Goal: Information Seeking & Learning: Learn about a topic

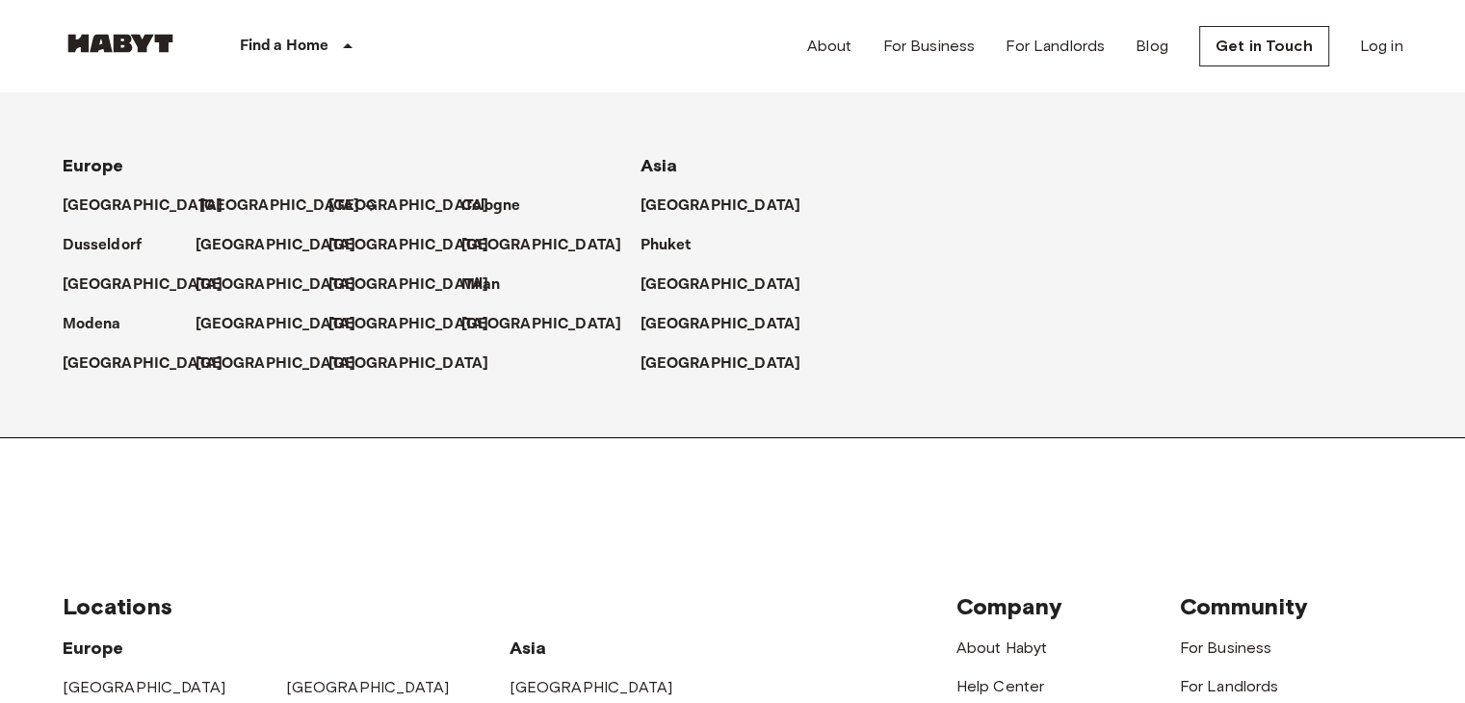
click at [216, 197] on p "[GEOGRAPHIC_DATA]" at bounding box center [279, 206] width 161 height 23
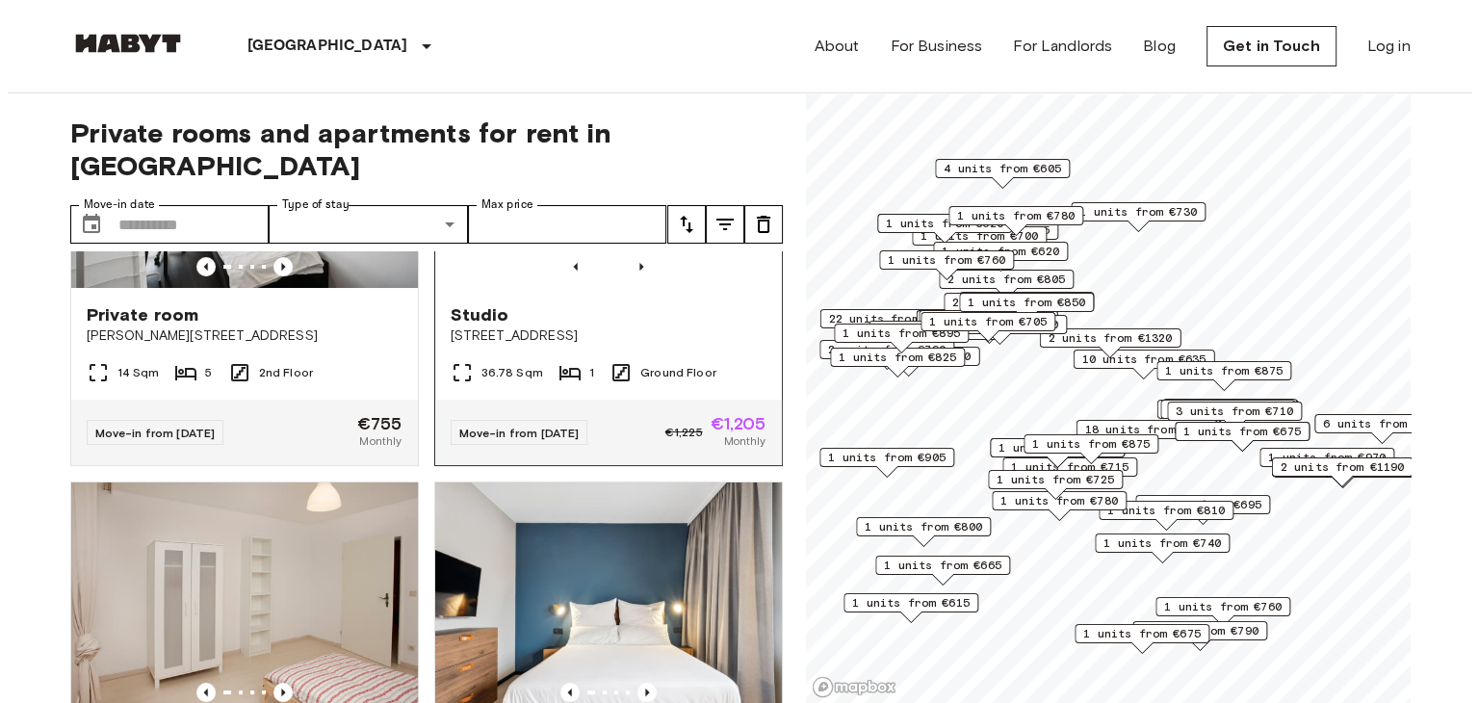
scroll to position [212, 0]
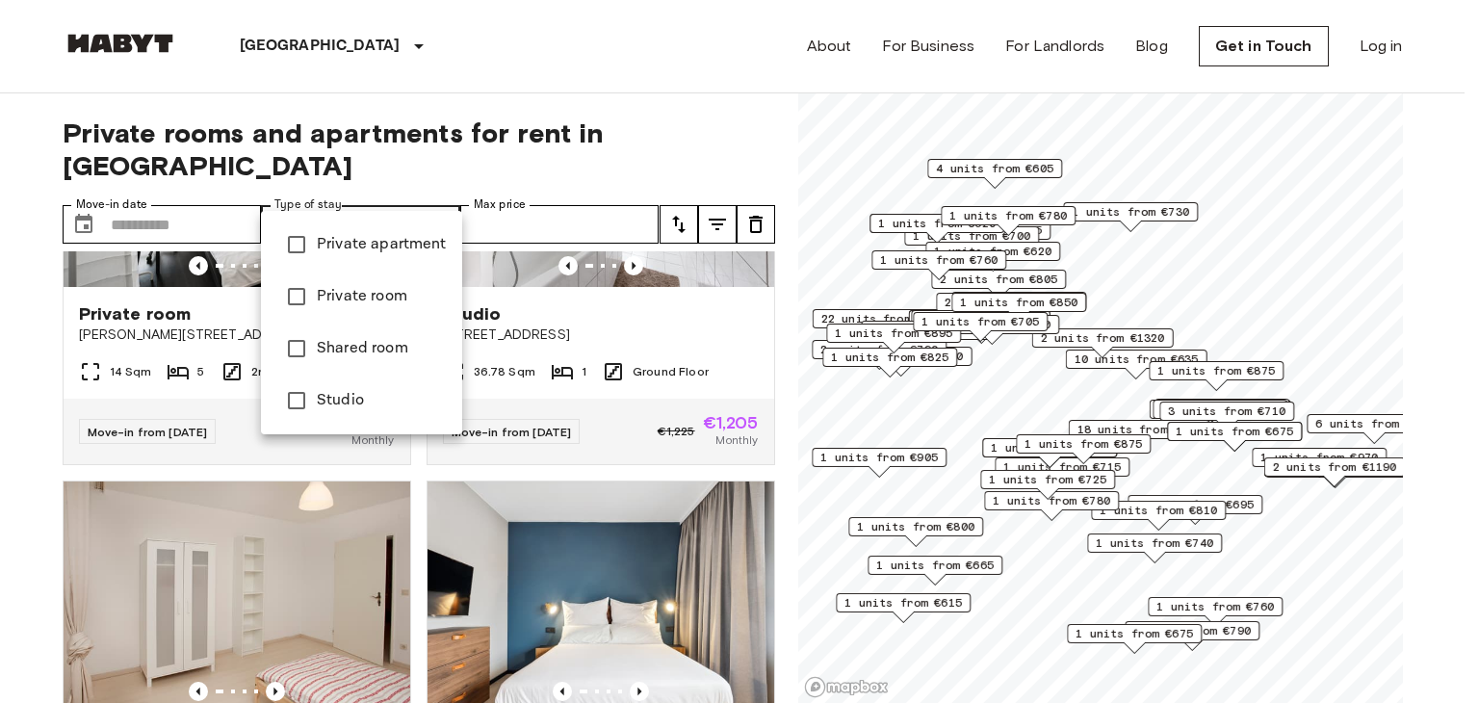
click at [391, 243] on span "Private apartment" at bounding box center [382, 244] width 130 height 23
type input "**********"
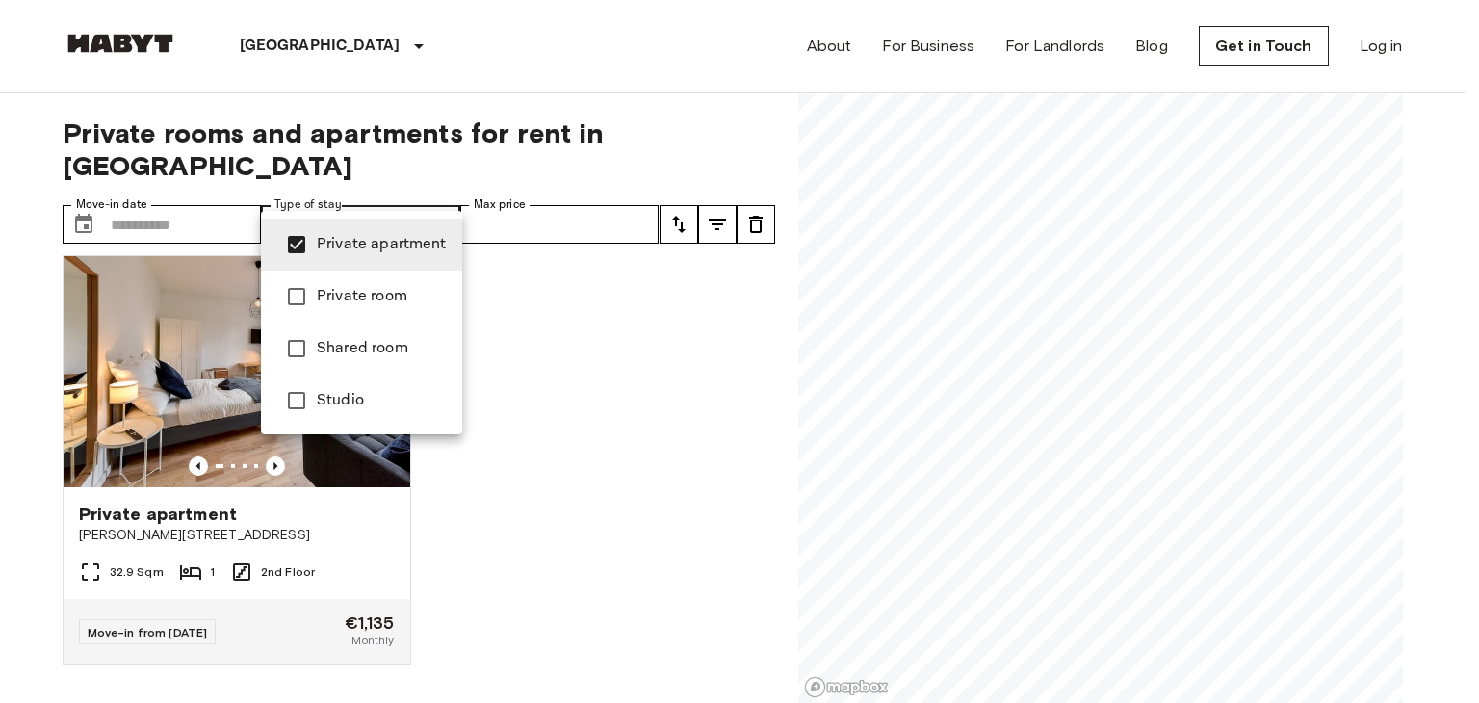
scroll to position [3, 0]
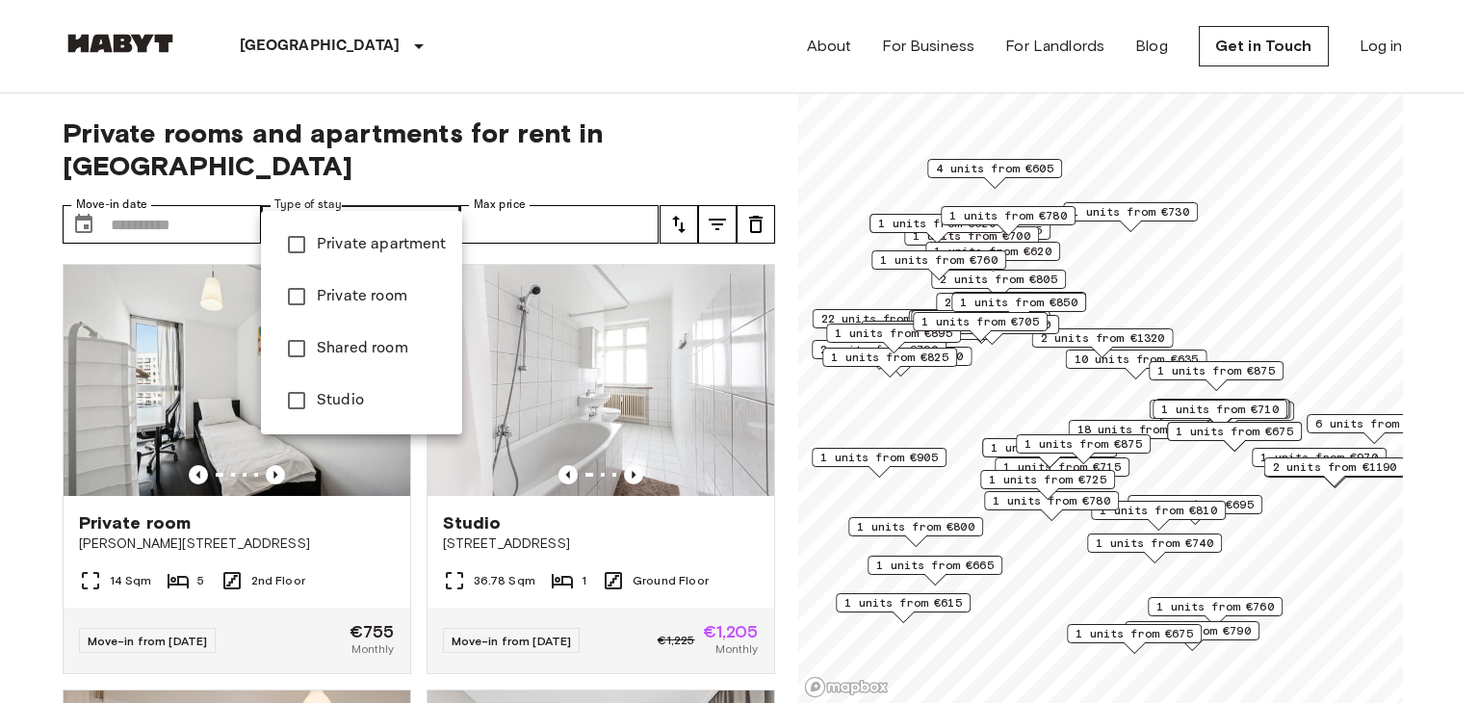
scroll to position [8273, 0]
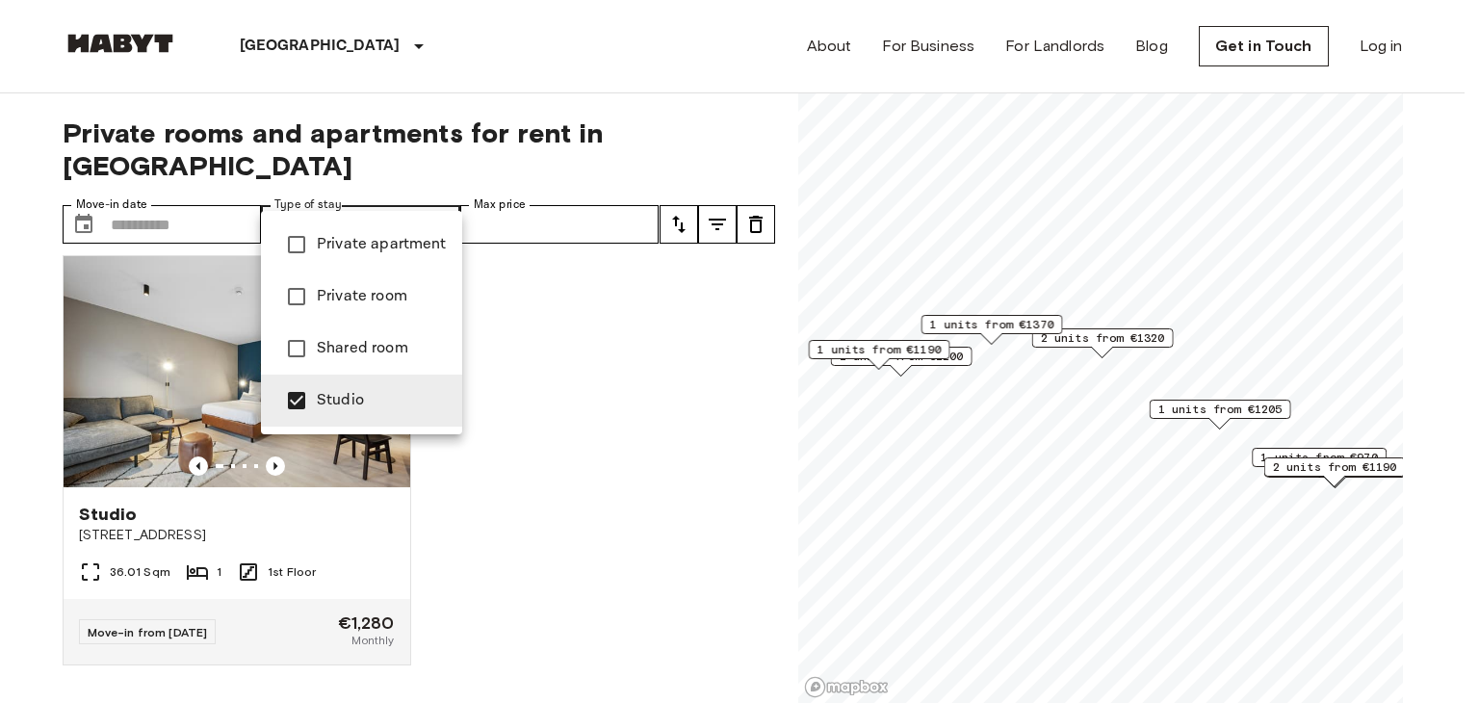
scroll to position [4791, 0]
type input "******"
click at [534, 409] on div at bounding box center [739, 351] width 1479 height 703
click at [325, 397] on span "Studio" at bounding box center [382, 400] width 130 height 23
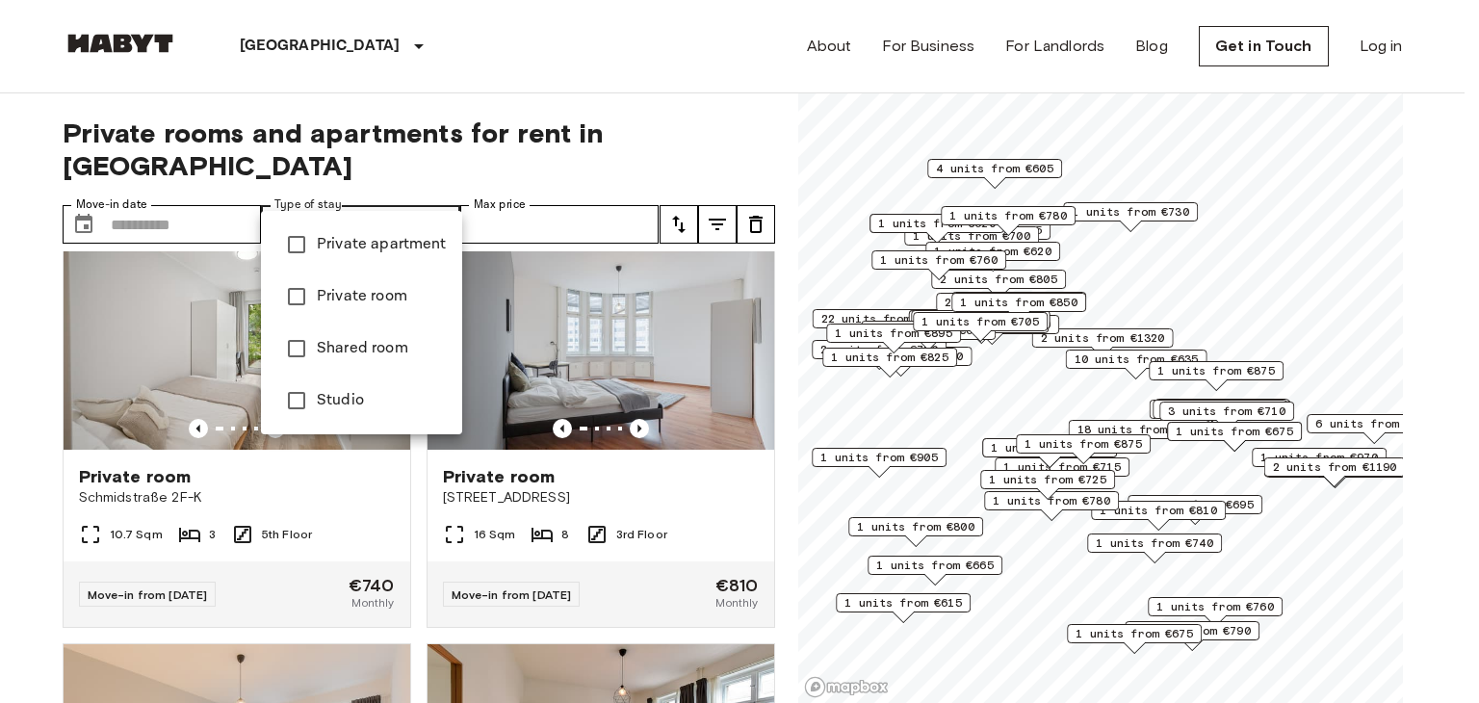
scroll to position [34390, 0]
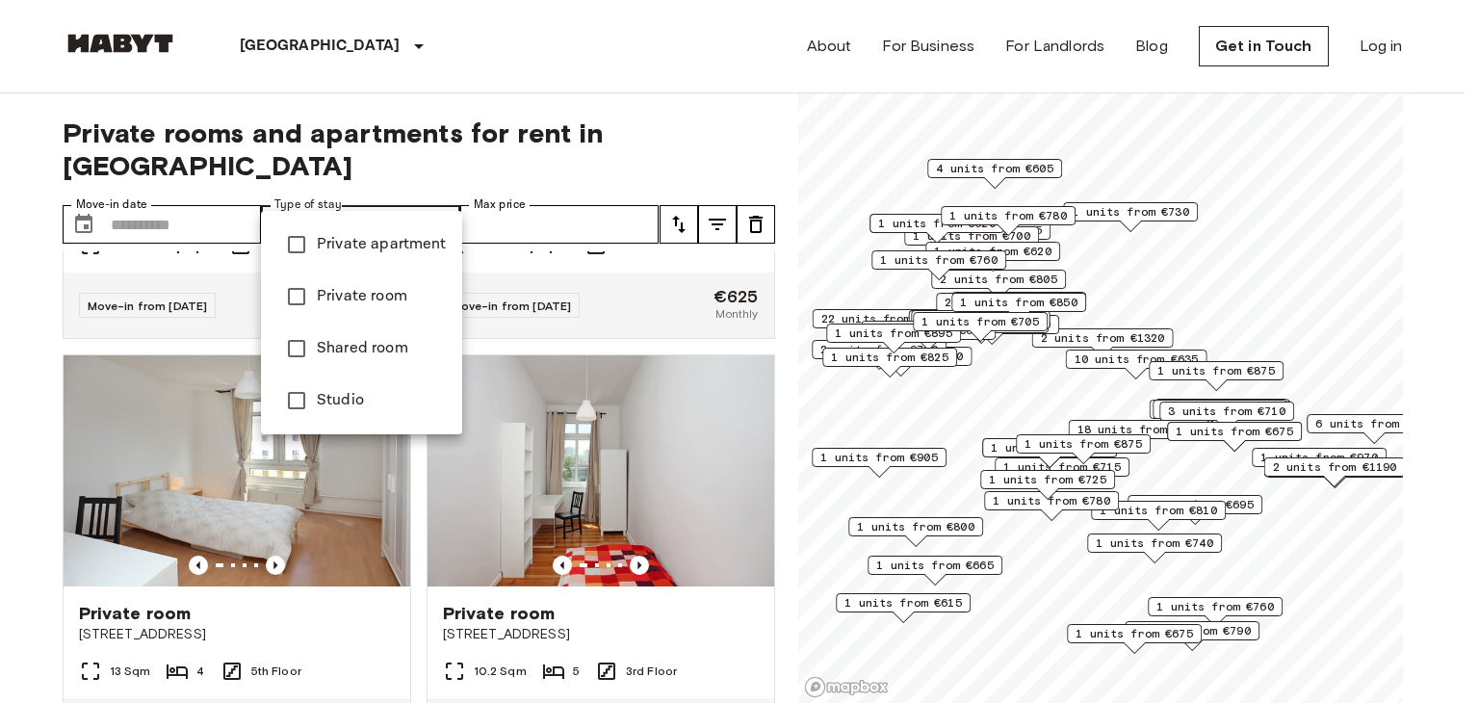
click at [347, 399] on span "Studio" at bounding box center [382, 400] width 130 height 23
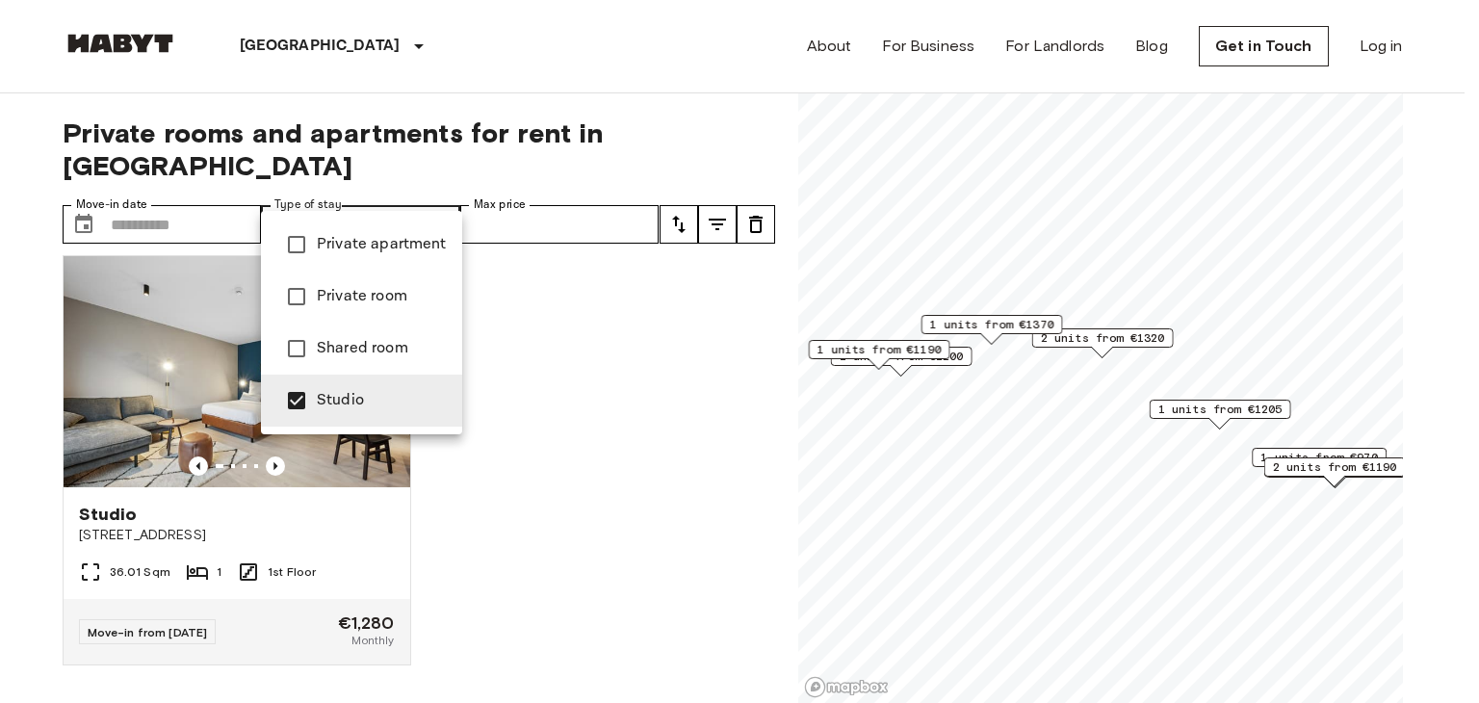
type input "******"
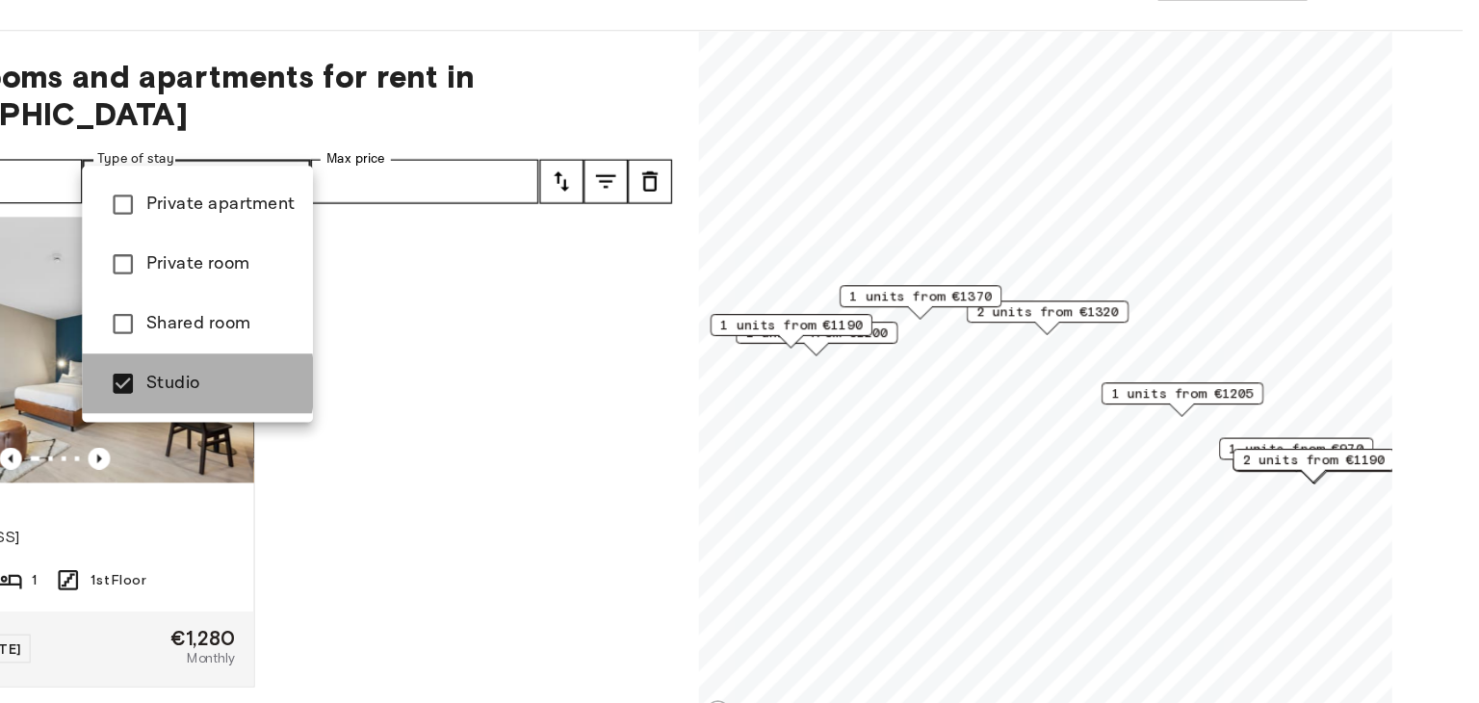
click at [343, 400] on span "Studio" at bounding box center [382, 400] width 130 height 23
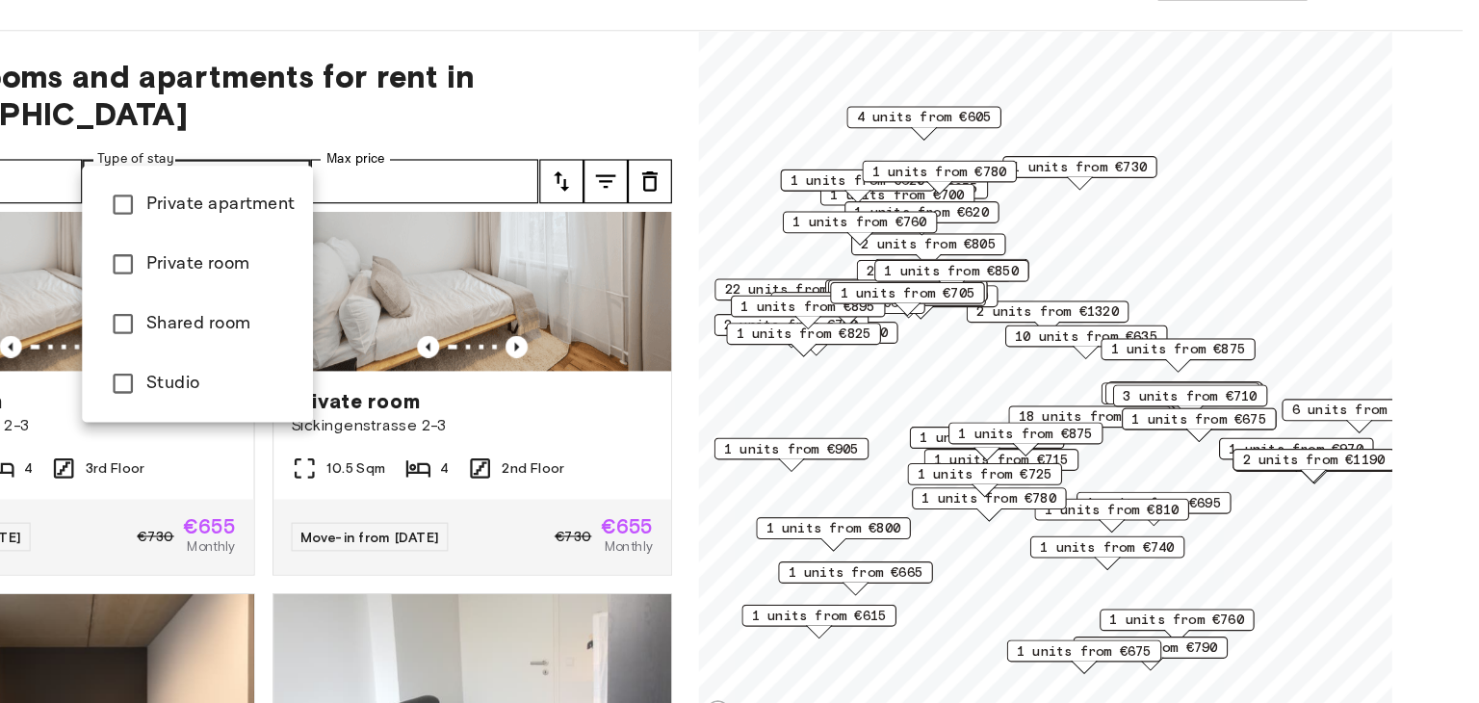
scroll to position [39178, 0]
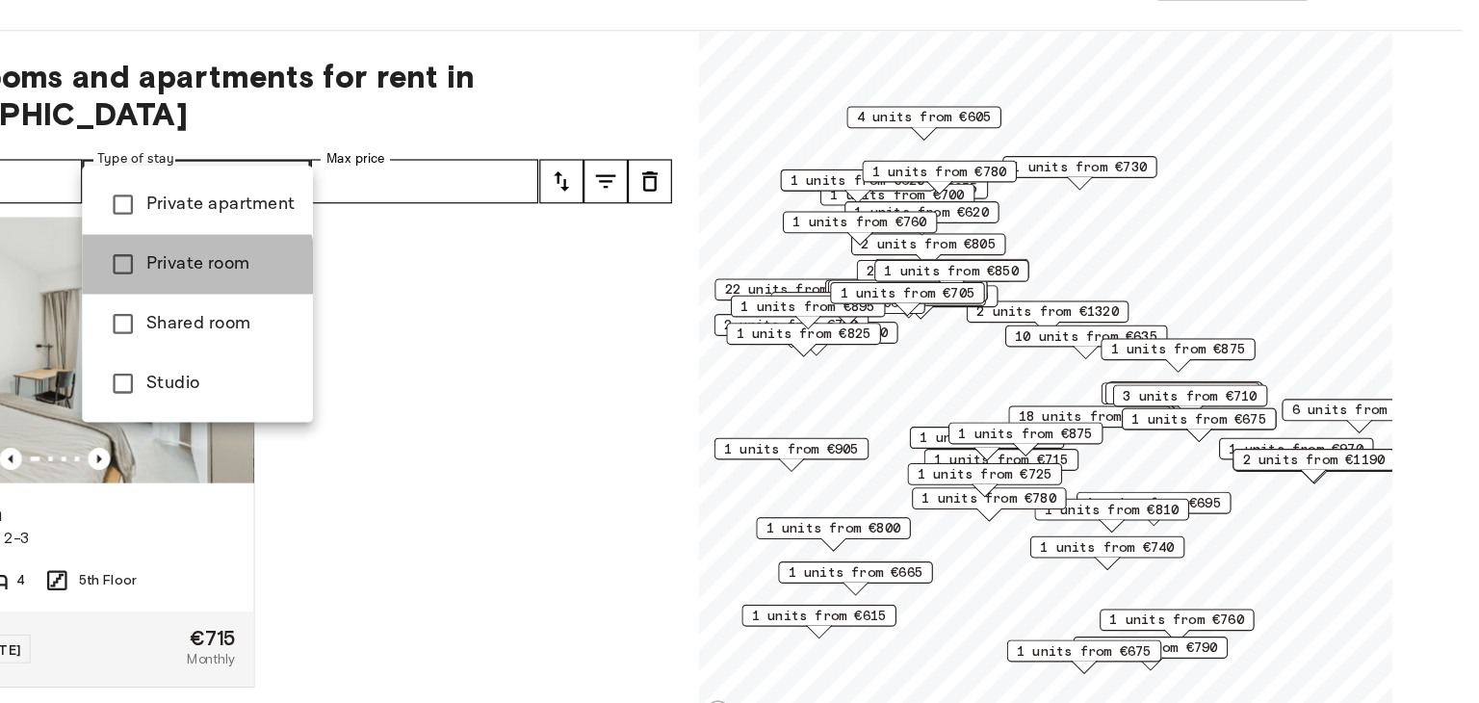
click at [326, 299] on span "Private room" at bounding box center [382, 296] width 130 height 23
type input "**********"
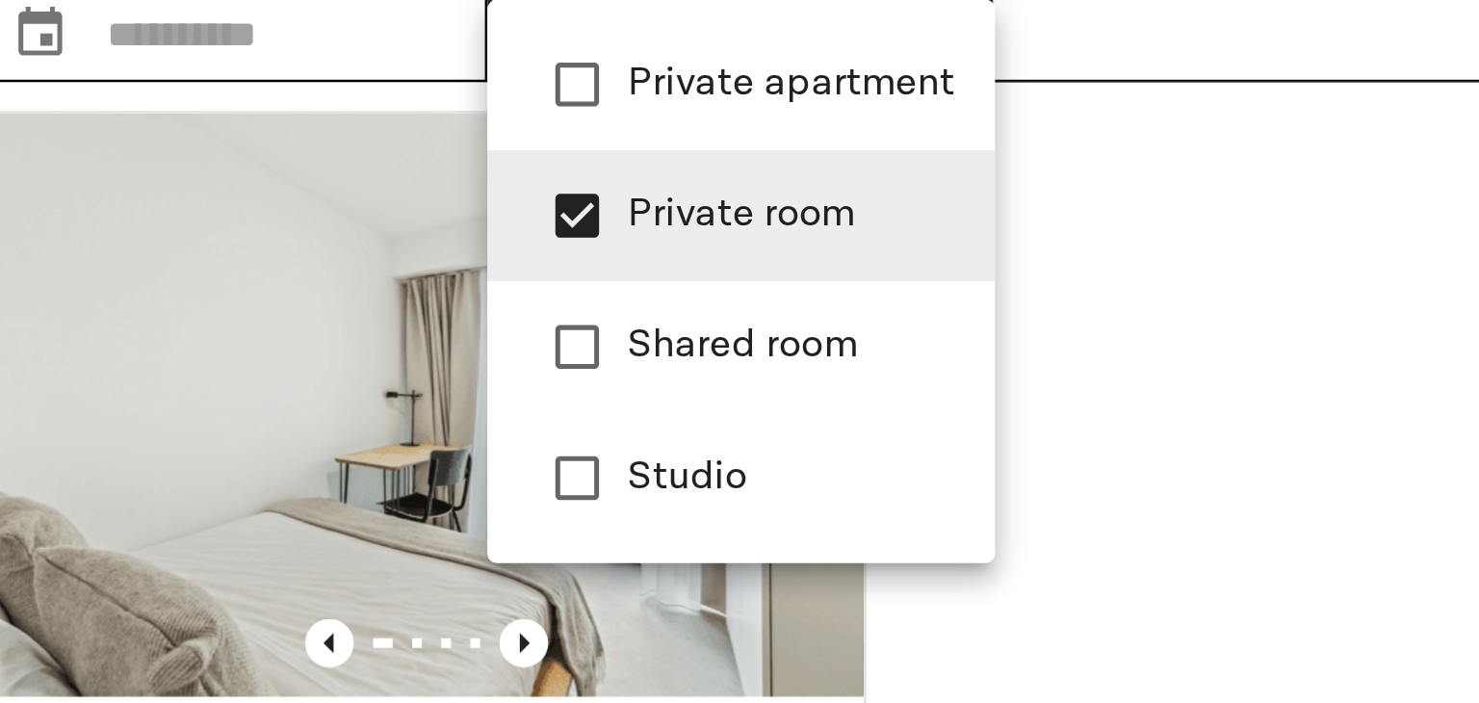
drag, startPoint x: 1231, startPoint y: 479, endPoint x: 495, endPoint y: 376, distance: 742.9
click at [495, 376] on div at bounding box center [739, 351] width 1479 height 703
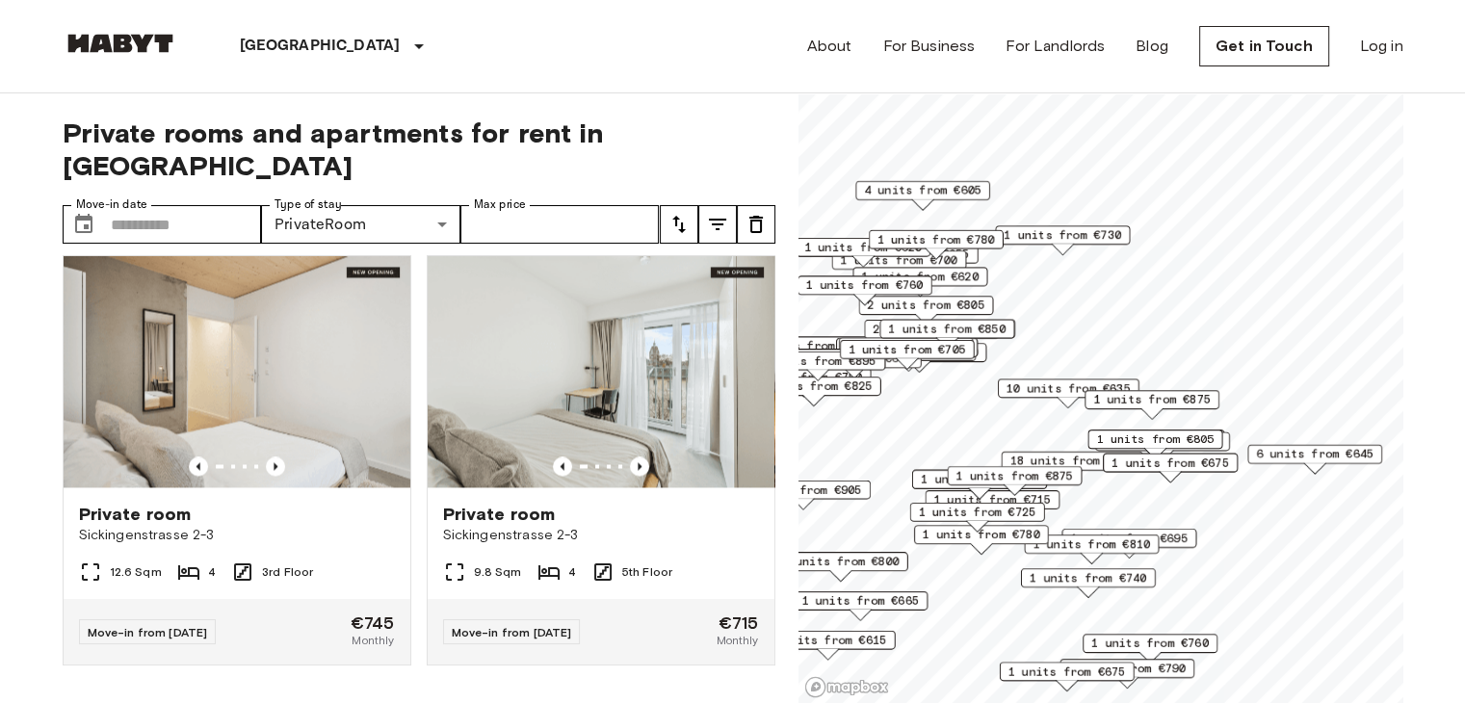
scroll to position [33084, 0]
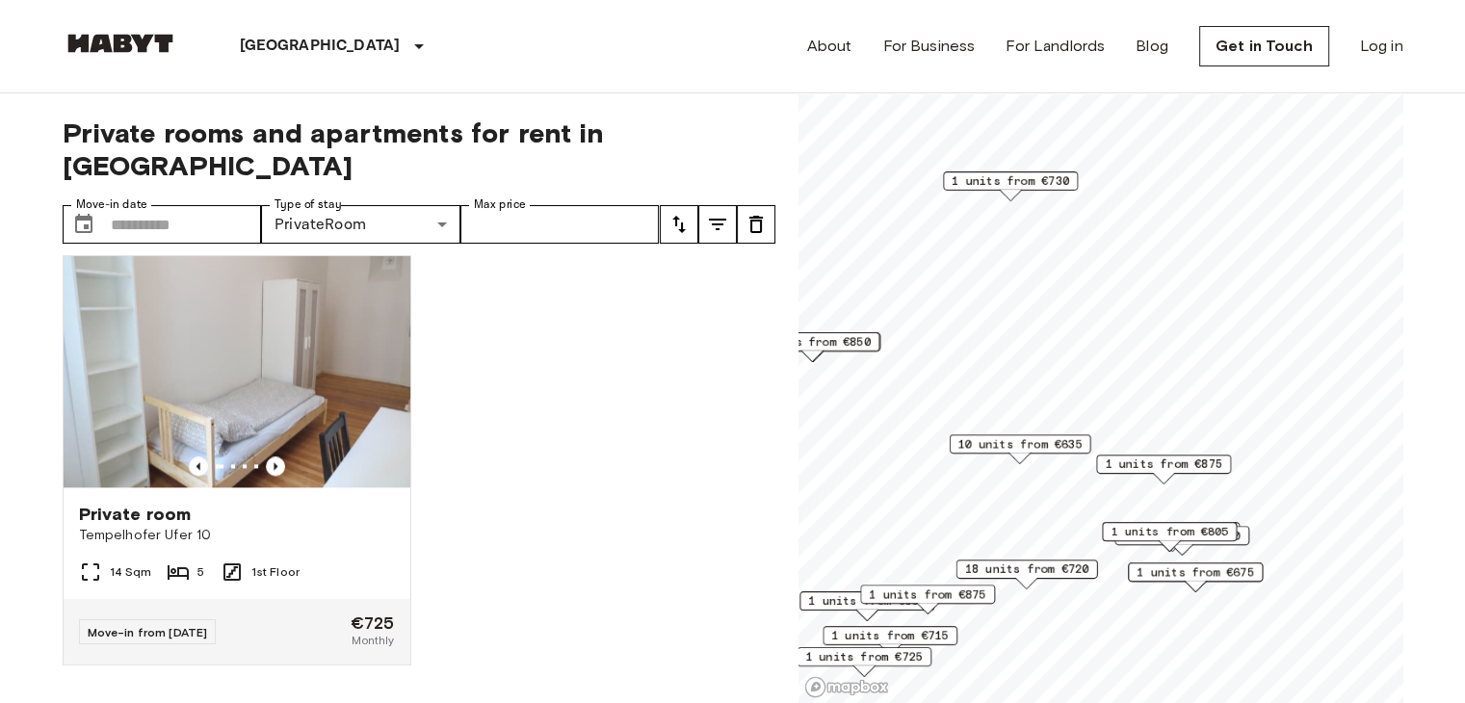
scroll to position [10014, 0]
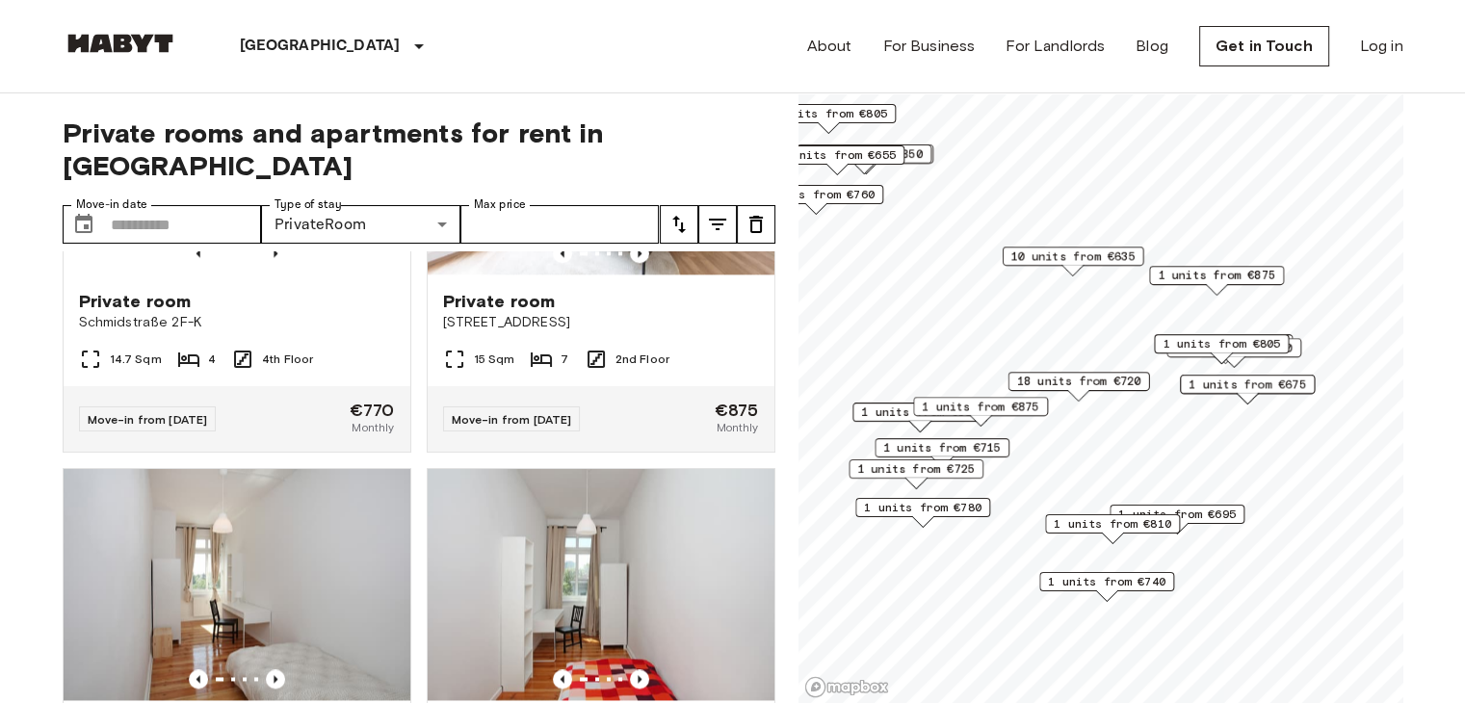
scroll to position [11755, 0]
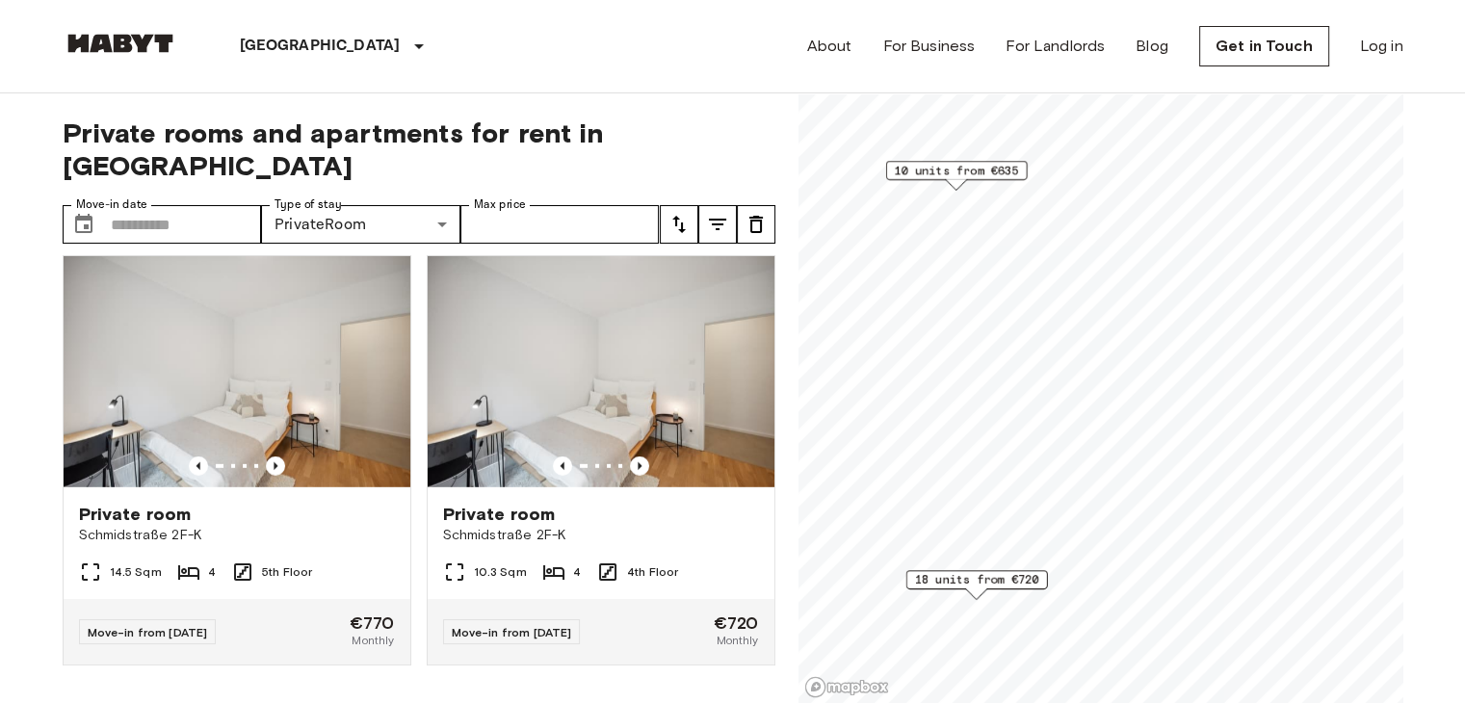
scroll to position [5662, 0]
click at [1048, 413] on span "18 units from €720" at bounding box center [1030, 412] width 124 height 17
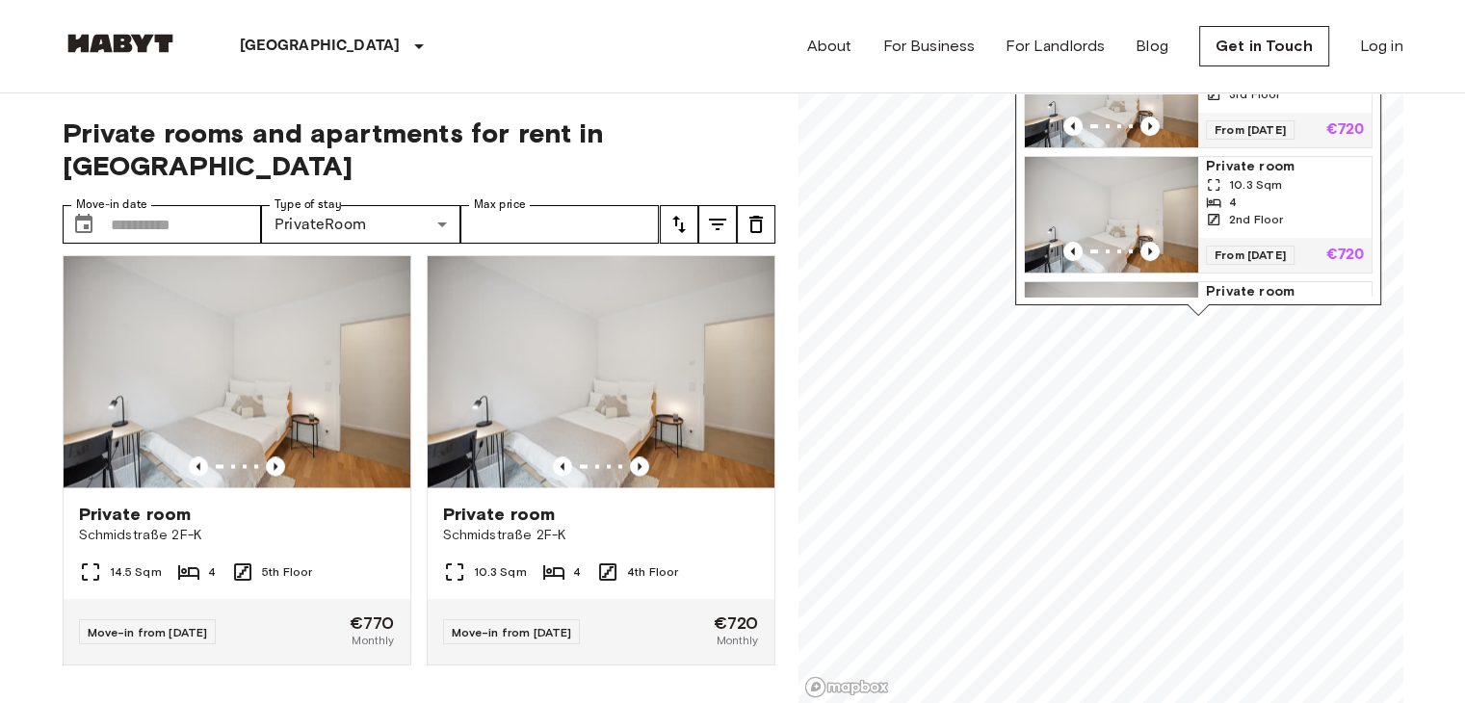
scroll to position [0, 0]
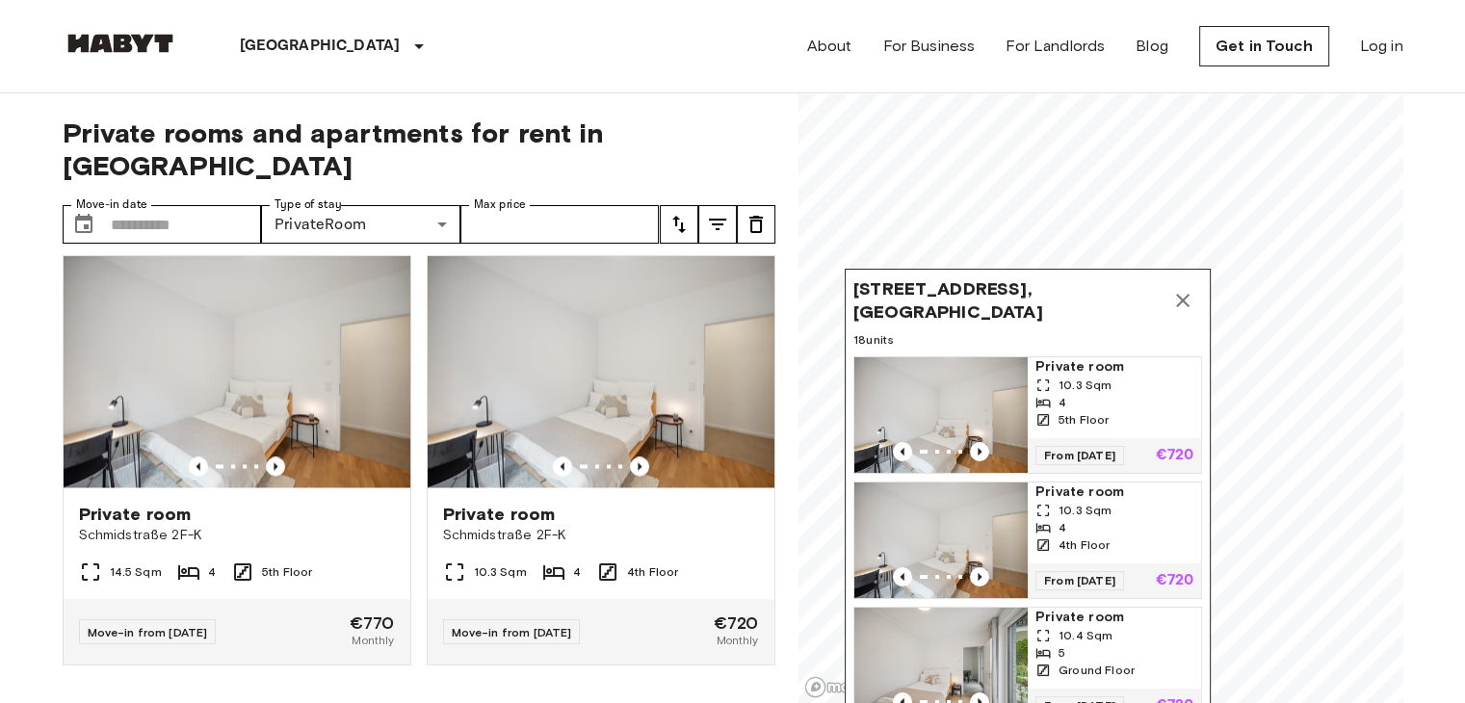
click at [1185, 301] on icon "Map marker" at bounding box center [1182, 300] width 13 height 13
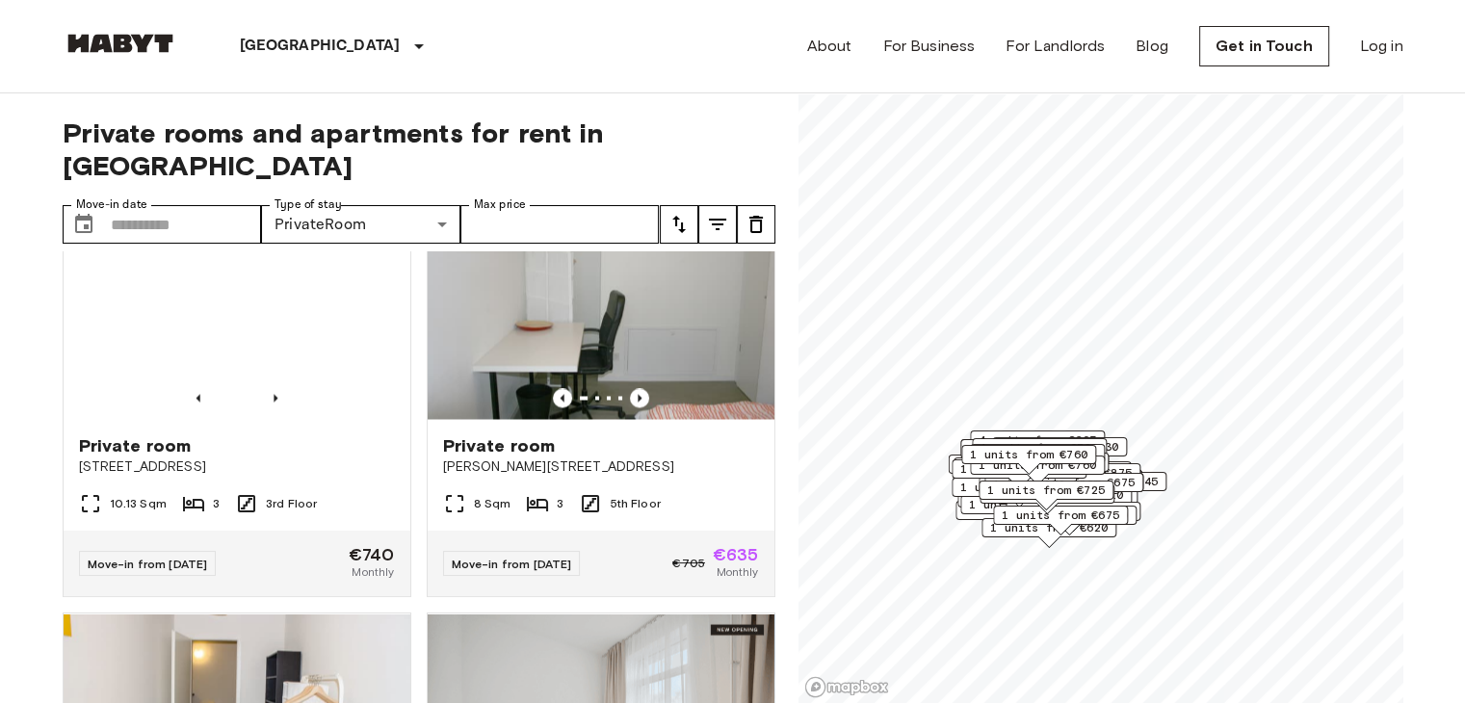
scroll to position [33519, 0]
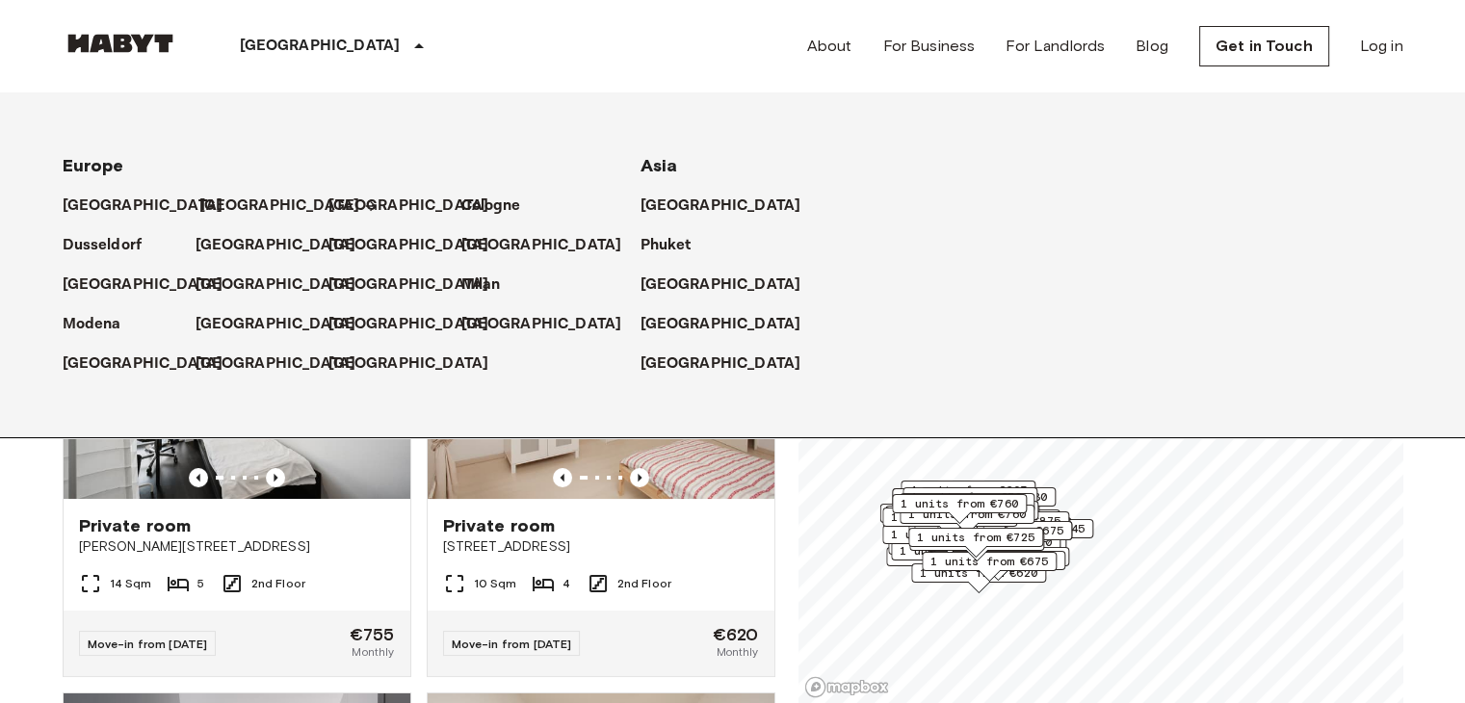
click at [223, 203] on p "[GEOGRAPHIC_DATA]" at bounding box center [279, 206] width 161 height 23
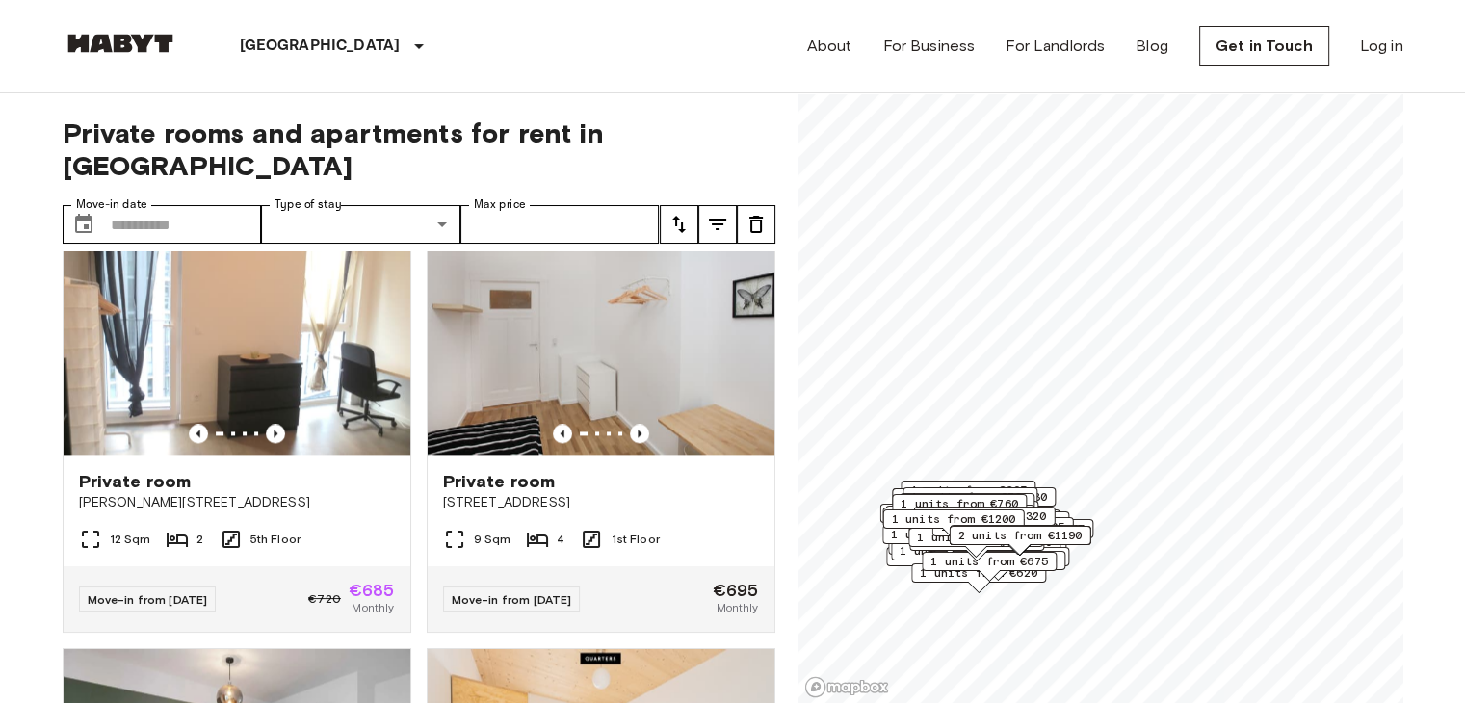
scroll to position [2603, 0]
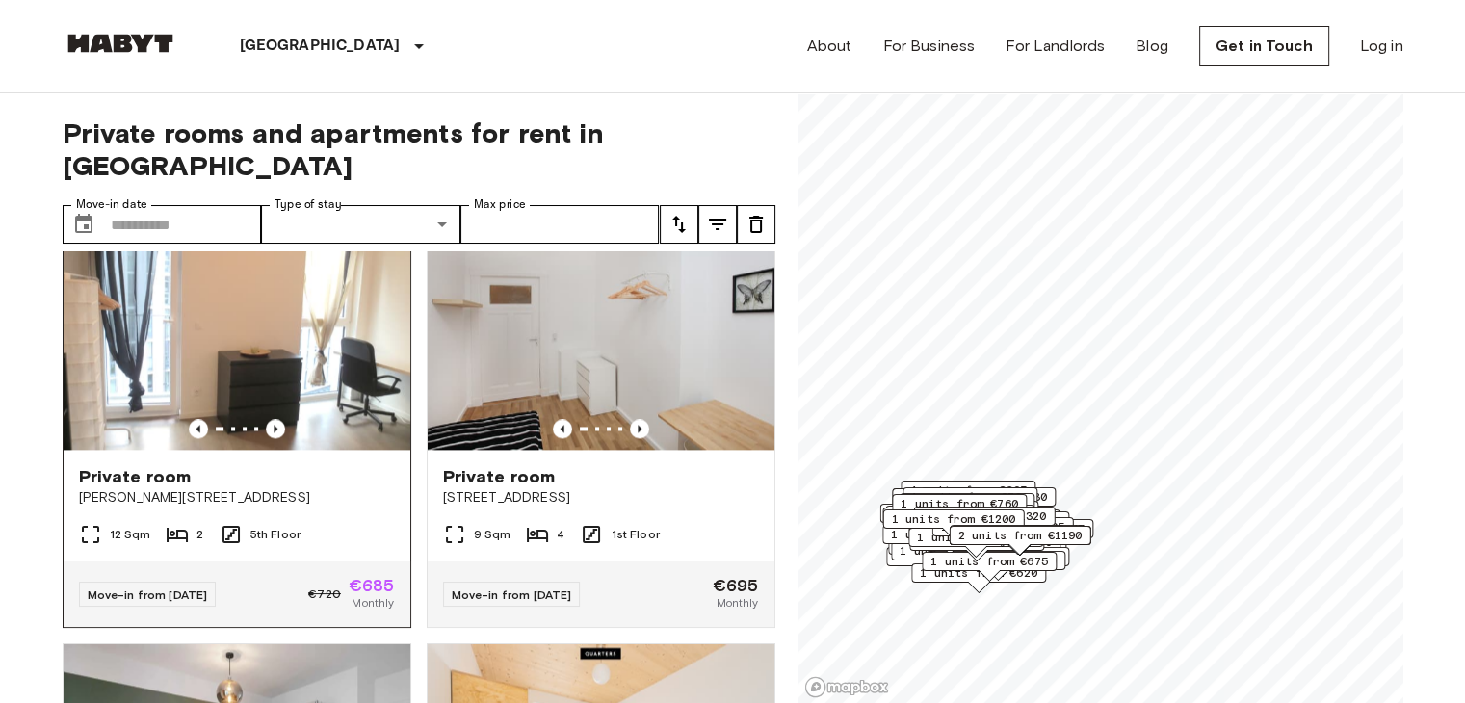
click at [209, 371] on img at bounding box center [237, 334] width 347 height 231
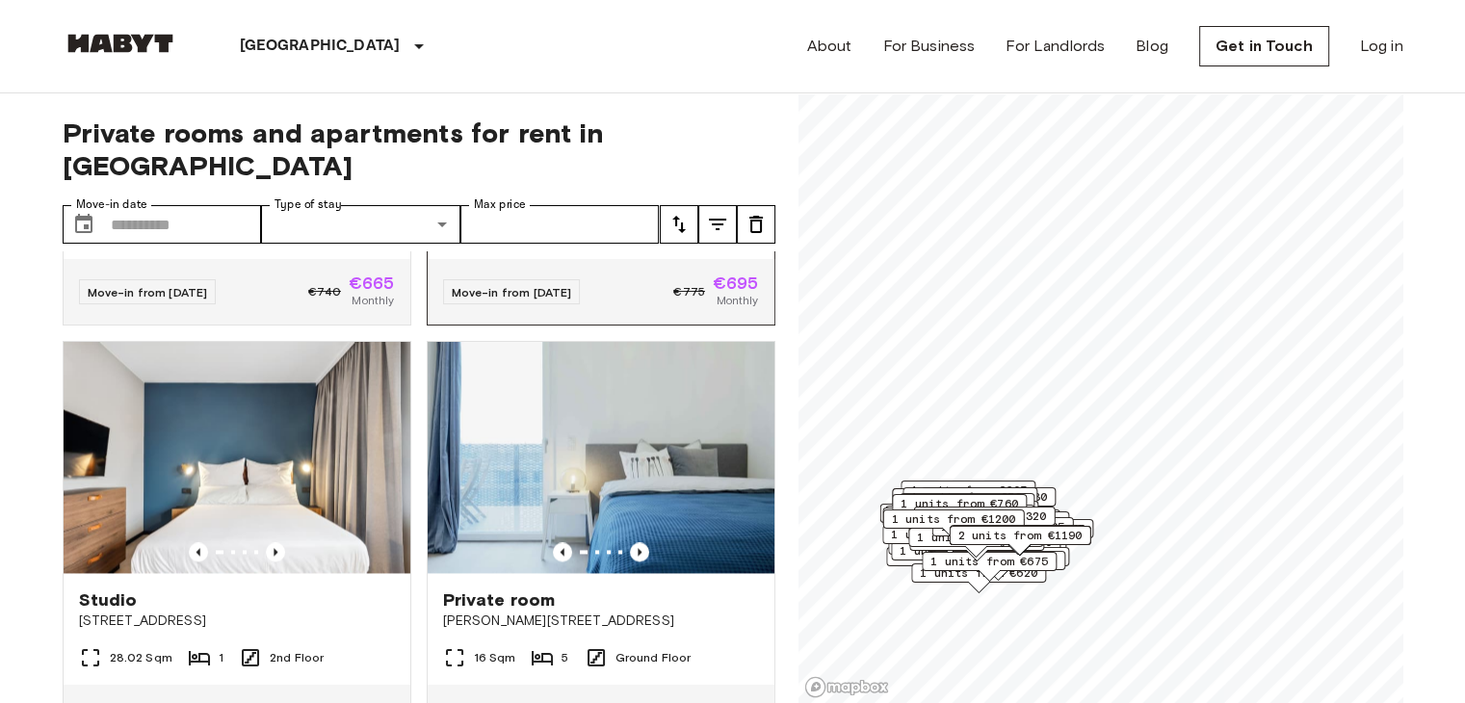
scroll to position [9984, 0]
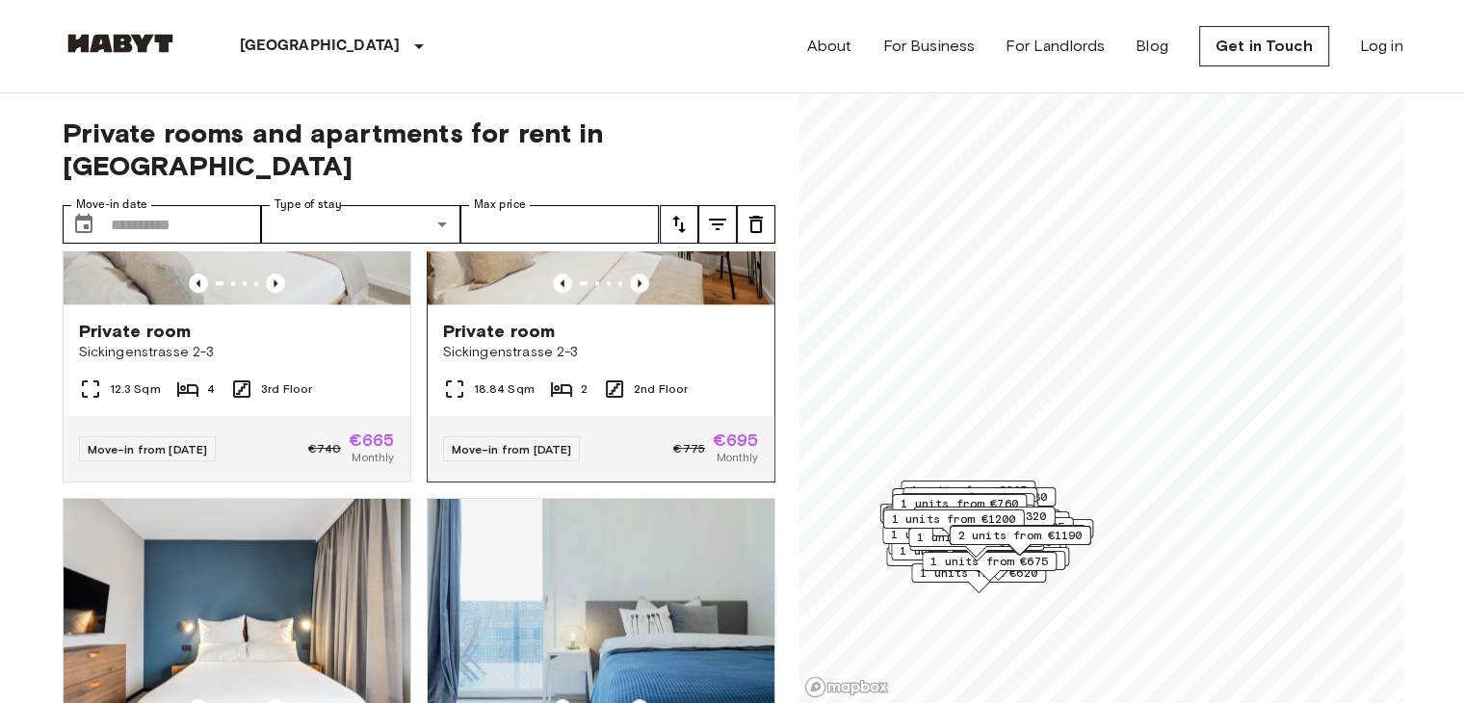
click at [587, 304] on img at bounding box center [601, 188] width 347 height 231
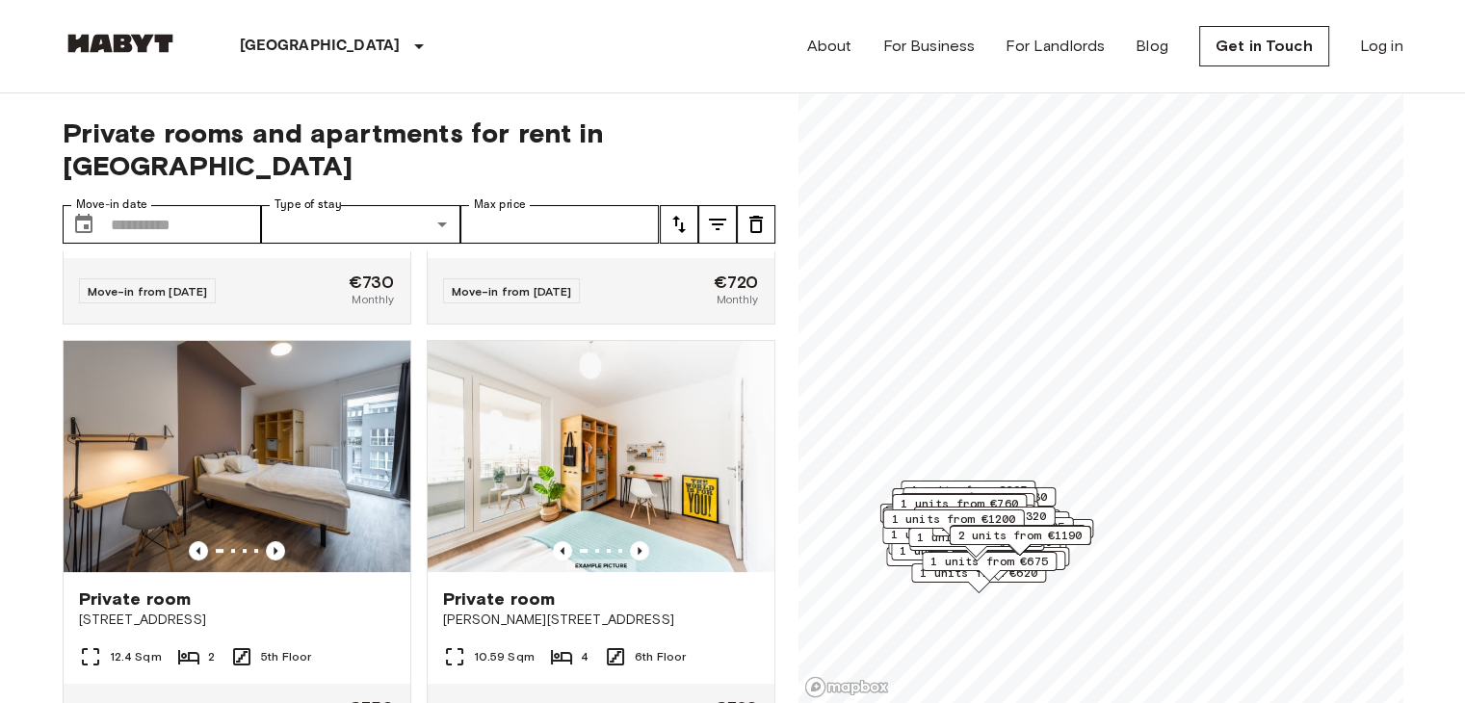
scroll to position [15250, 0]
click at [441, 220] on div "Private room Einbecker Straße 27" at bounding box center [601, 182] width 347 height 73
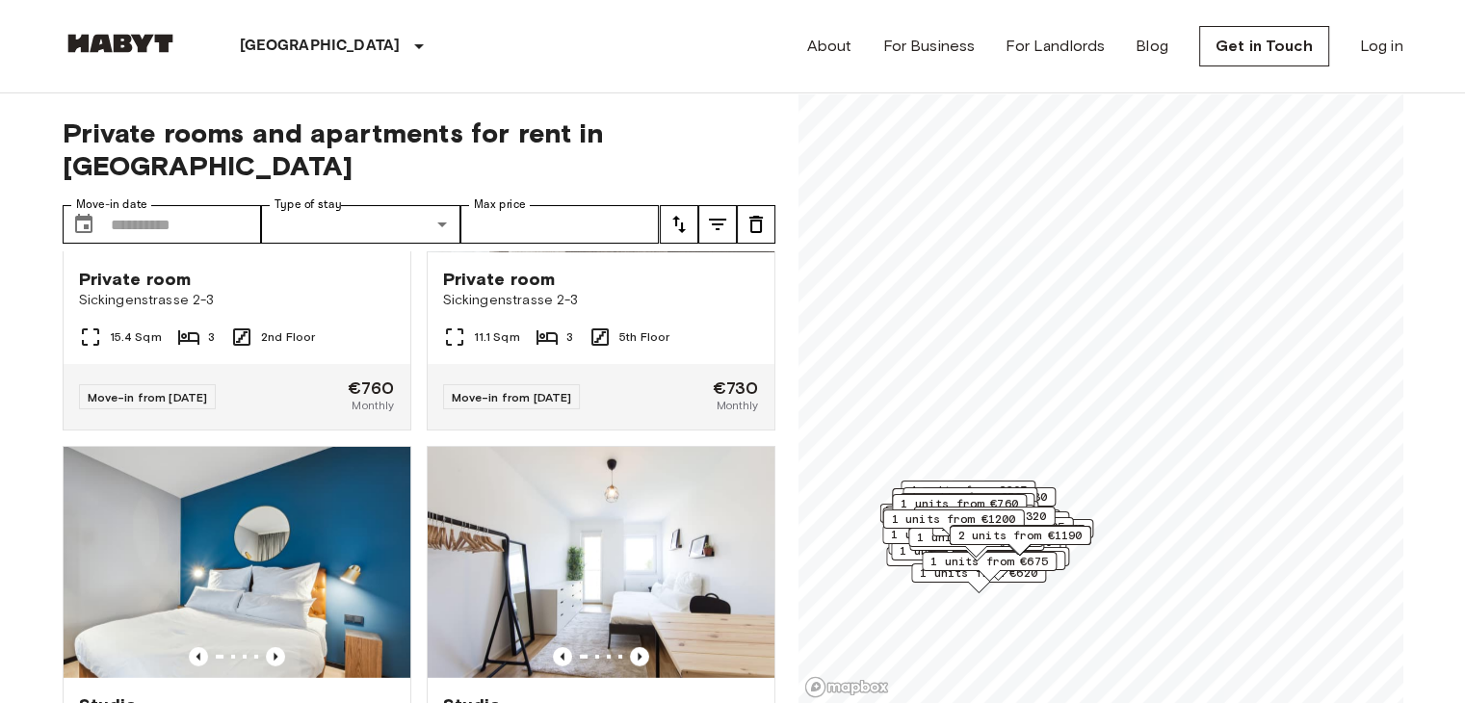
scroll to position [27471, 0]
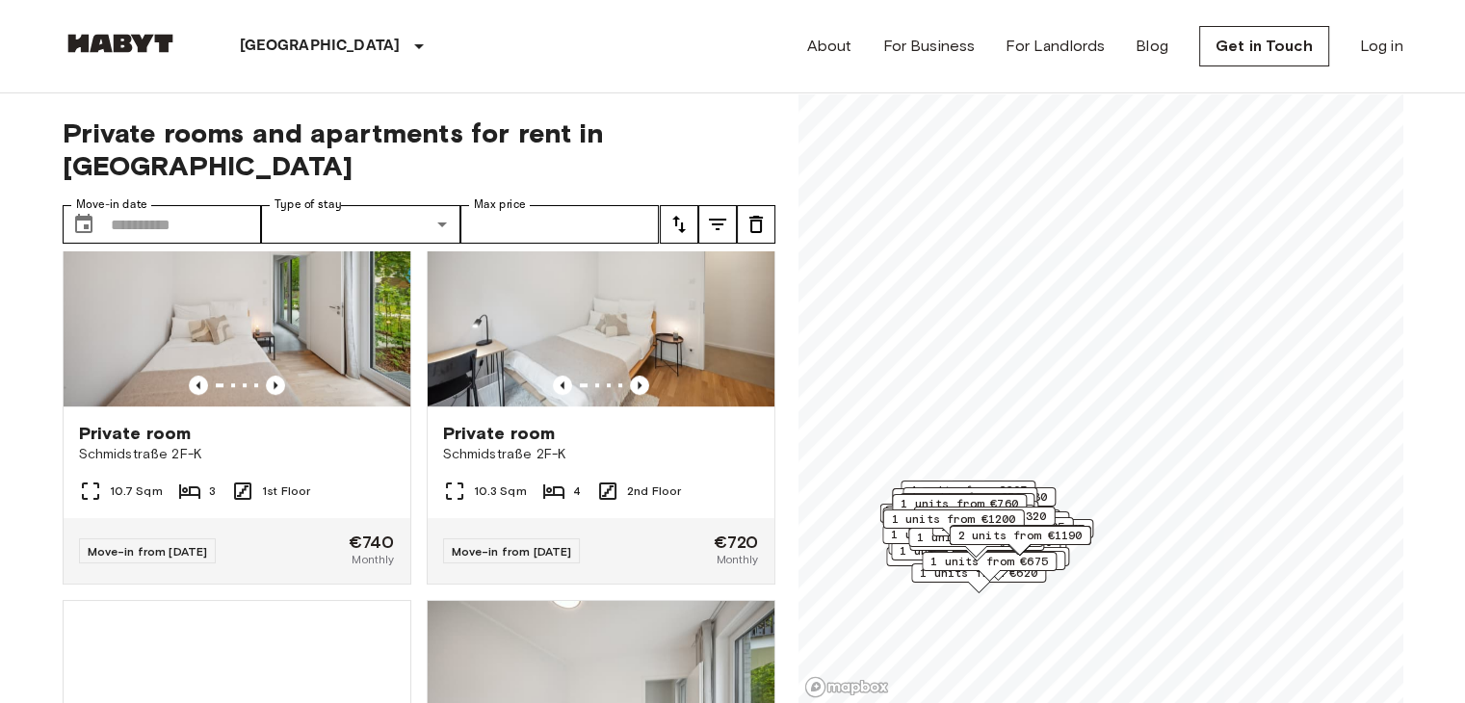
scroll to position [30741, 0]
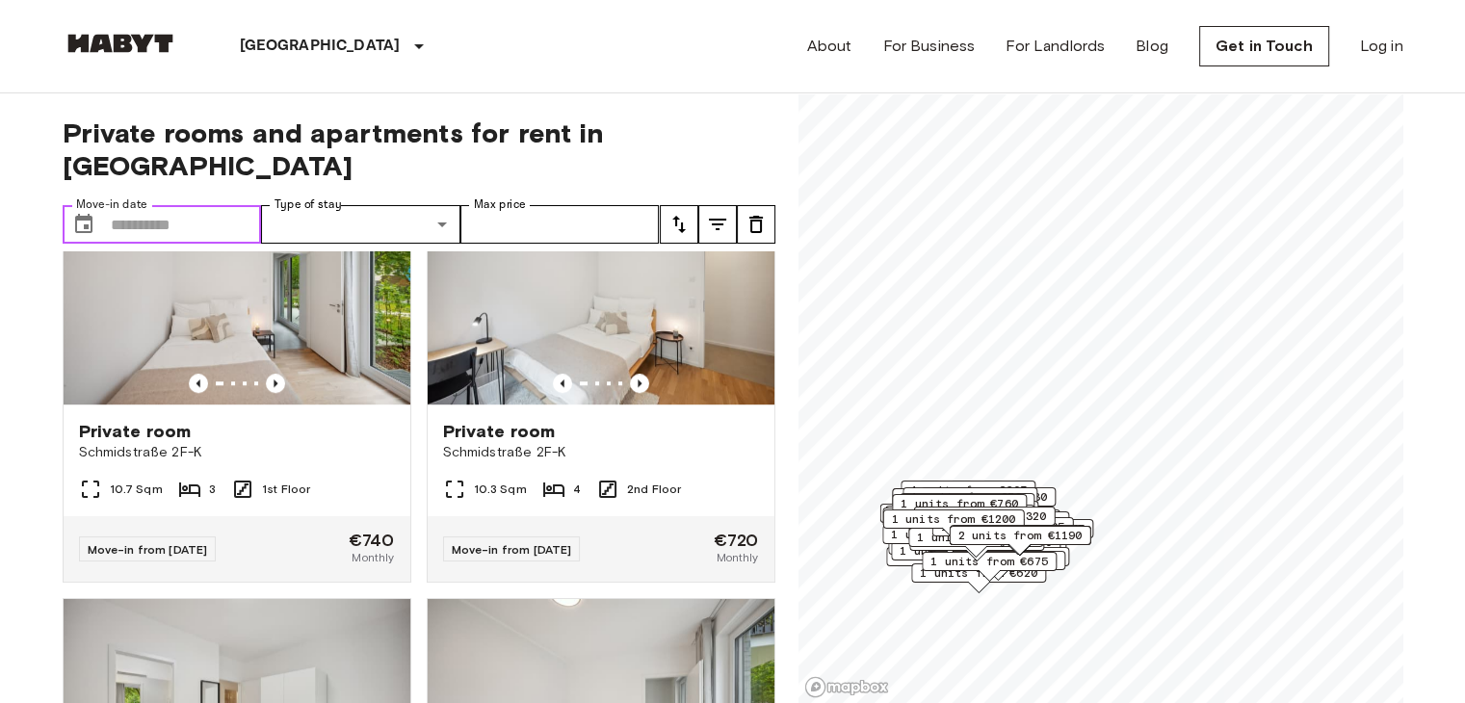
click at [195, 205] on input "Move-in date" at bounding box center [186, 224] width 151 height 39
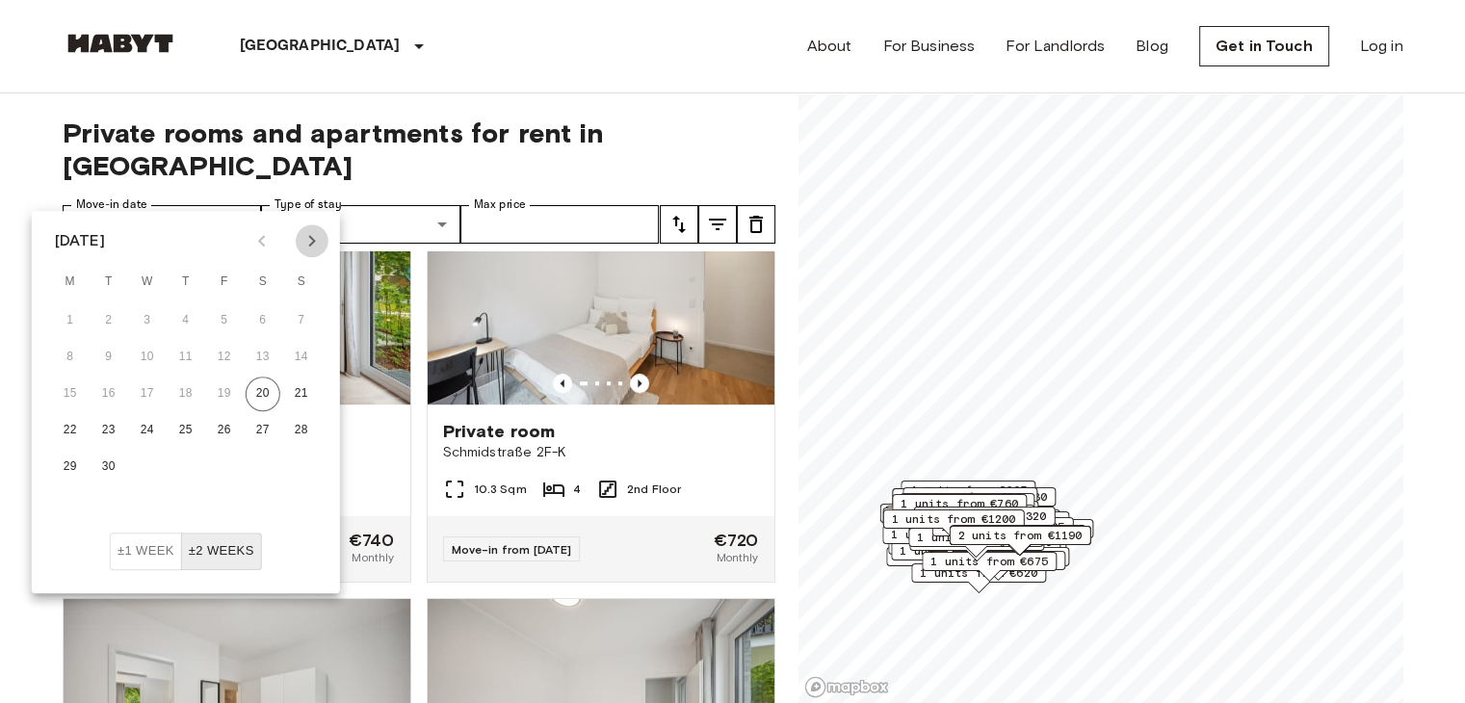
click at [316, 241] on icon "Next month" at bounding box center [311, 240] width 23 height 23
click at [150, 393] on button "15" at bounding box center [147, 394] width 35 height 35
type input "**********"
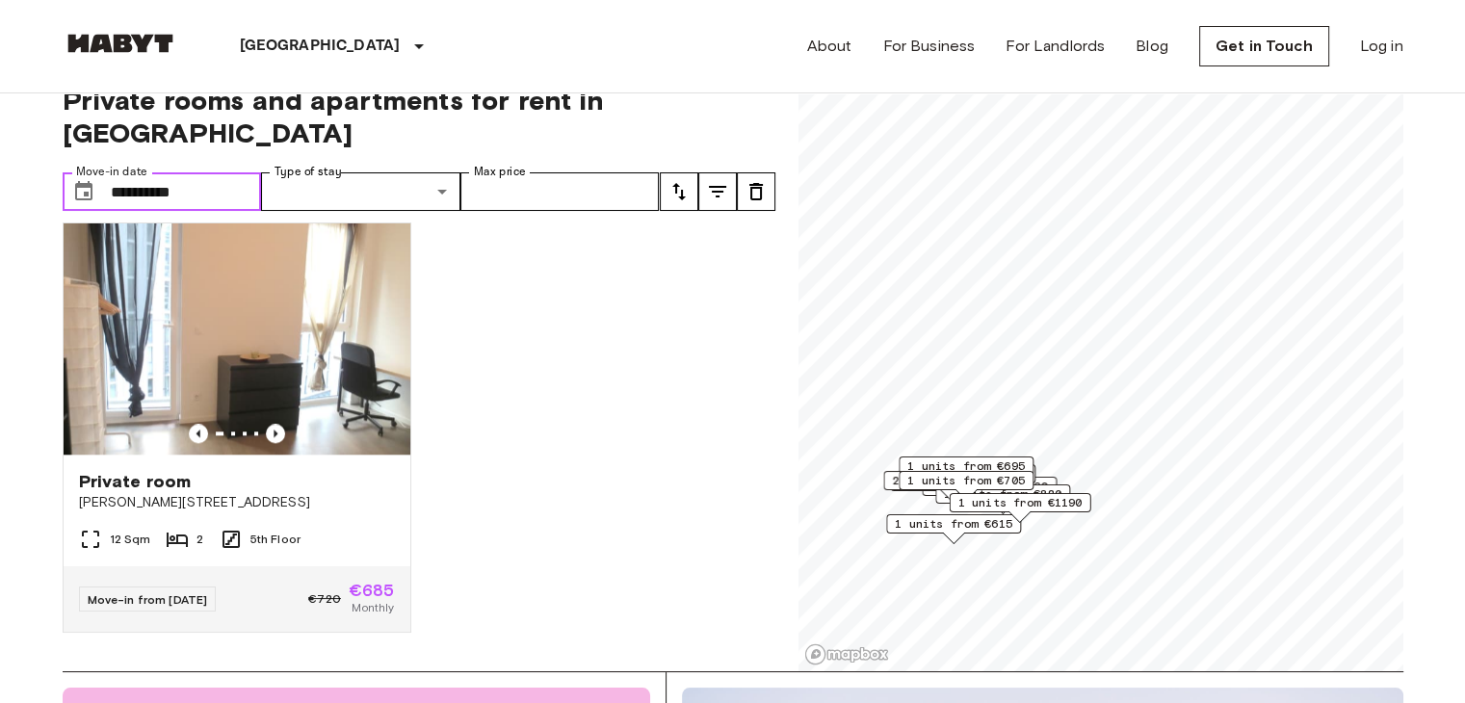
scroll to position [6, 0]
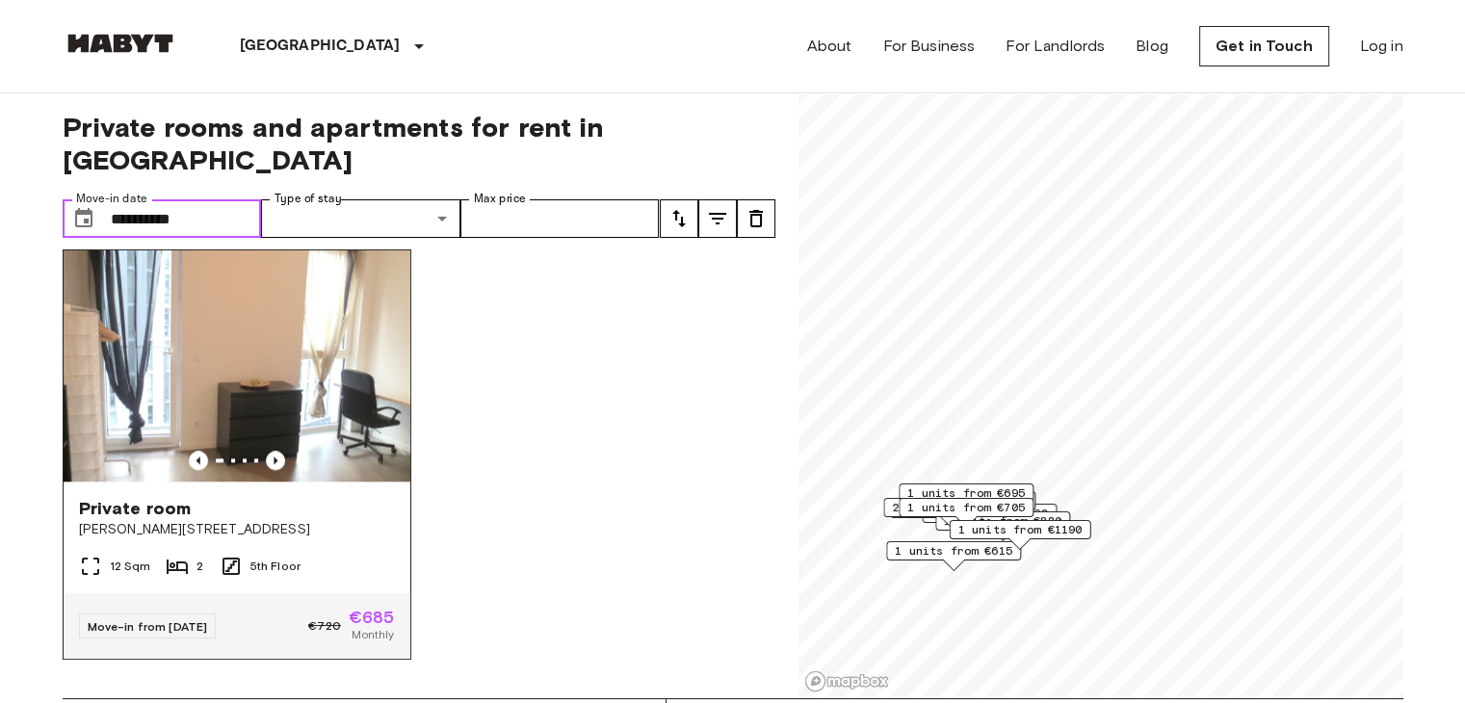
click at [279, 359] on img at bounding box center [237, 365] width 347 height 231
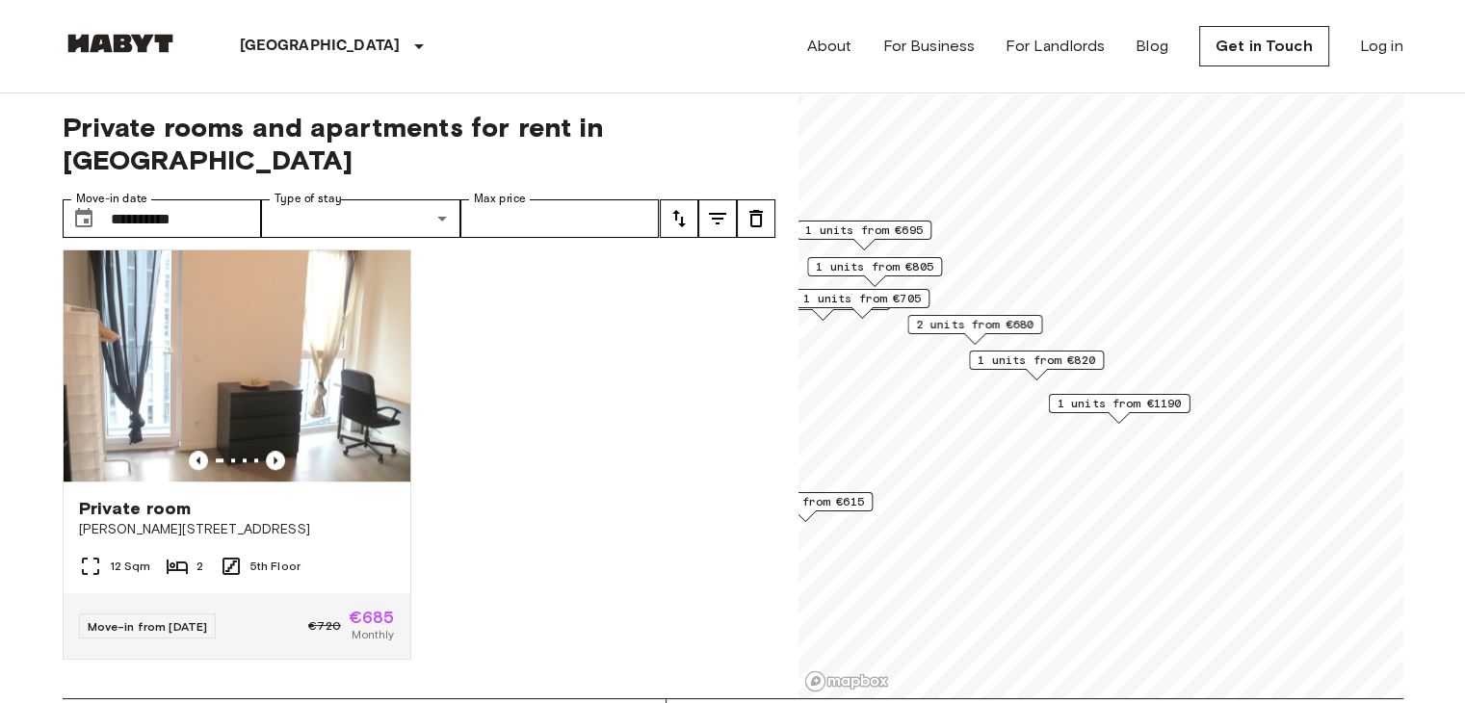
scroll to position [1744, 0]
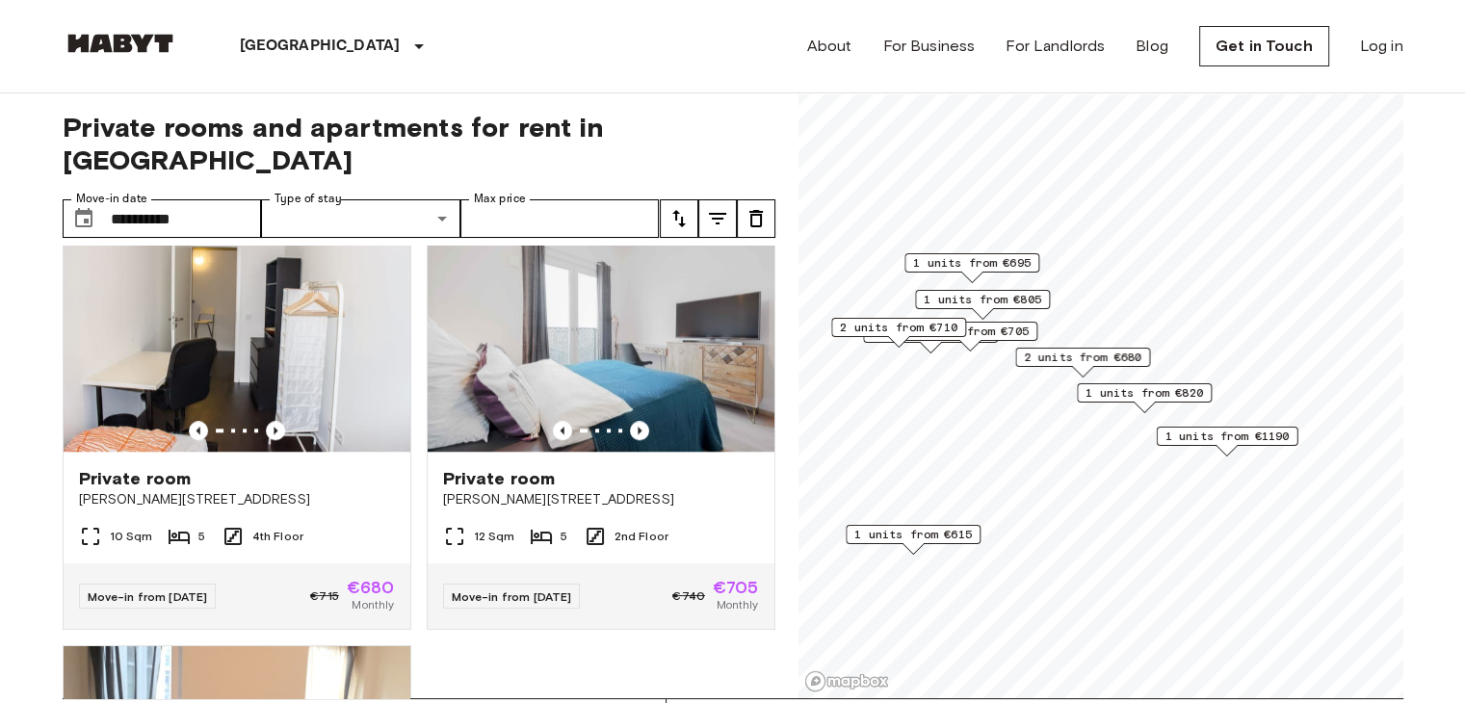
scroll to position [2179, 0]
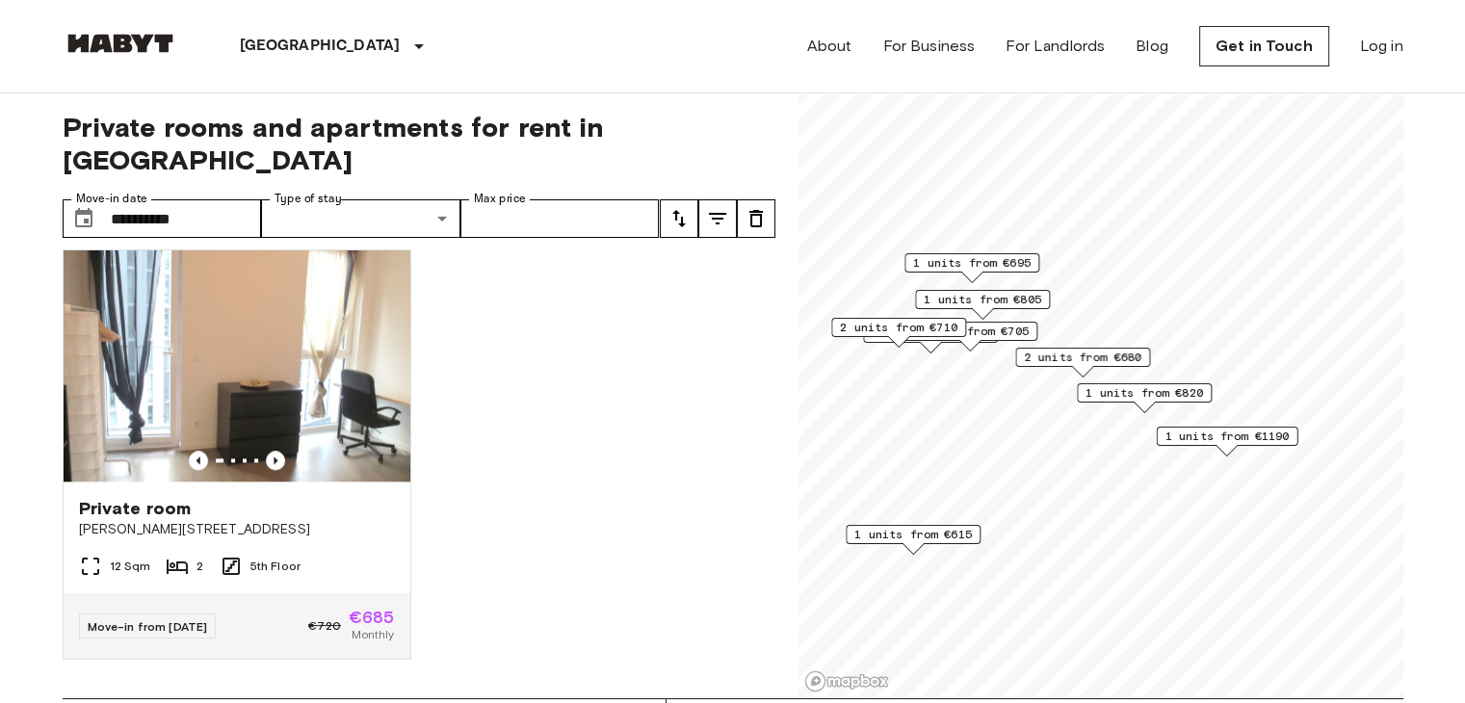
click at [1152, 398] on span "1 units from €820" at bounding box center [1143, 392] width 117 height 17
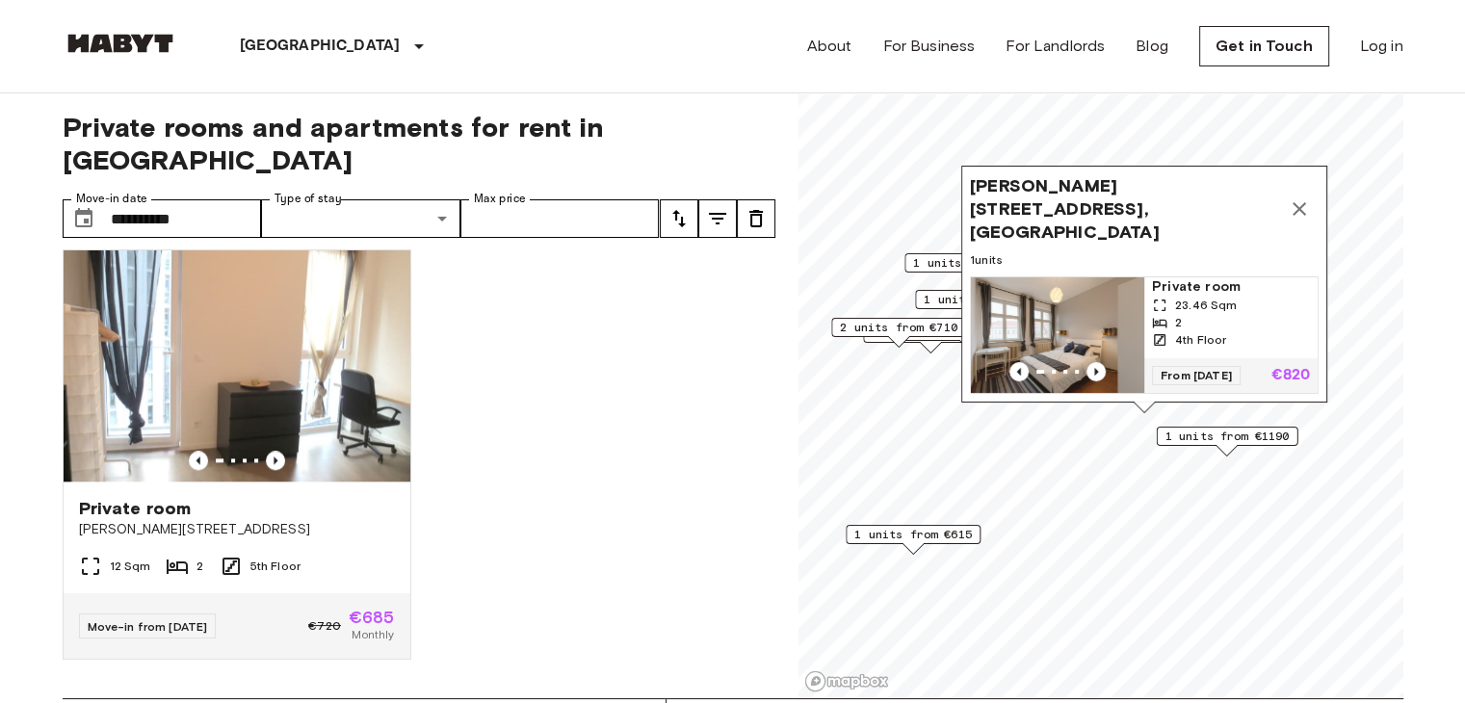
click at [1087, 297] on img "Map marker" at bounding box center [1057, 335] width 173 height 116
click at [1298, 197] on icon "Map marker" at bounding box center [1299, 208] width 23 height 23
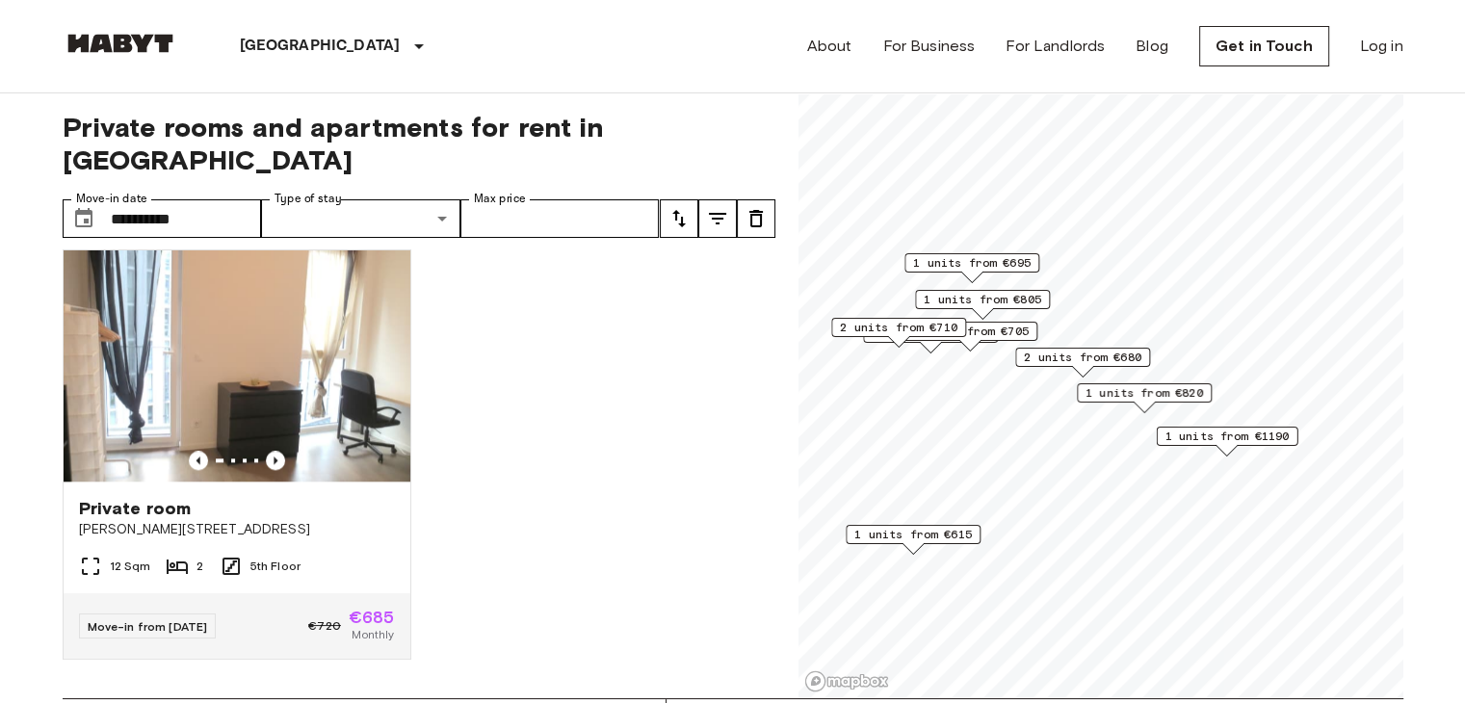
click at [1100, 355] on span "2 units from €680" at bounding box center [1082, 357] width 117 height 17
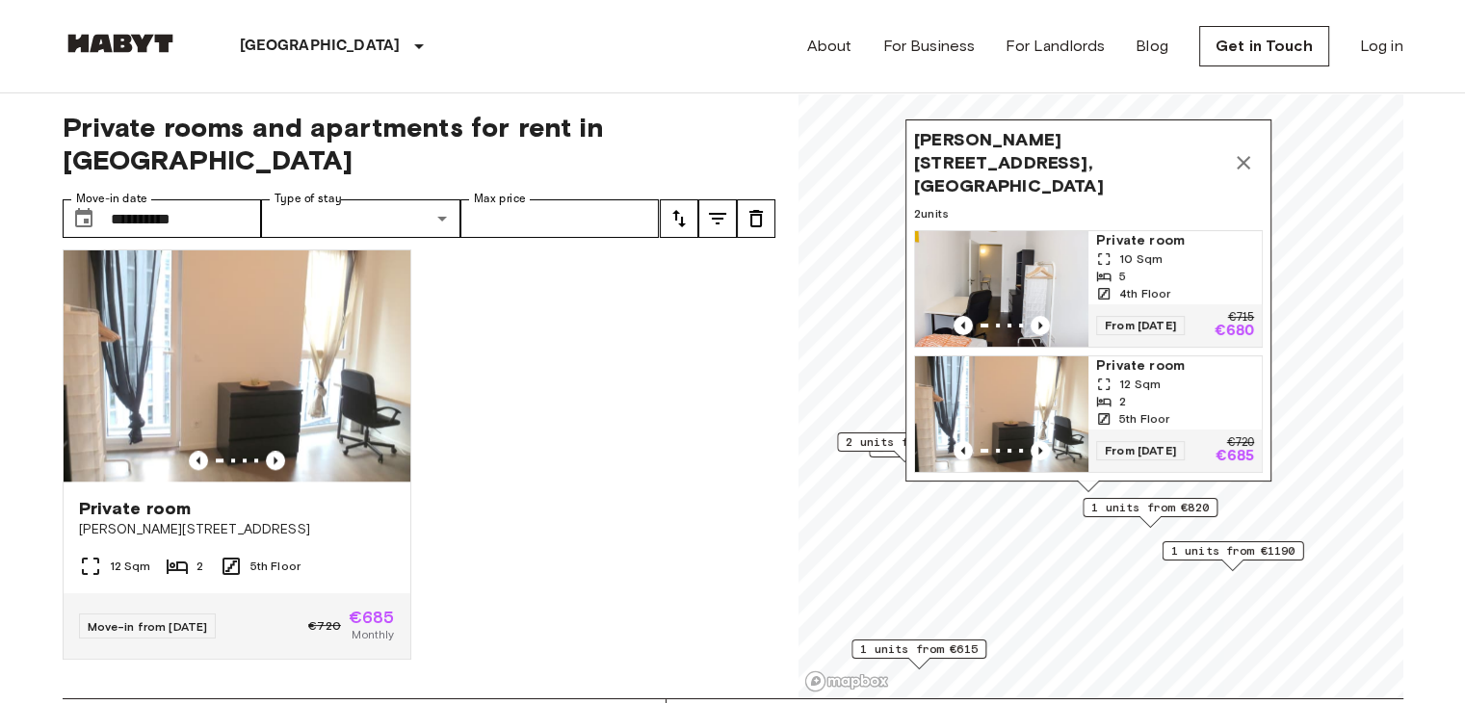
drag, startPoint x: 1259, startPoint y: 209, endPoint x: 1264, endPoint y: 324, distance: 114.7
click at [1264, 324] on div "Bernhard-Weiß-Straße 1-3, 10178 Berlin, GER 2 units Private room 10 Sqm 5 4th F…" at bounding box center [1088, 300] width 366 height 362
click at [1247, 162] on icon "Map marker" at bounding box center [1243, 162] width 23 height 23
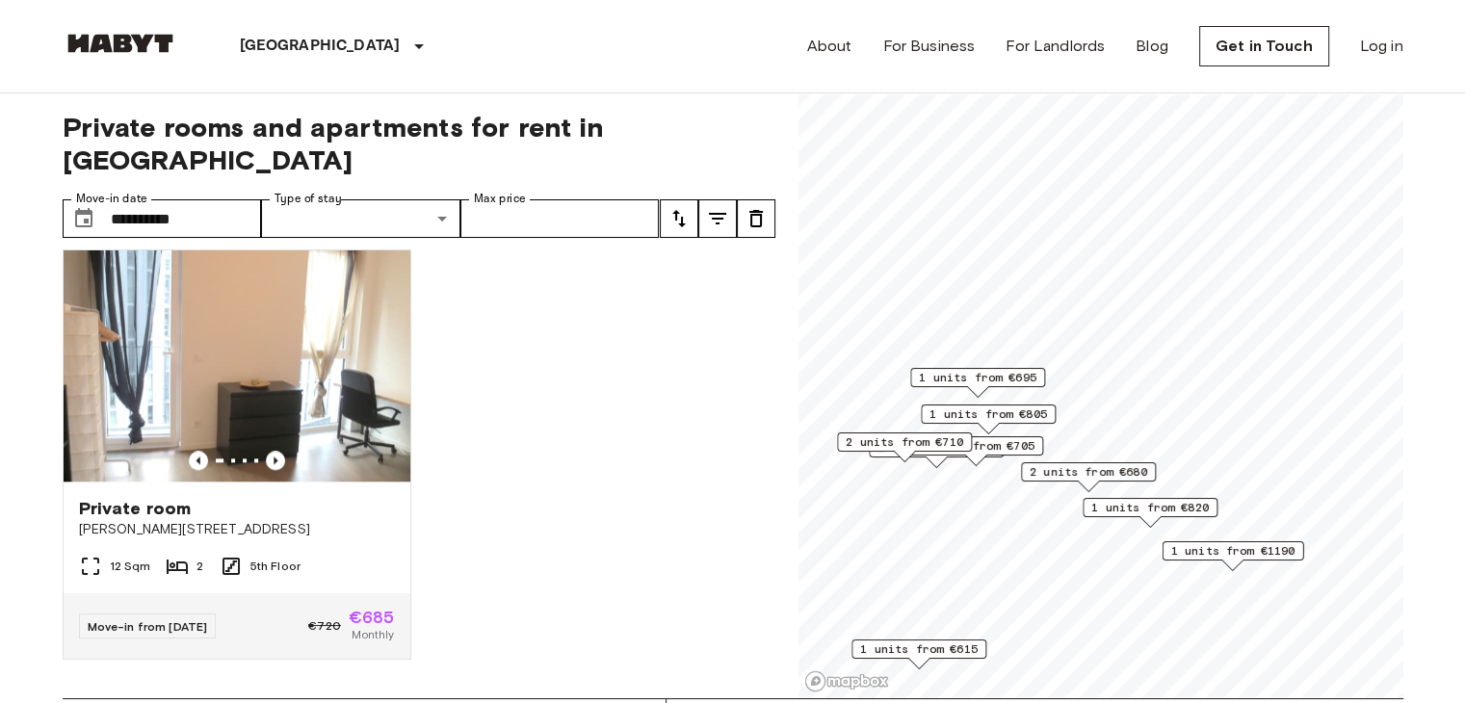
click at [1017, 447] on span "1 units from €705" at bounding box center [975, 445] width 117 height 17
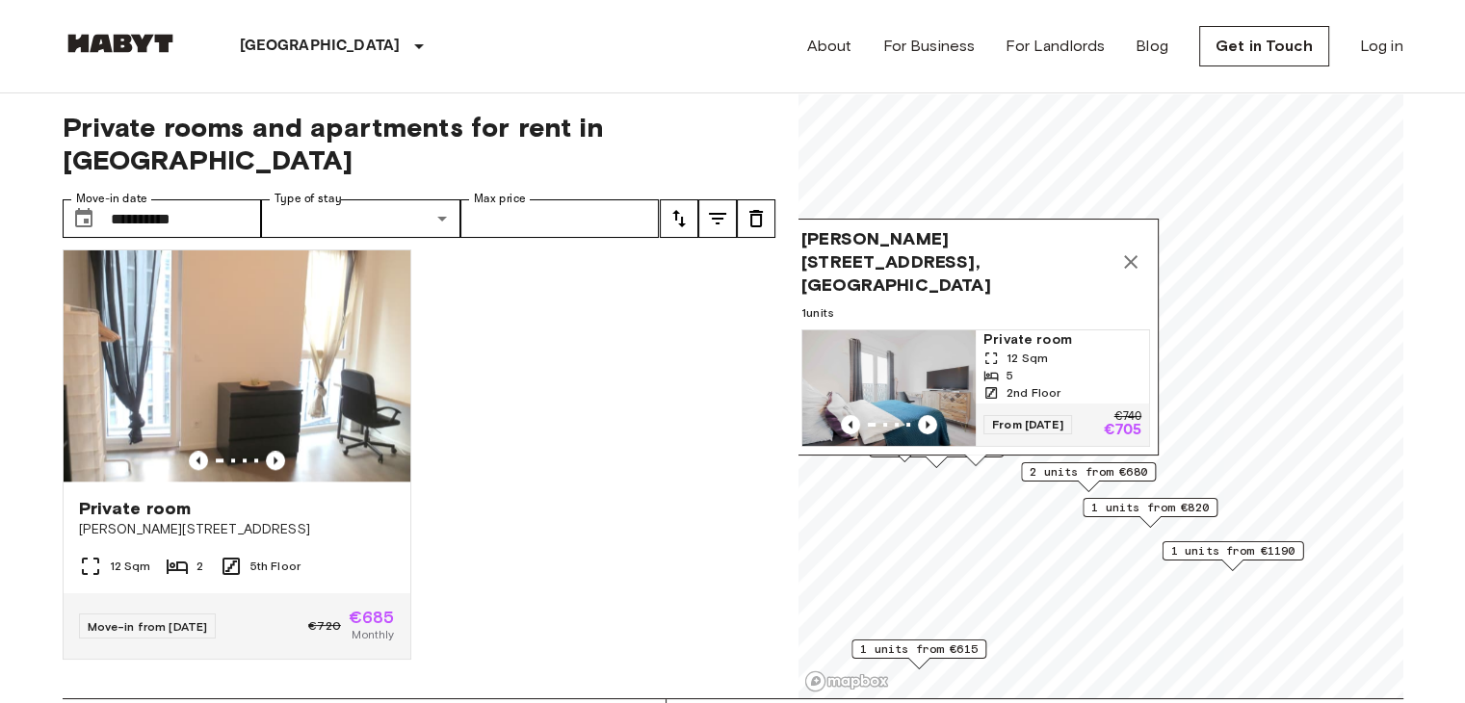
click at [949, 363] on img "Map marker" at bounding box center [888, 388] width 173 height 116
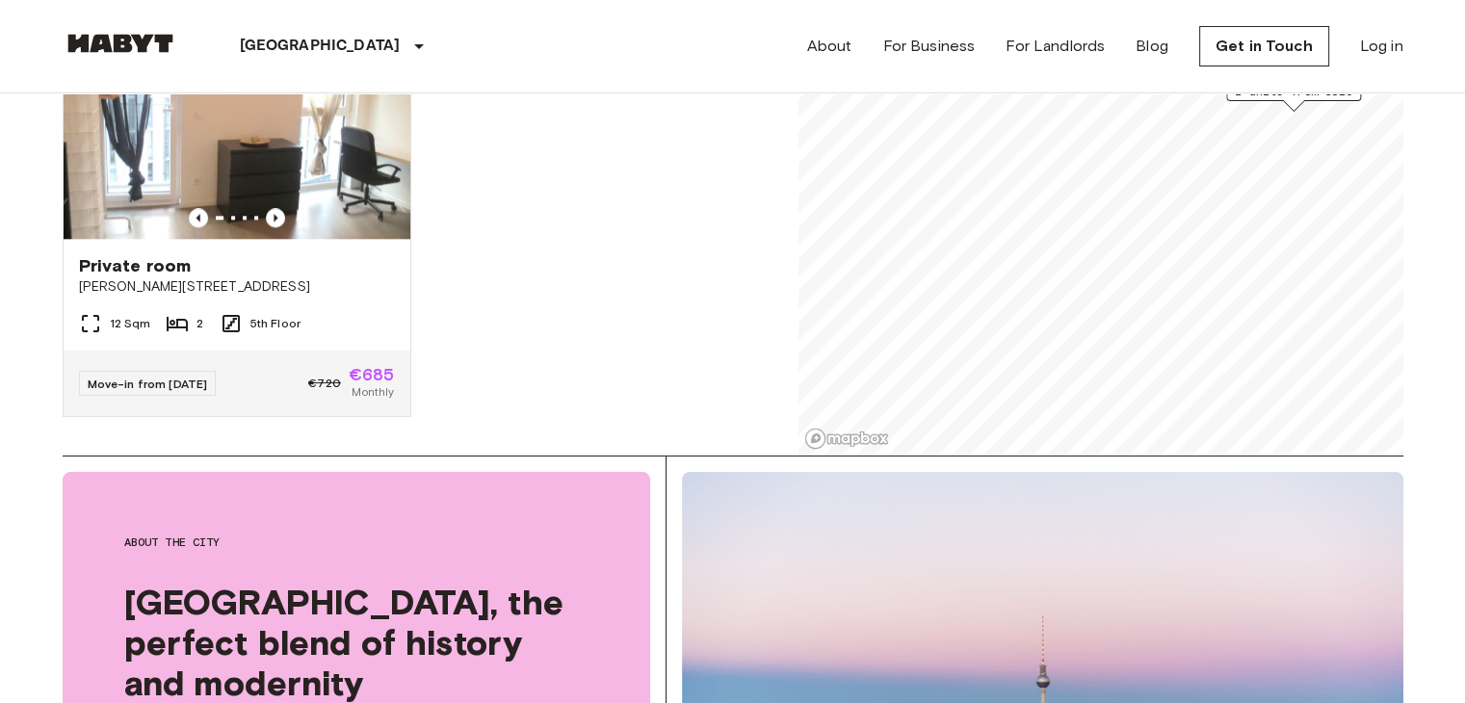
scroll to position [0, 0]
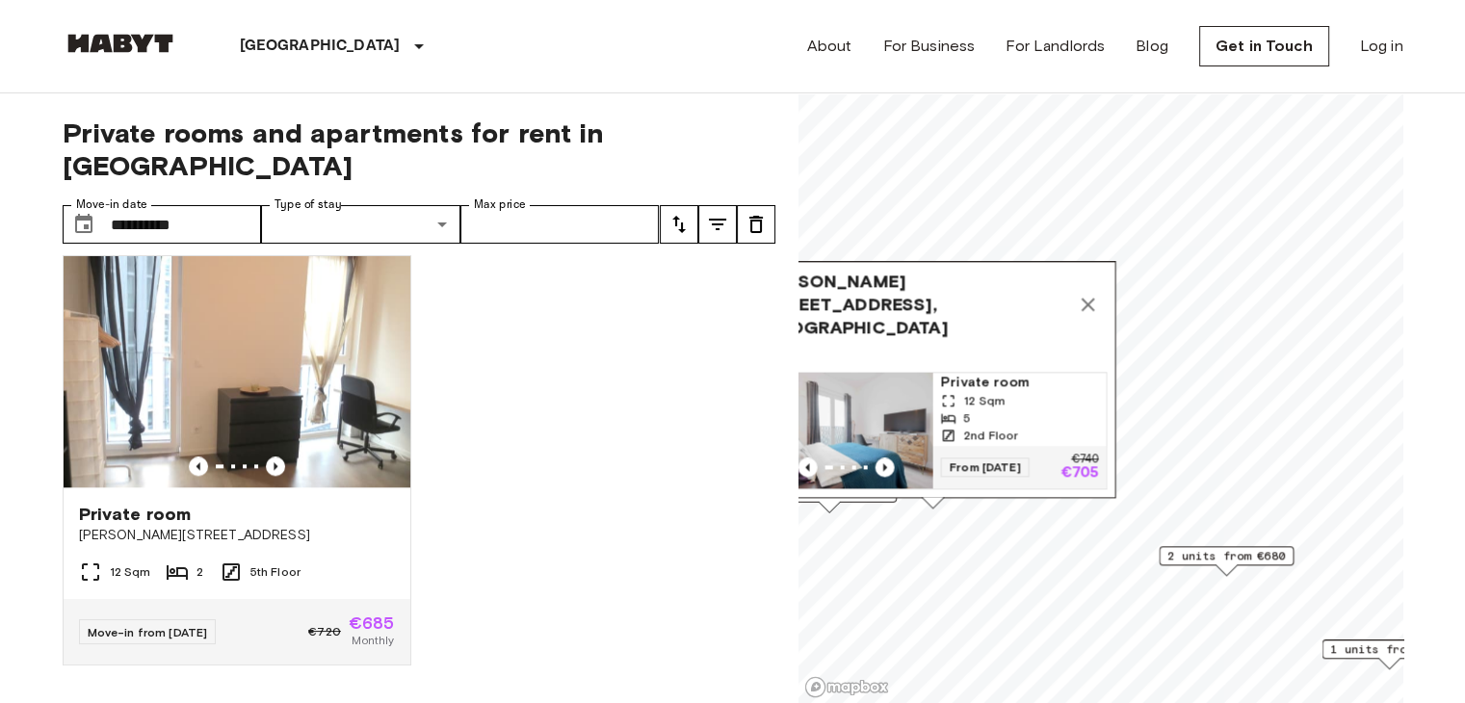
drag, startPoint x: 1013, startPoint y: 136, endPoint x: 1117, endPoint y: 500, distance: 378.6
click at [1115, 498] on div "Klara-Franke-Straße 16, 10557 Berlin, GER 1 units Private room 12 Sqm 5 2nd Flo…" at bounding box center [932, 379] width 366 height 237
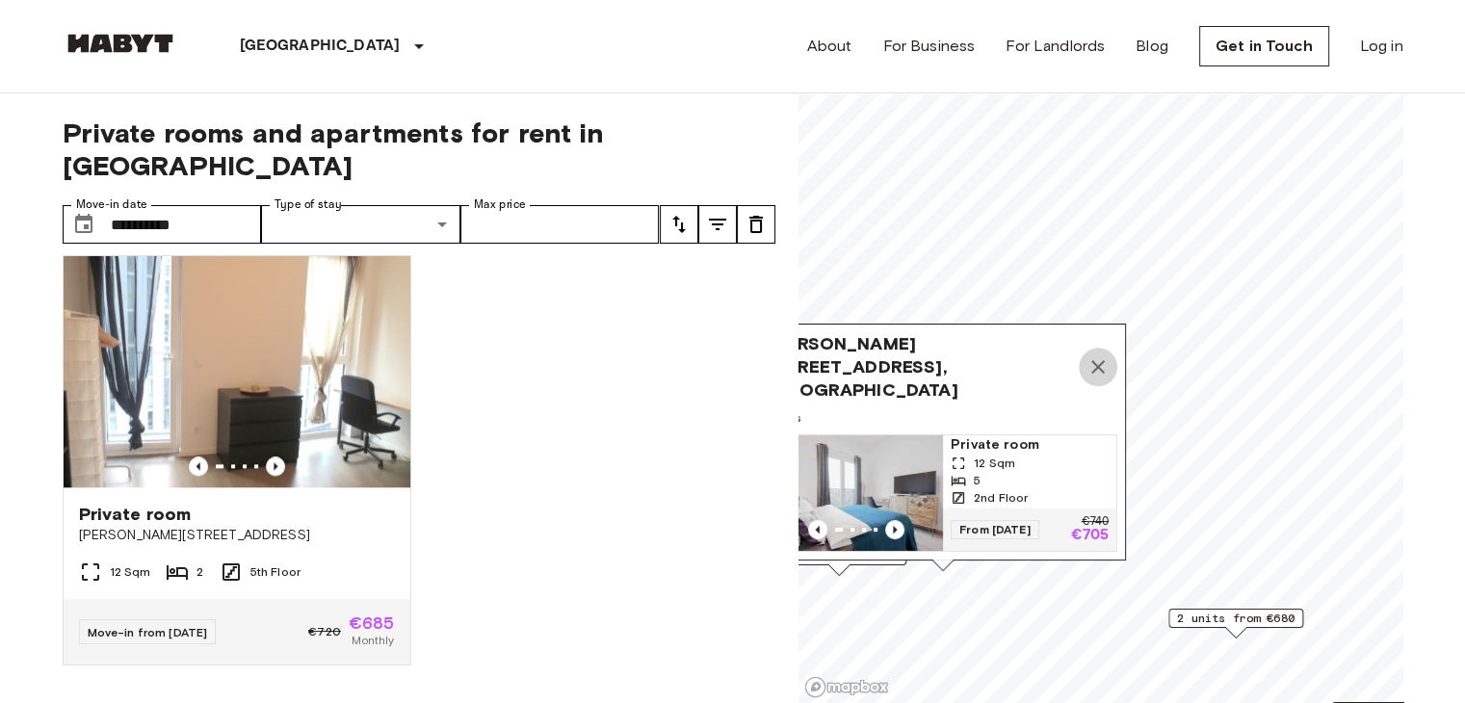
click at [1098, 368] on icon "Map marker" at bounding box center [1097, 366] width 23 height 23
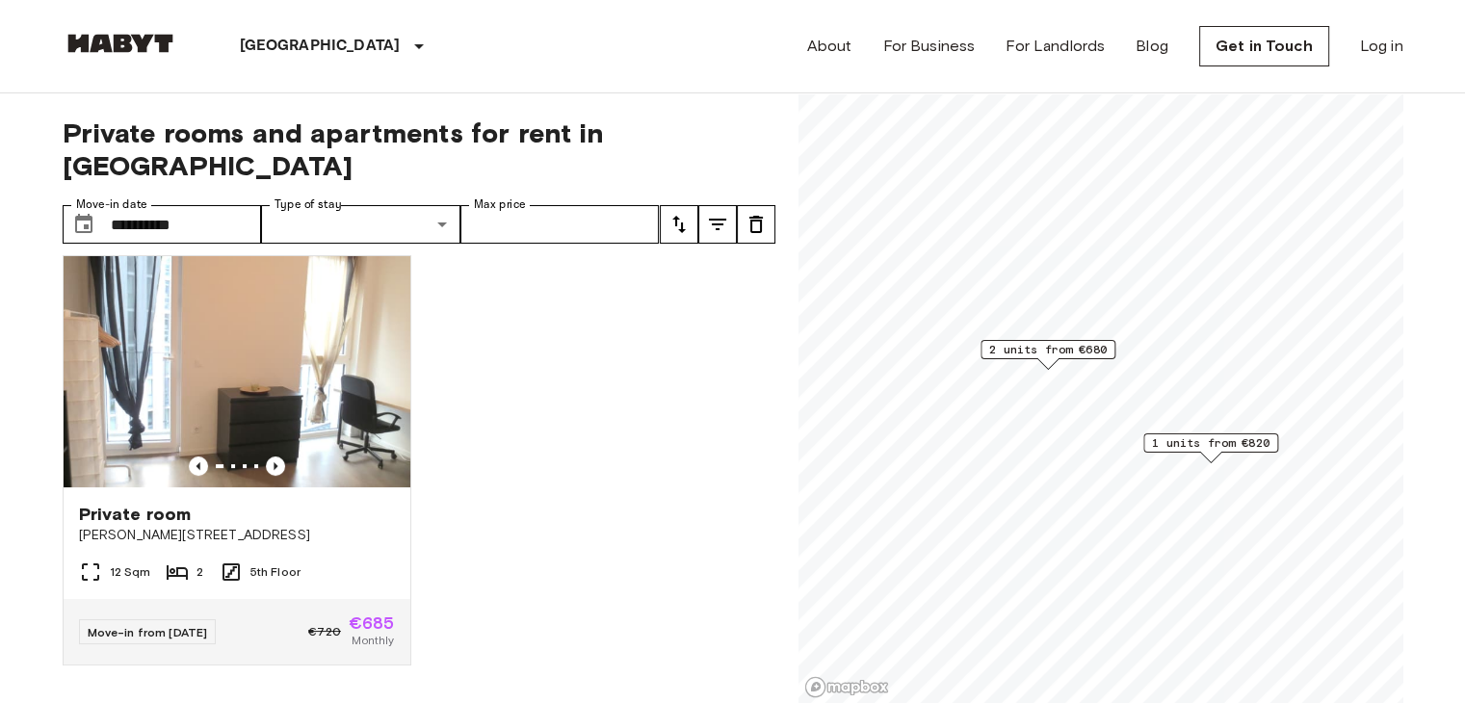
scroll to position [438, 0]
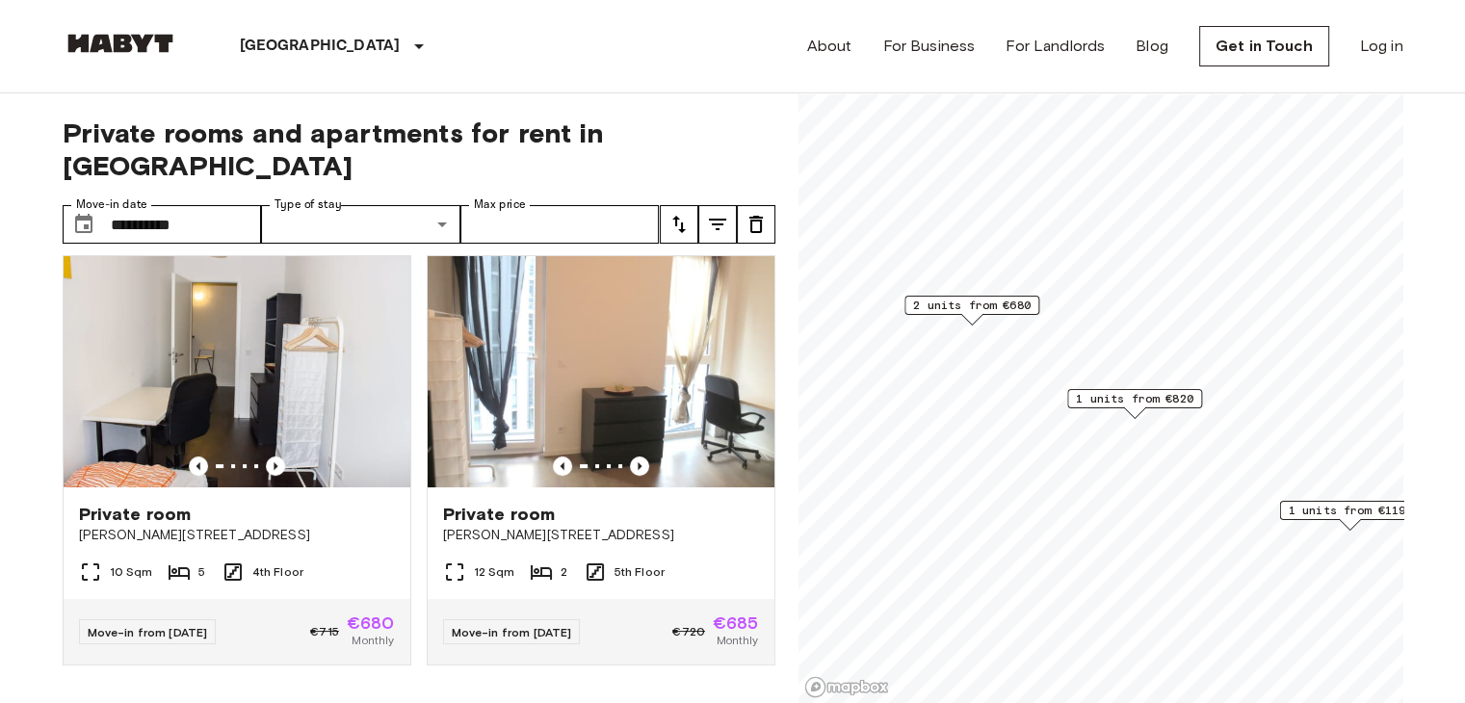
click at [1136, 405] on span "1 units from €820" at bounding box center [1134, 398] width 117 height 17
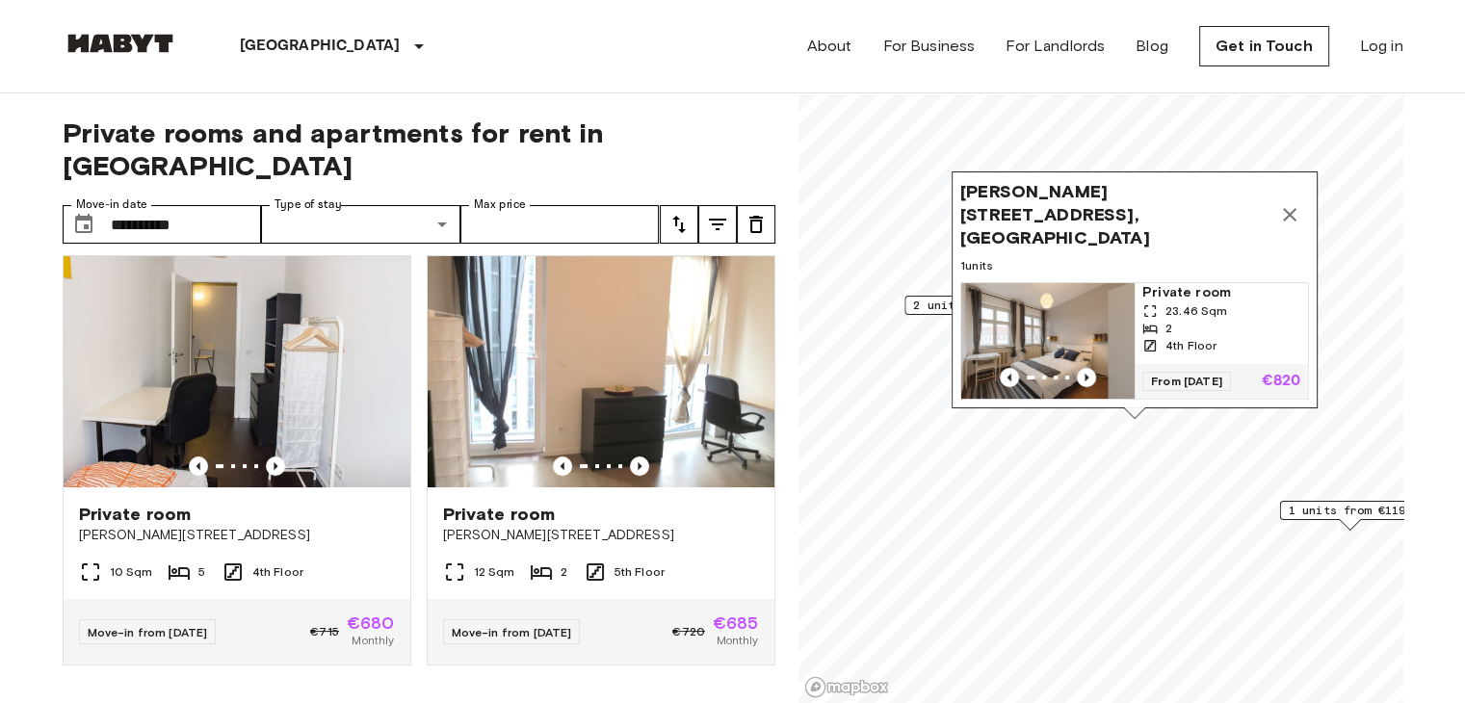
click at [1067, 298] on img "Map marker" at bounding box center [1047, 341] width 173 height 116
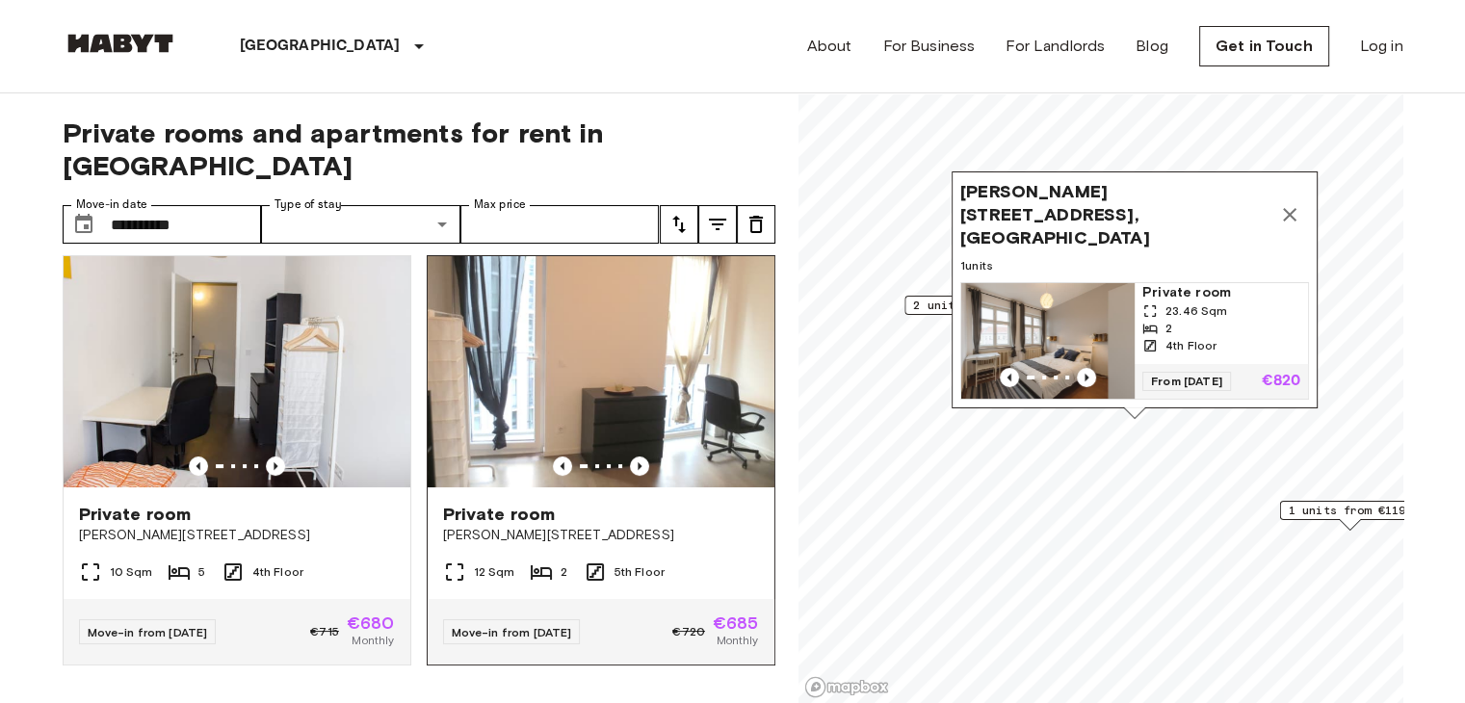
click at [587, 378] on img at bounding box center [601, 371] width 347 height 231
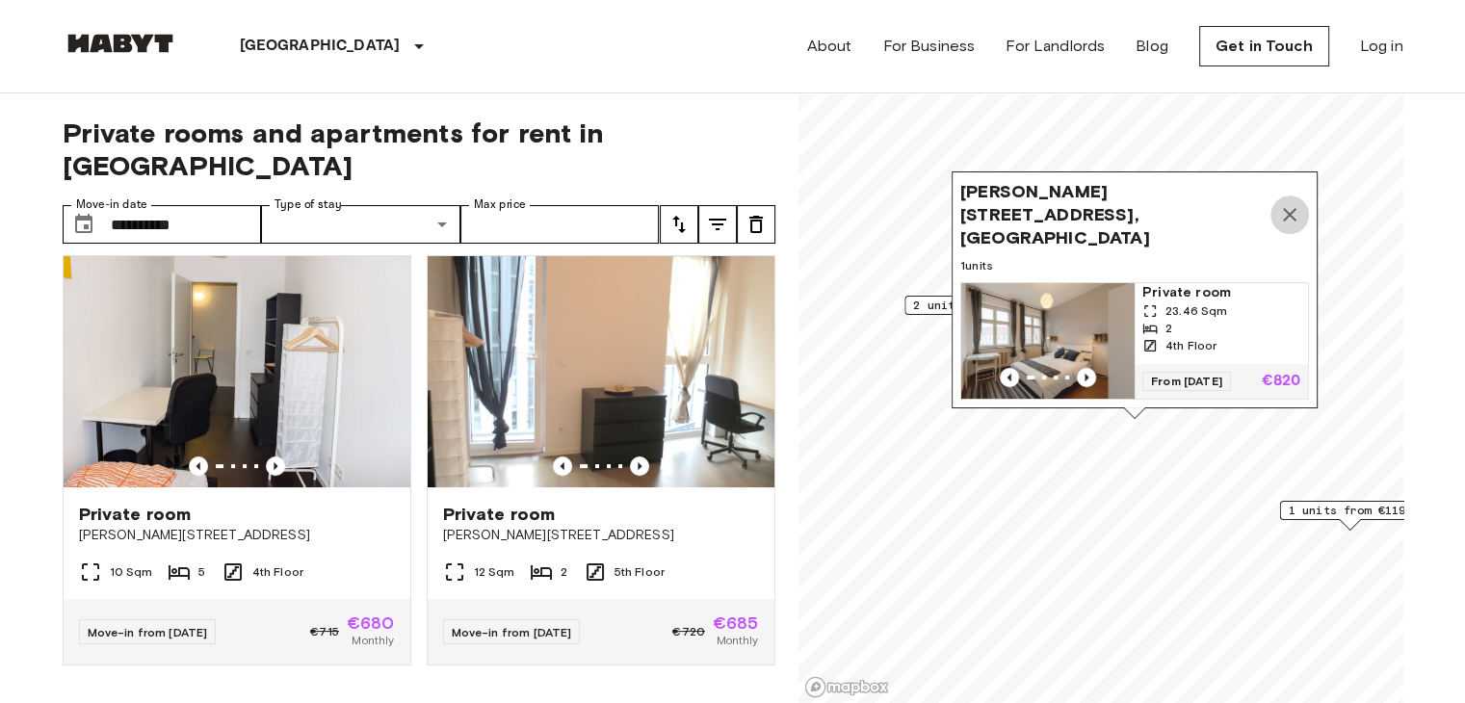
click at [1289, 208] on icon "Map marker" at bounding box center [1289, 214] width 13 height 13
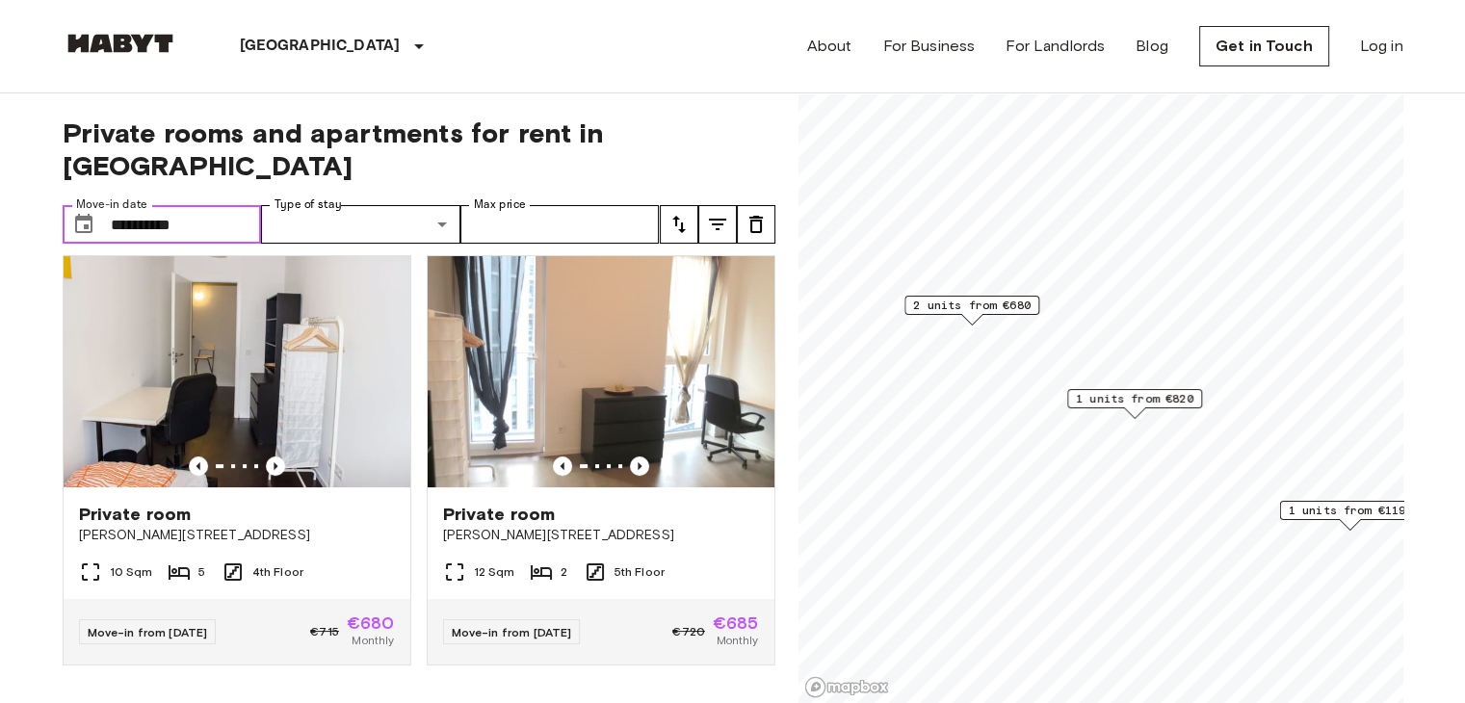
click at [178, 205] on input "**********" at bounding box center [186, 224] width 151 height 39
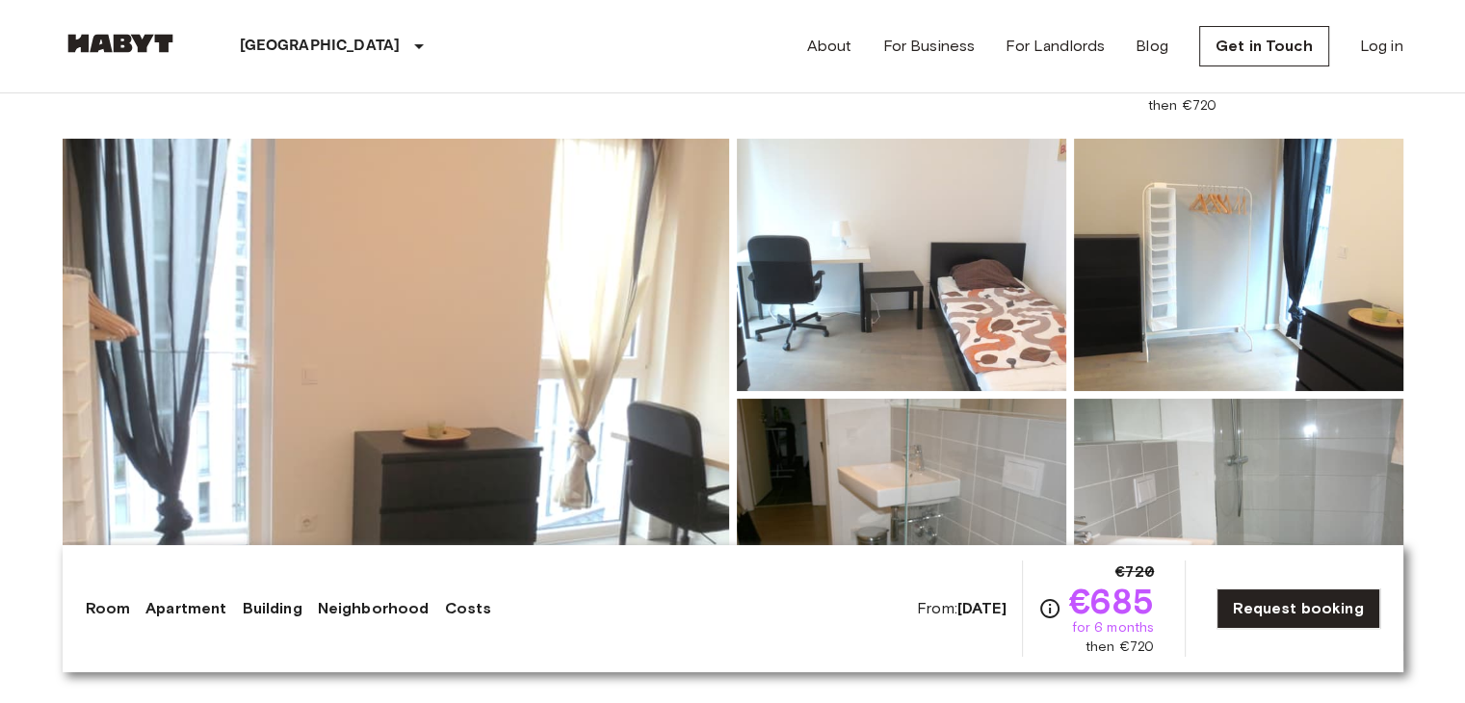
scroll to position [127, 0]
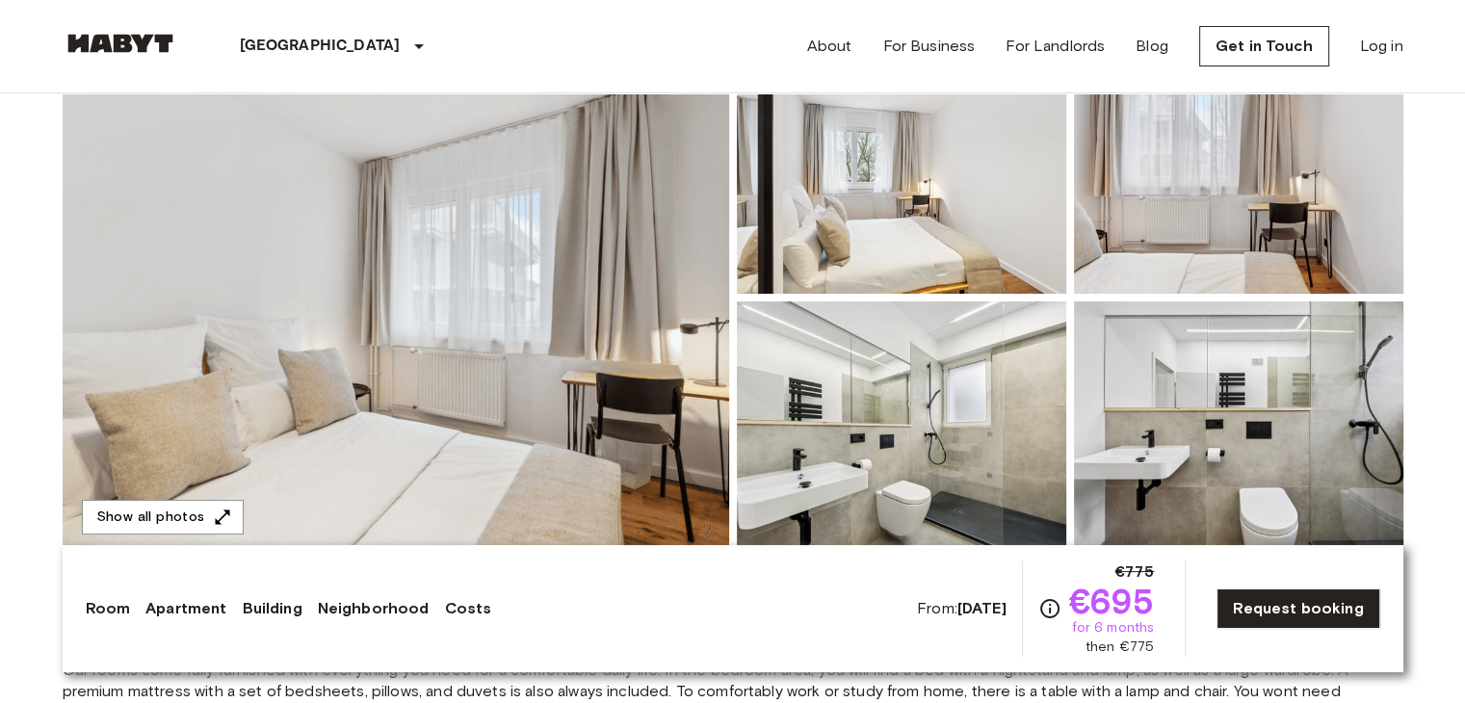
scroll to position [225, 0]
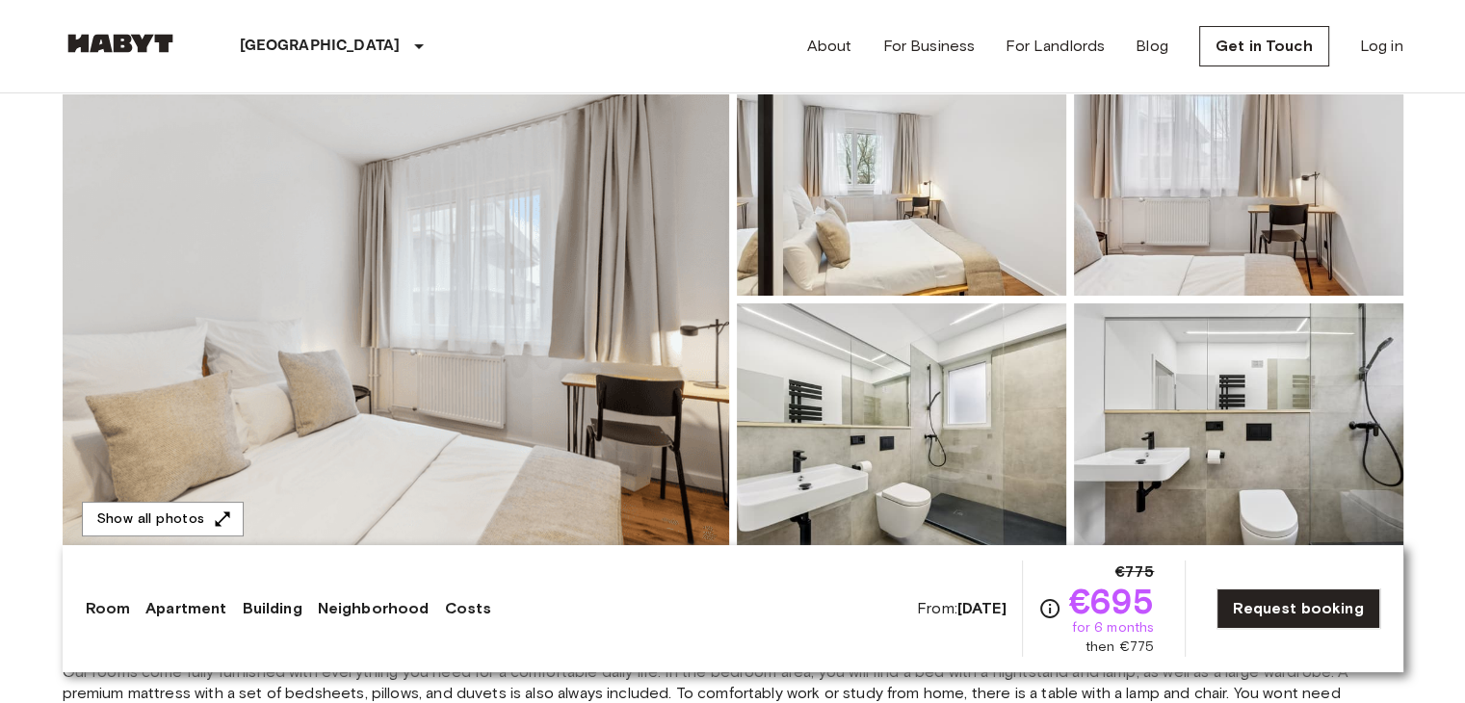
click at [587, 408] on img at bounding box center [396, 299] width 666 height 512
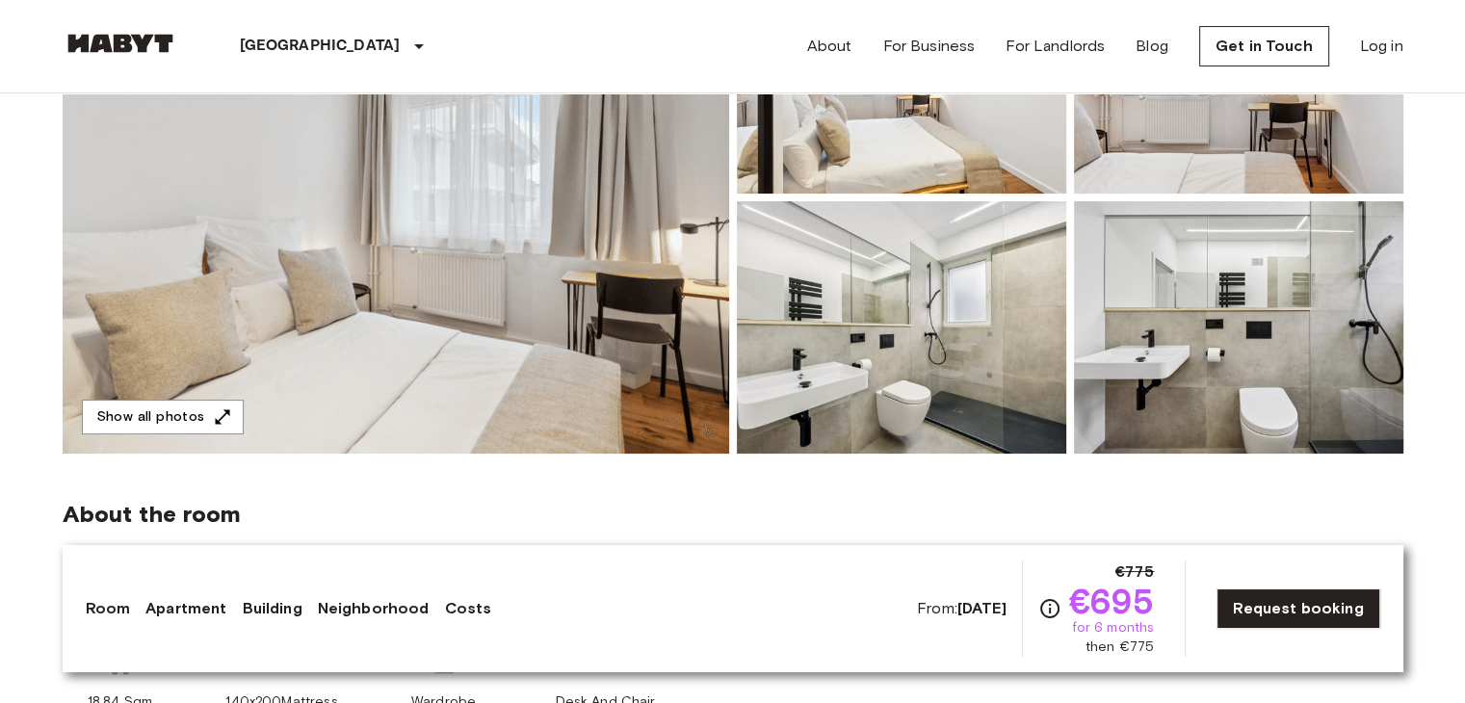
scroll to position [0, 0]
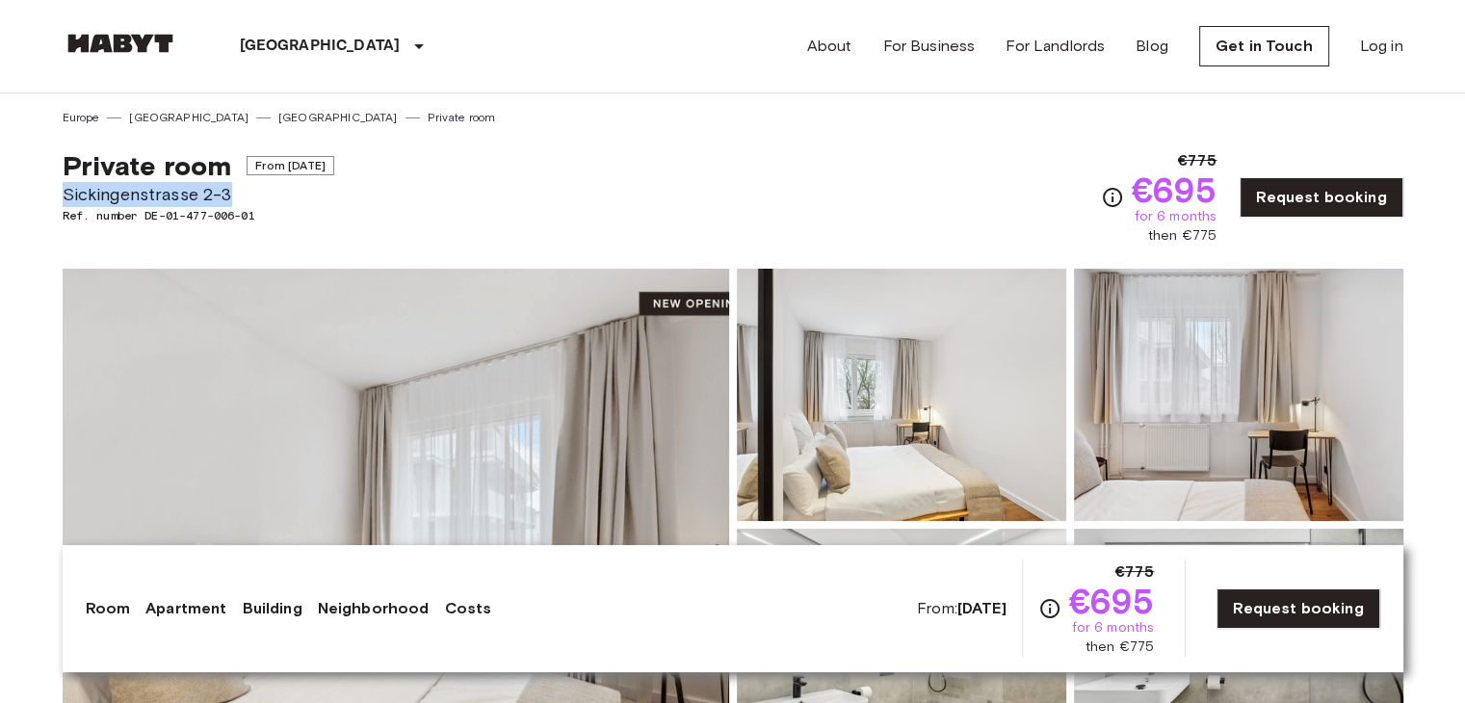
drag, startPoint x: 235, startPoint y: 184, endPoint x: 65, endPoint y: 186, distance: 169.5
click at [65, 186] on span "Sickingenstrasse 2-3" at bounding box center [199, 194] width 272 height 25
copy span "Sickingenstrasse 2-3"
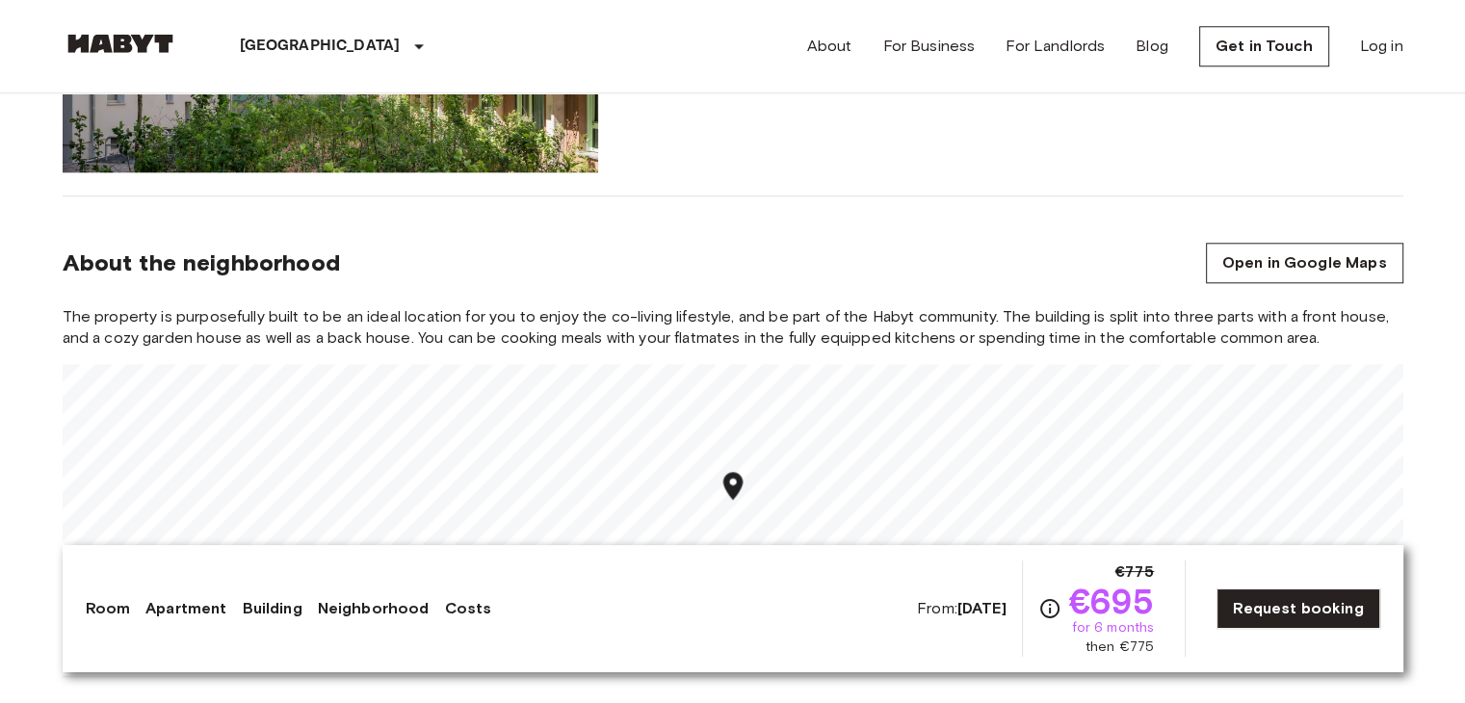
scroll to position [1966, 0]
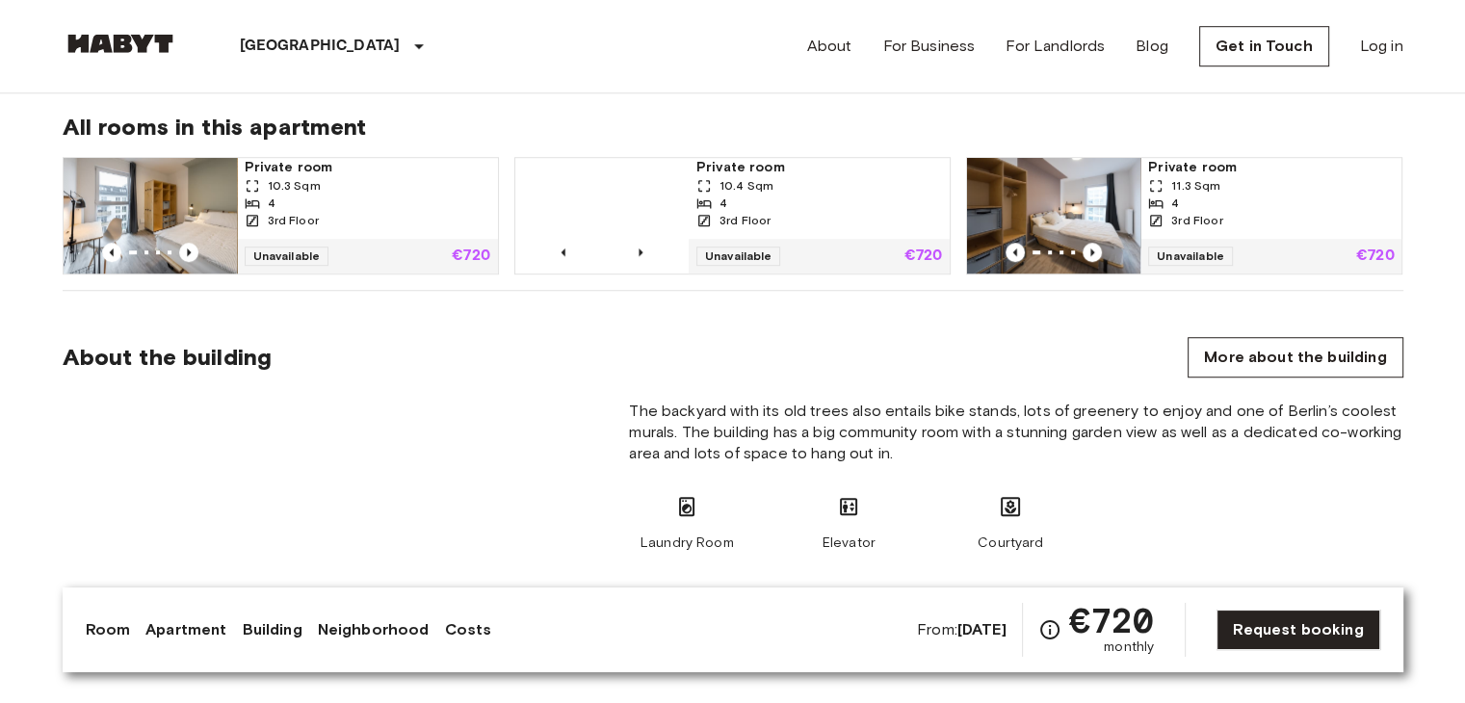
scroll to position [1292, 0]
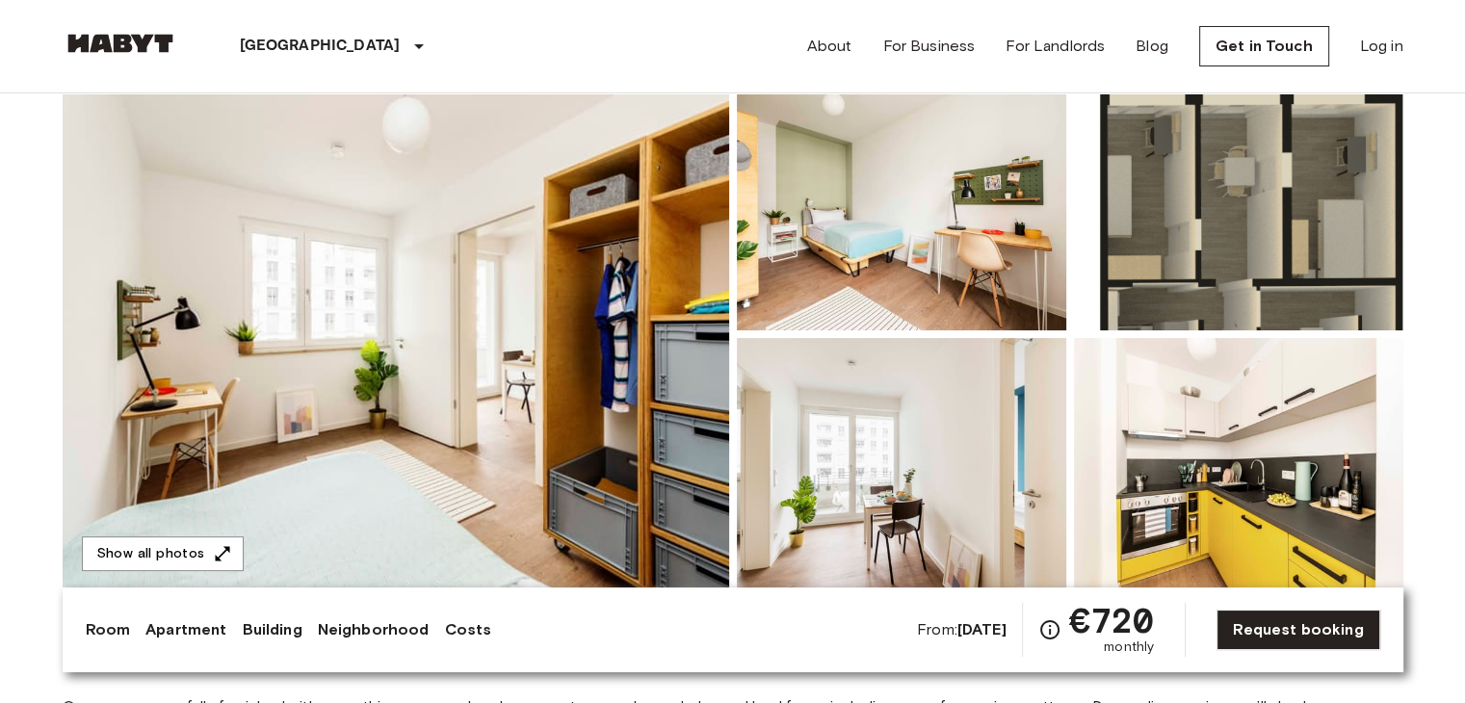
click at [1174, 206] on img at bounding box center [1238, 204] width 329 height 252
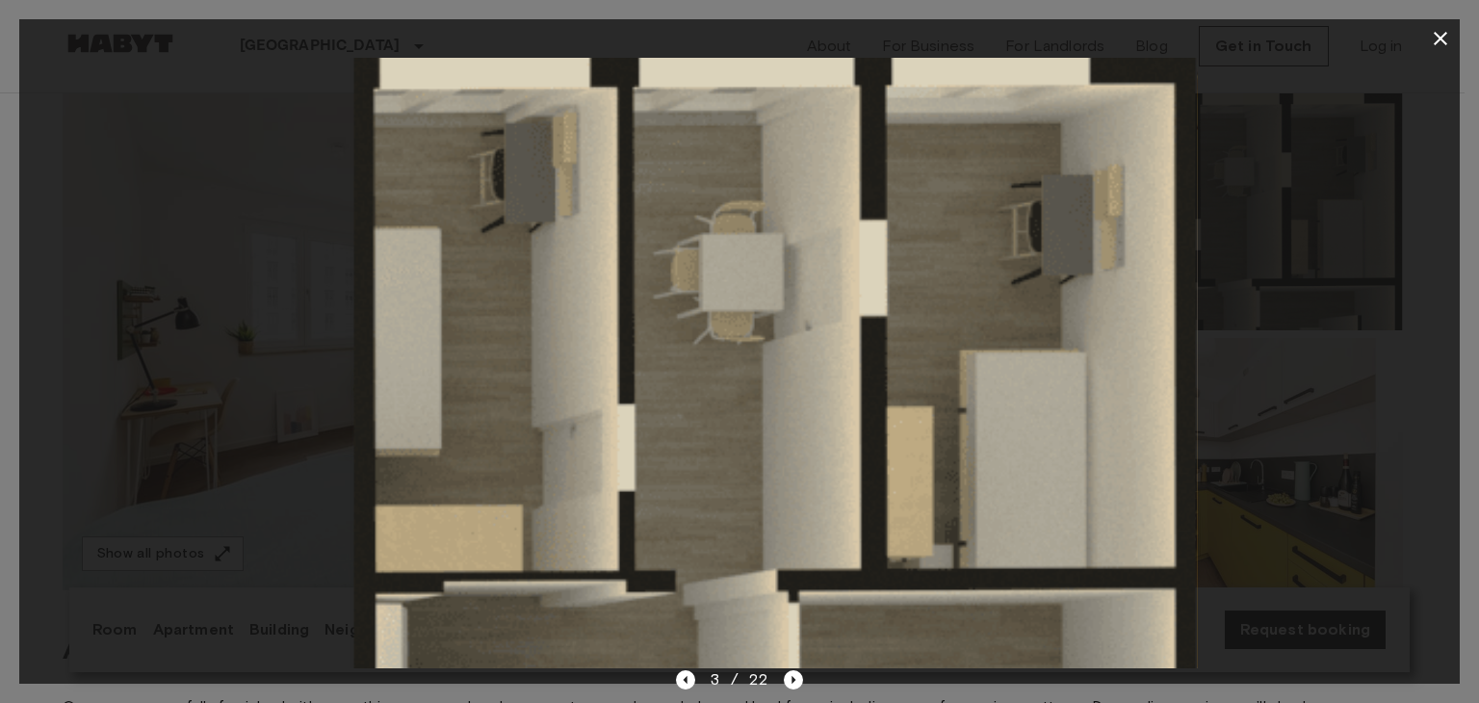
click at [1225, 357] on div at bounding box center [739, 363] width 1441 height 611
click at [1445, 37] on icon "button" at bounding box center [1440, 38] width 23 height 23
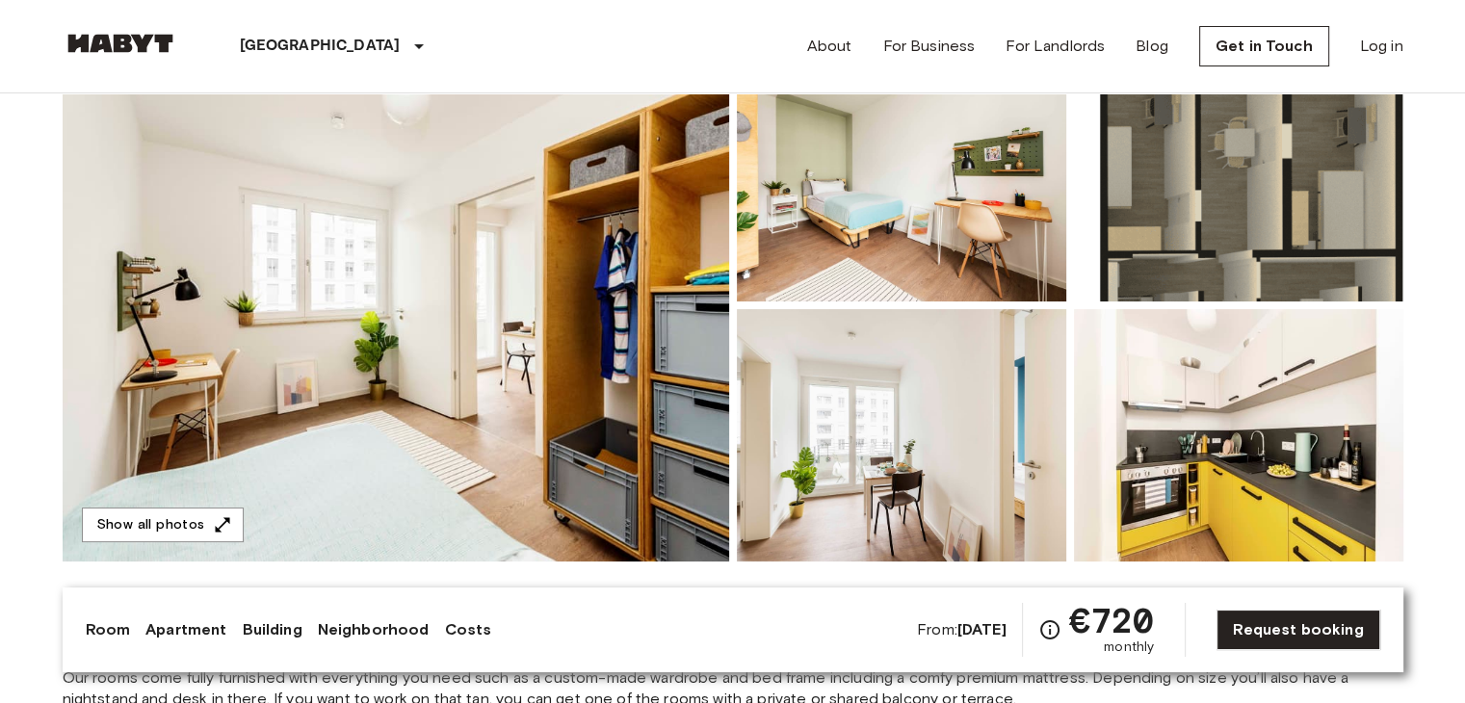
scroll to position [196, 0]
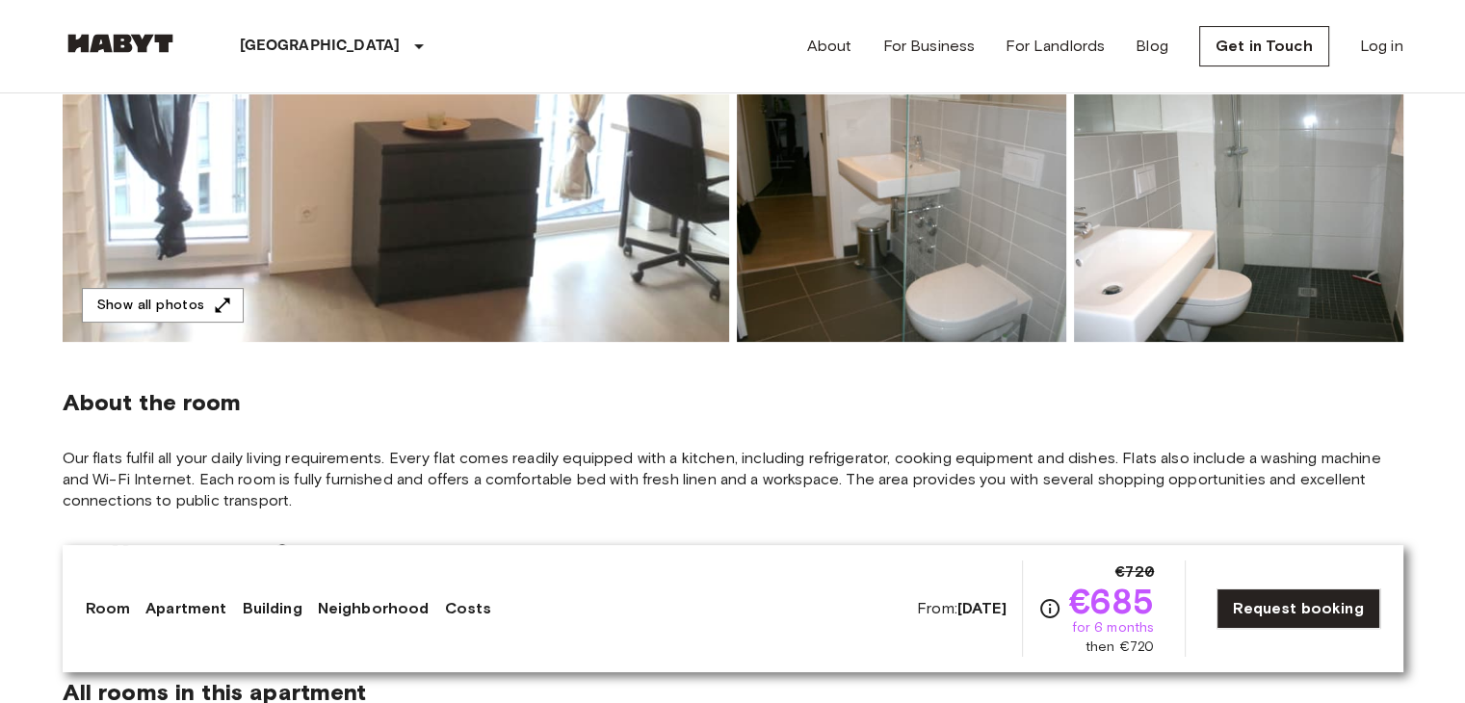
scroll to position [44, 0]
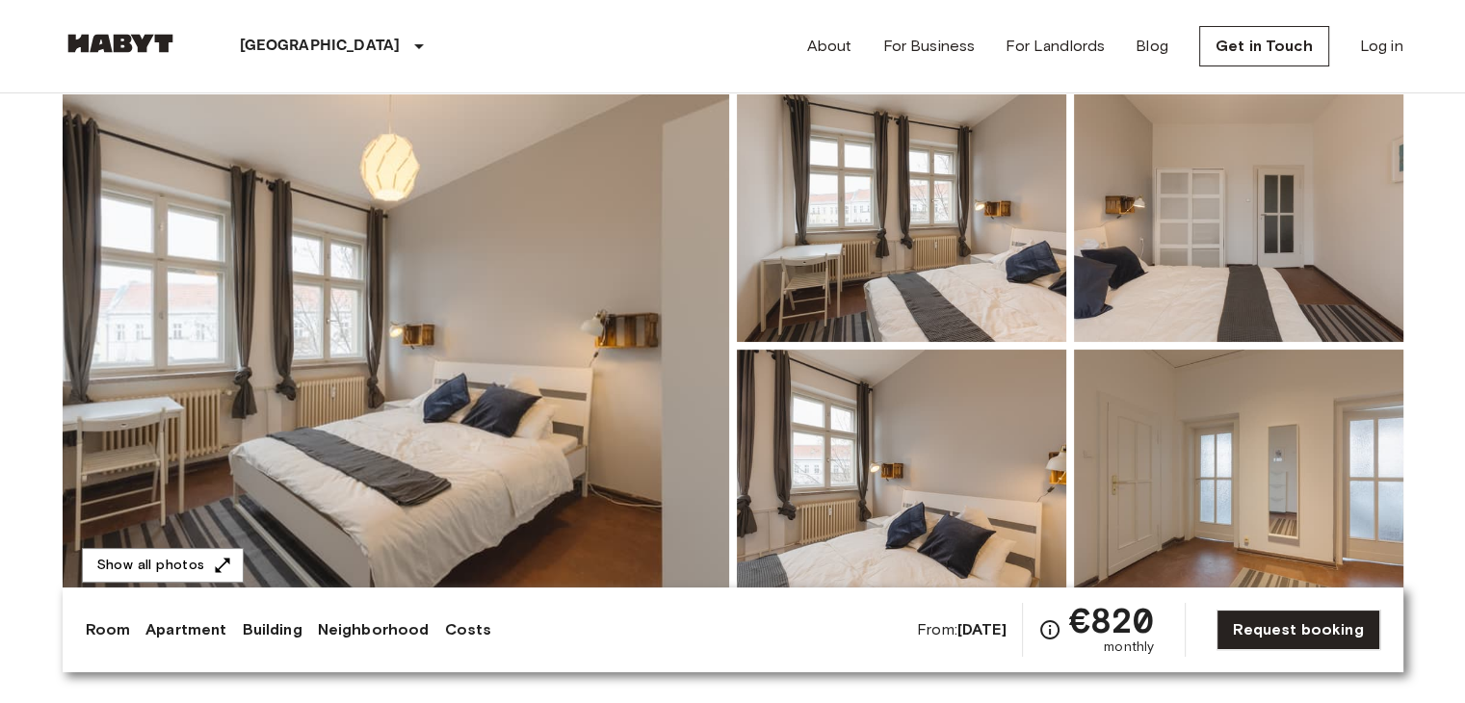
scroll to position [158, 0]
click at [551, 406] on img at bounding box center [396, 346] width 666 height 512
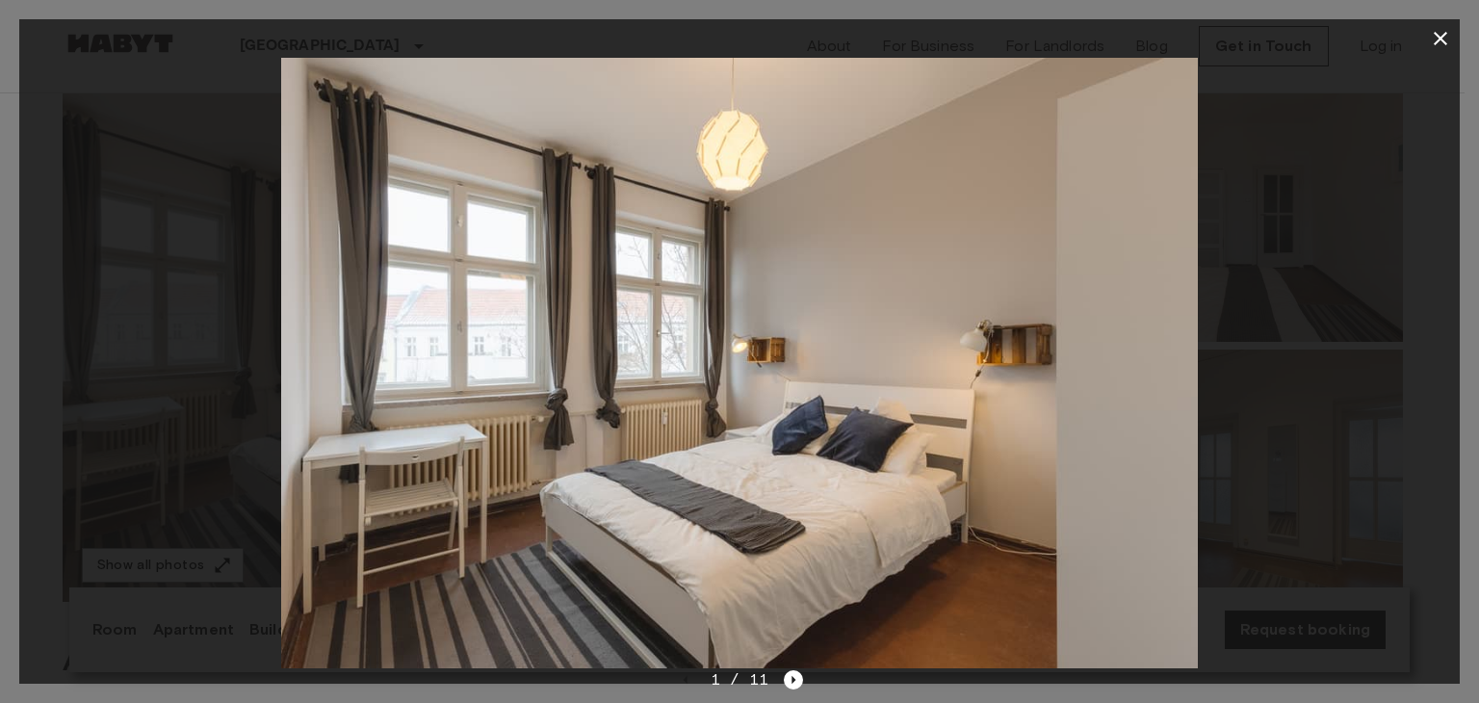
click at [846, 459] on img at bounding box center [739, 363] width 917 height 611
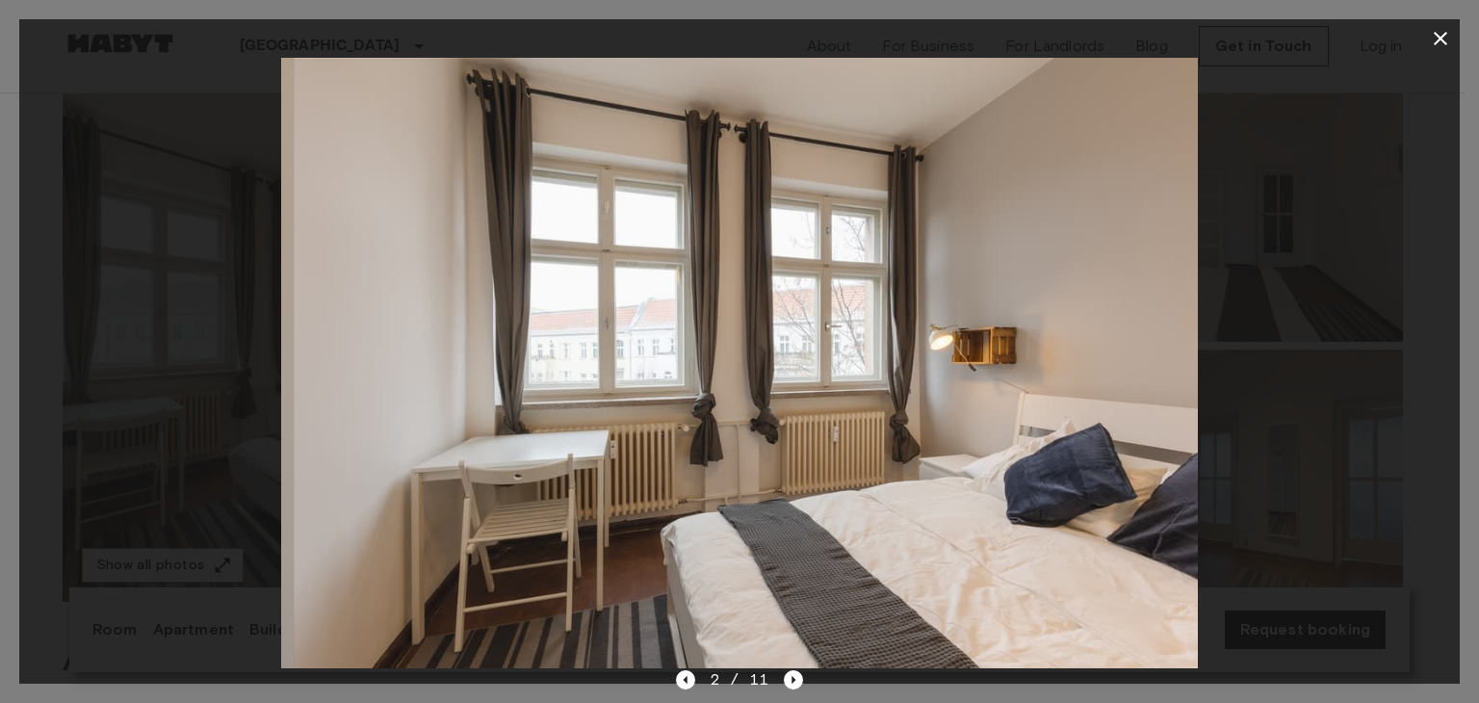
click at [846, 459] on img at bounding box center [752, 363] width 917 height 611
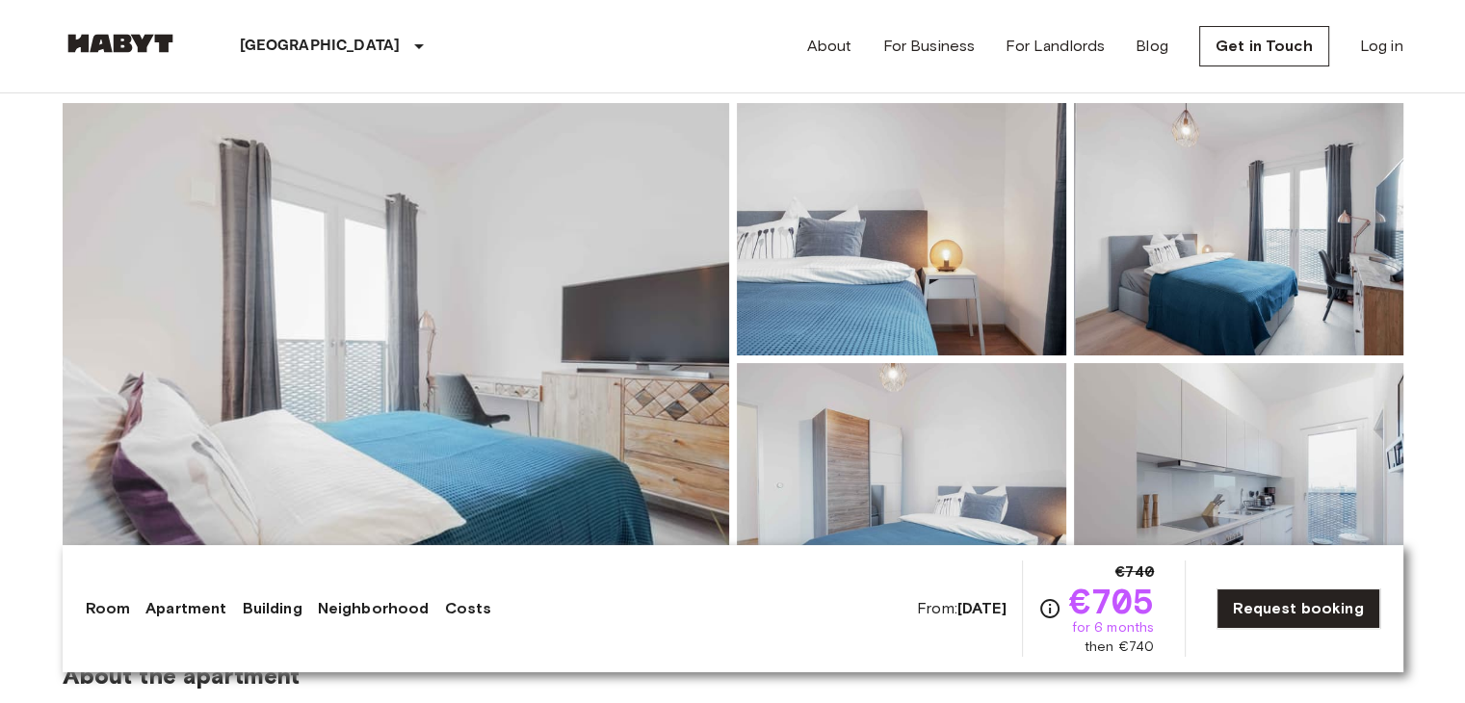
scroll to position [154, 0]
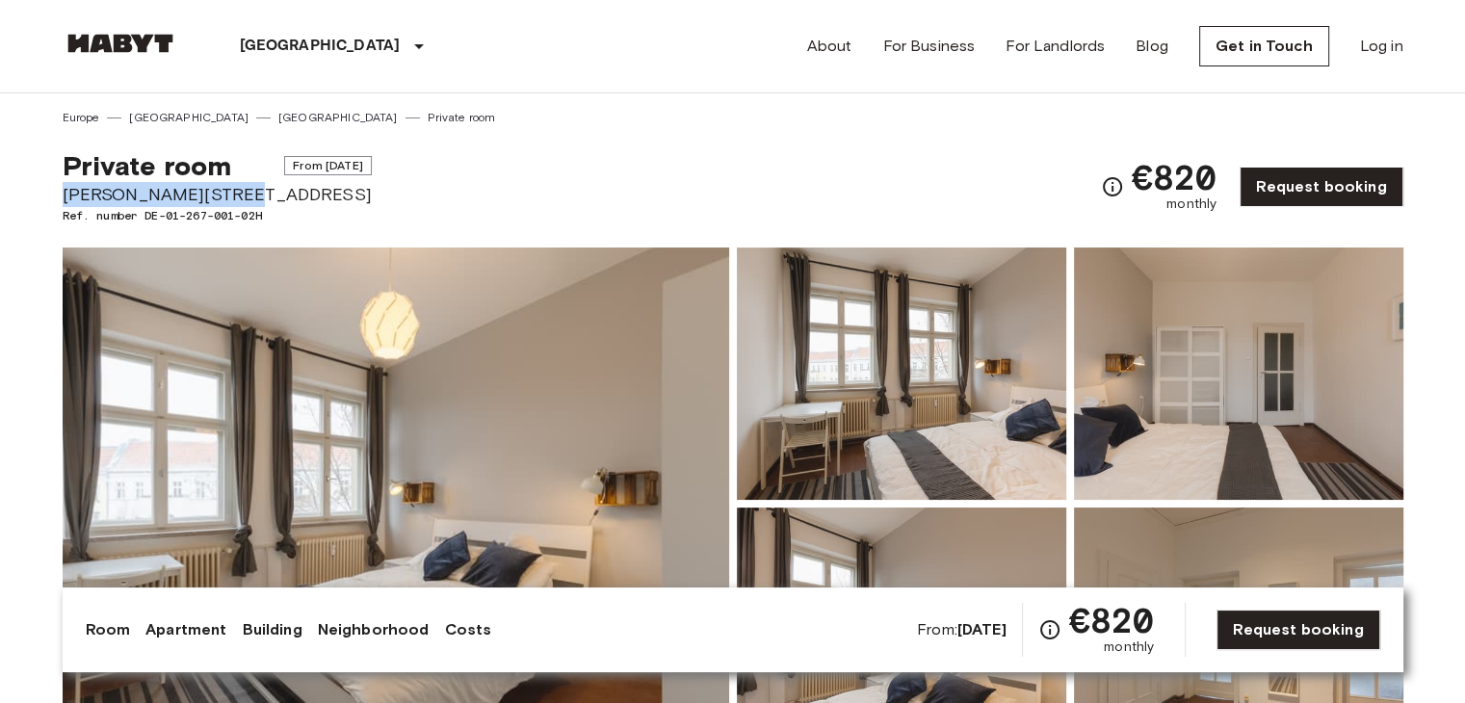
drag, startPoint x: 227, startPoint y: 195, endPoint x: 65, endPoint y: 188, distance: 162.9
click at [65, 188] on span "[PERSON_NAME][STREET_ADDRESS]" at bounding box center [217, 194] width 309 height 25
copy span "[PERSON_NAME][STREET_ADDRESS]"
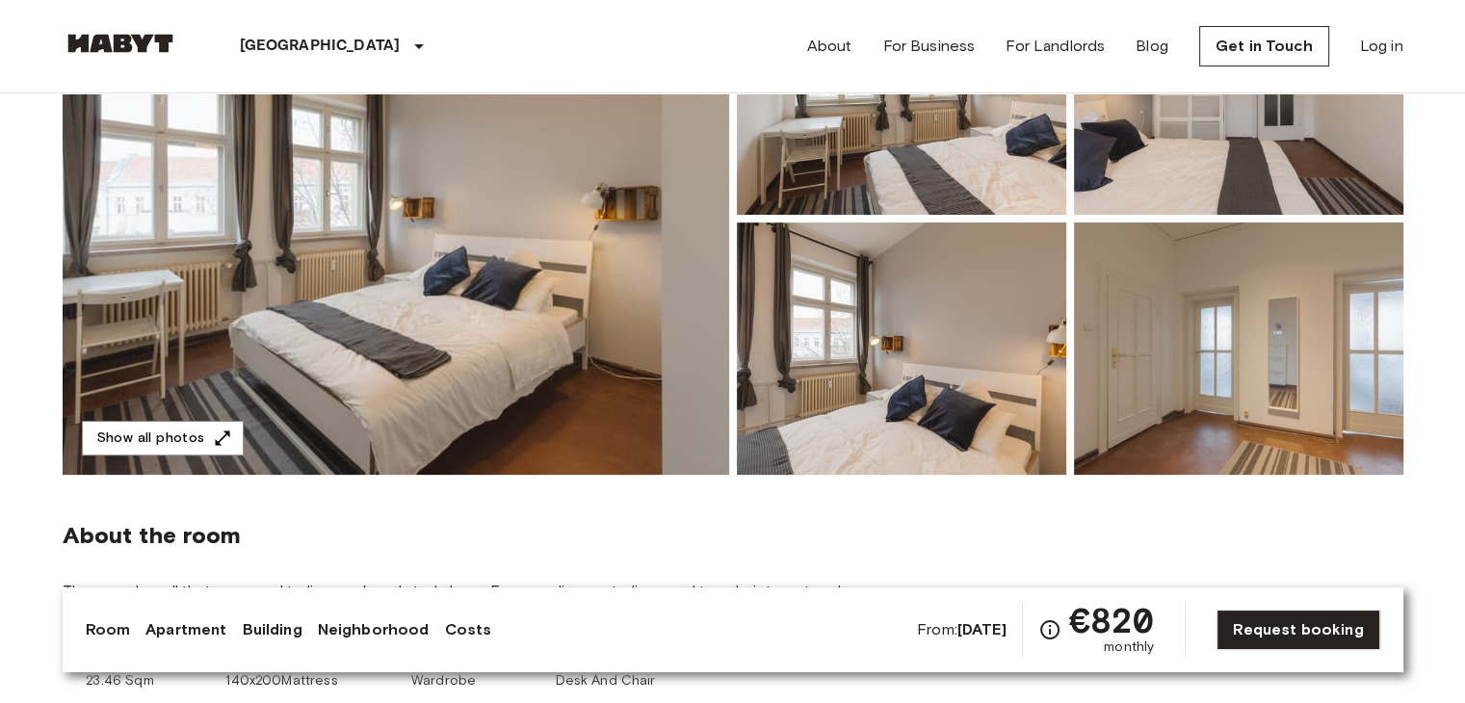
scroll to position [287, 0]
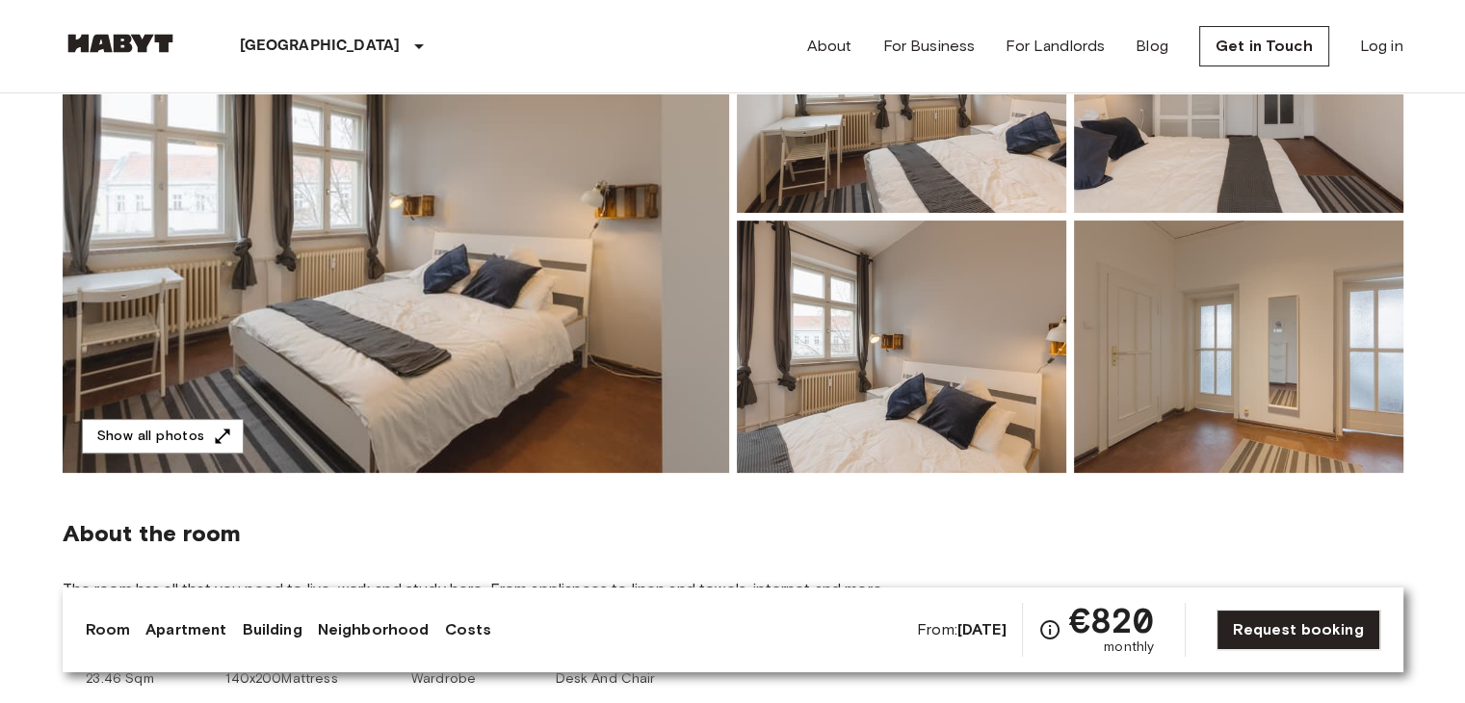
click at [424, 315] on img at bounding box center [396, 217] width 666 height 512
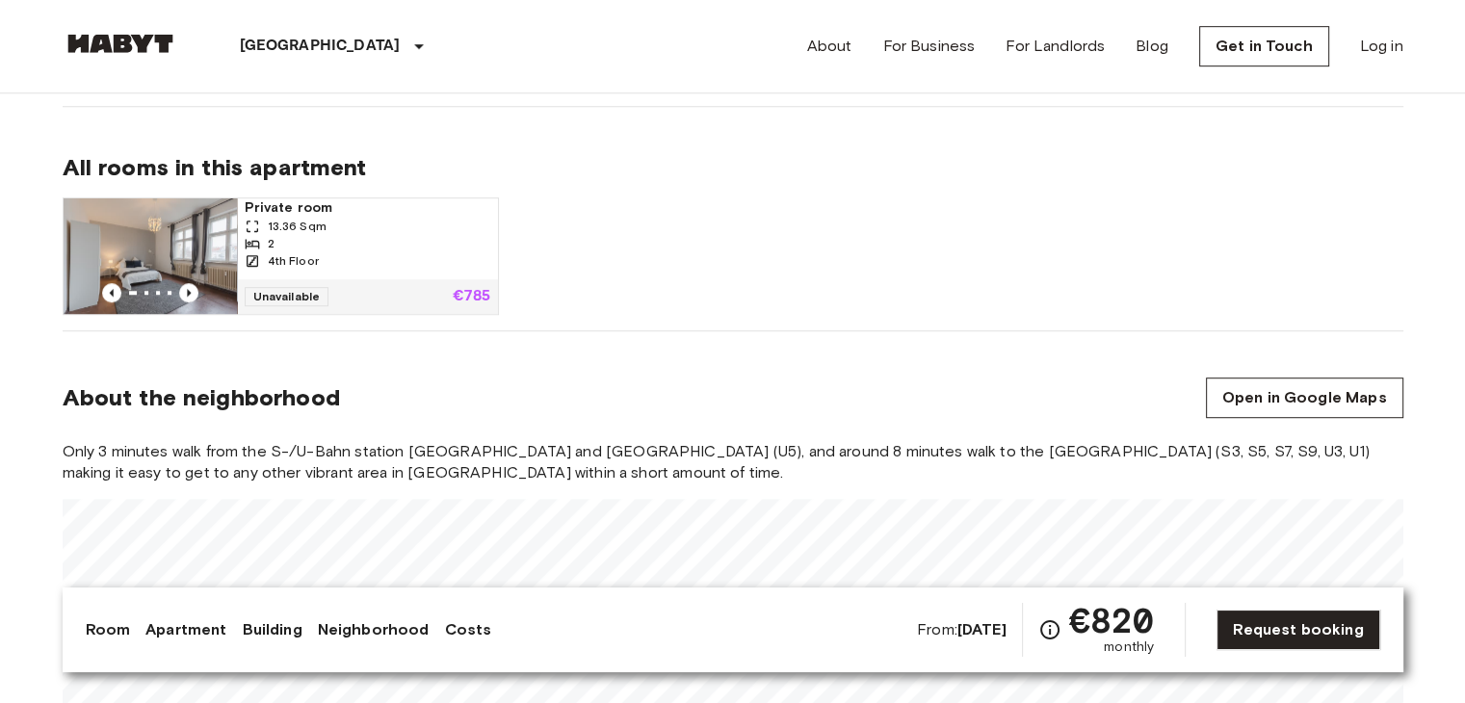
scroll to position [1146, 0]
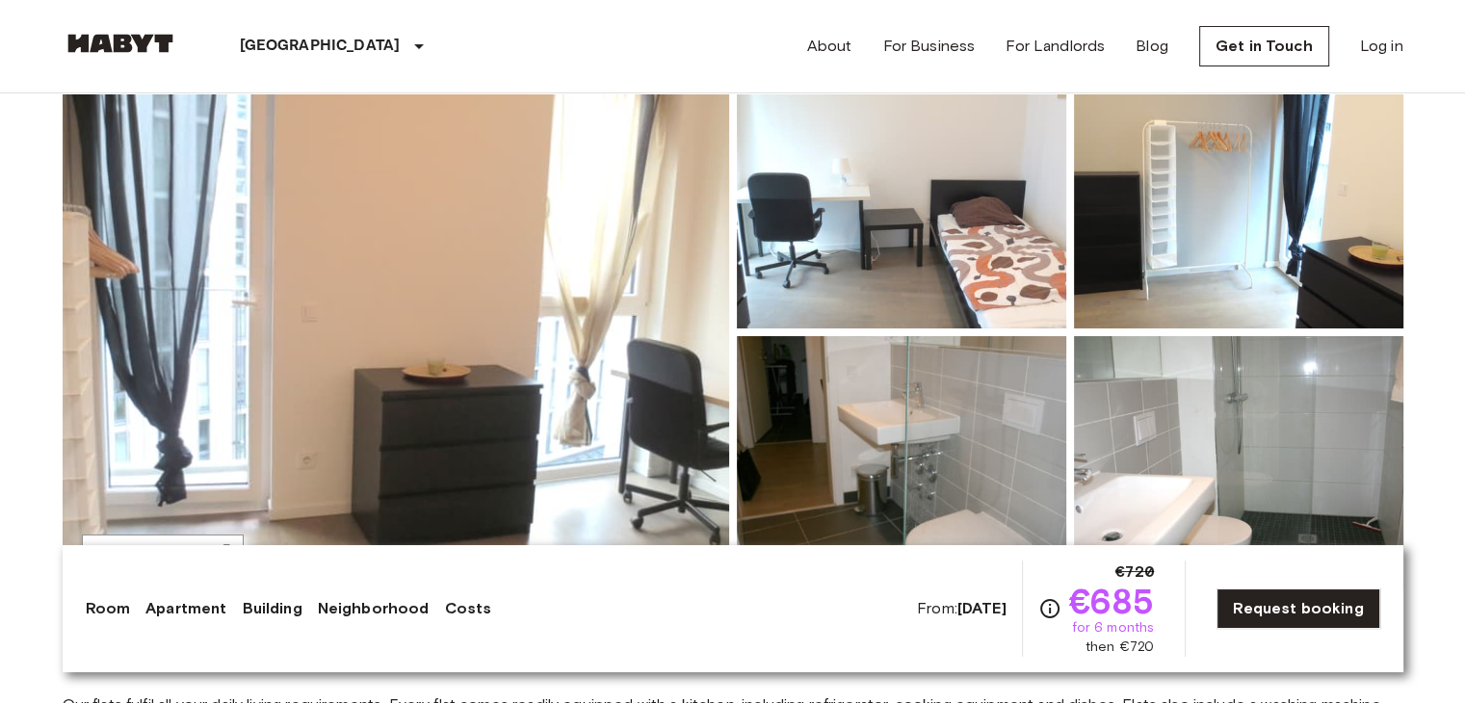
scroll to position [195, 0]
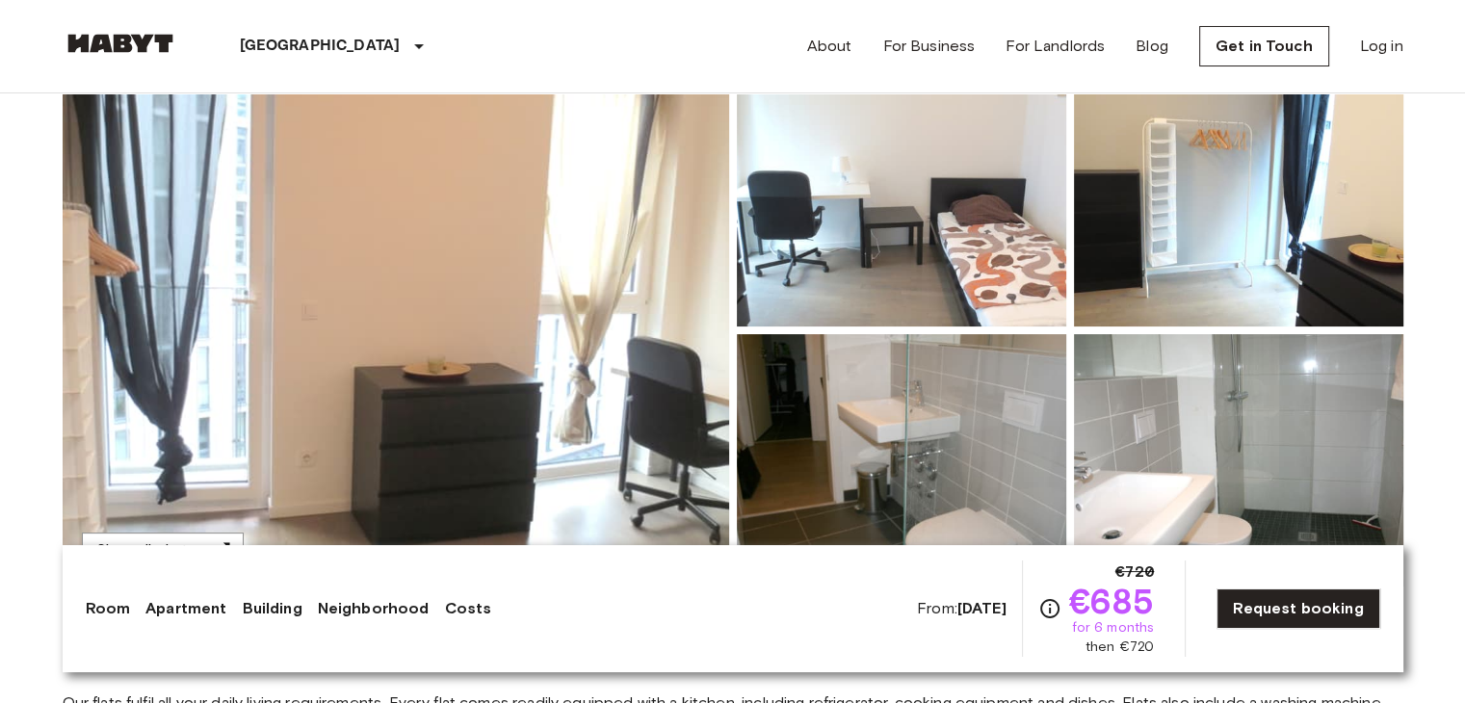
click at [587, 378] on img at bounding box center [396, 330] width 666 height 512
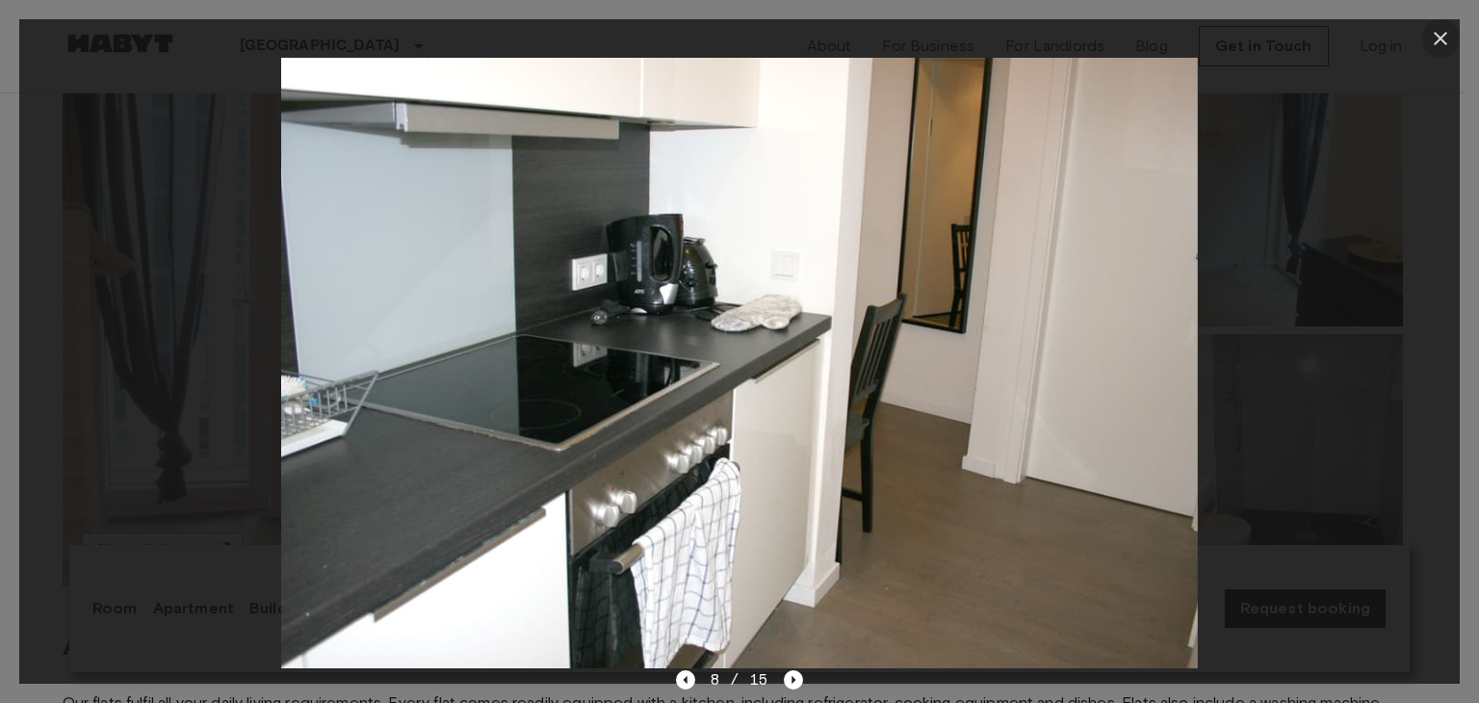
click at [1443, 39] on icon "button" at bounding box center [1440, 38] width 23 height 23
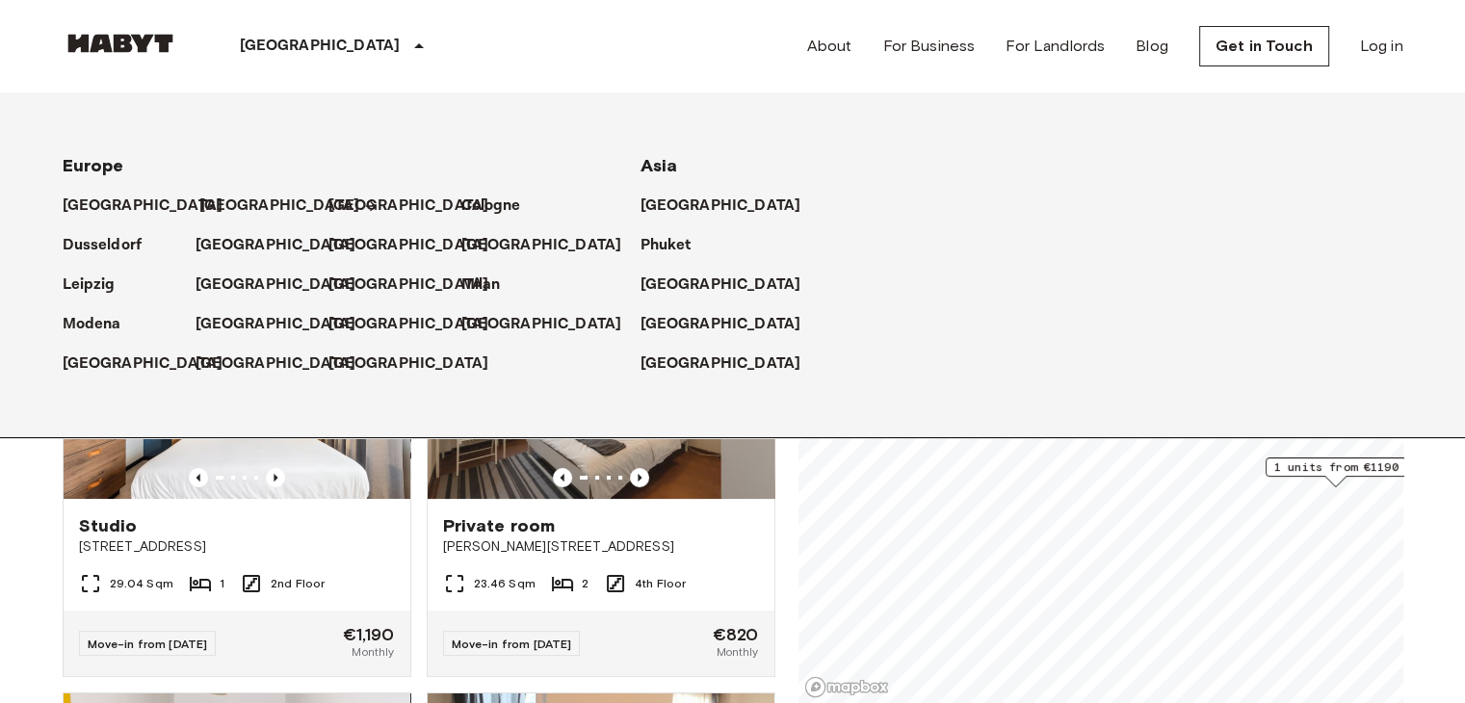
click at [216, 199] on p "[GEOGRAPHIC_DATA]" at bounding box center [279, 206] width 161 height 23
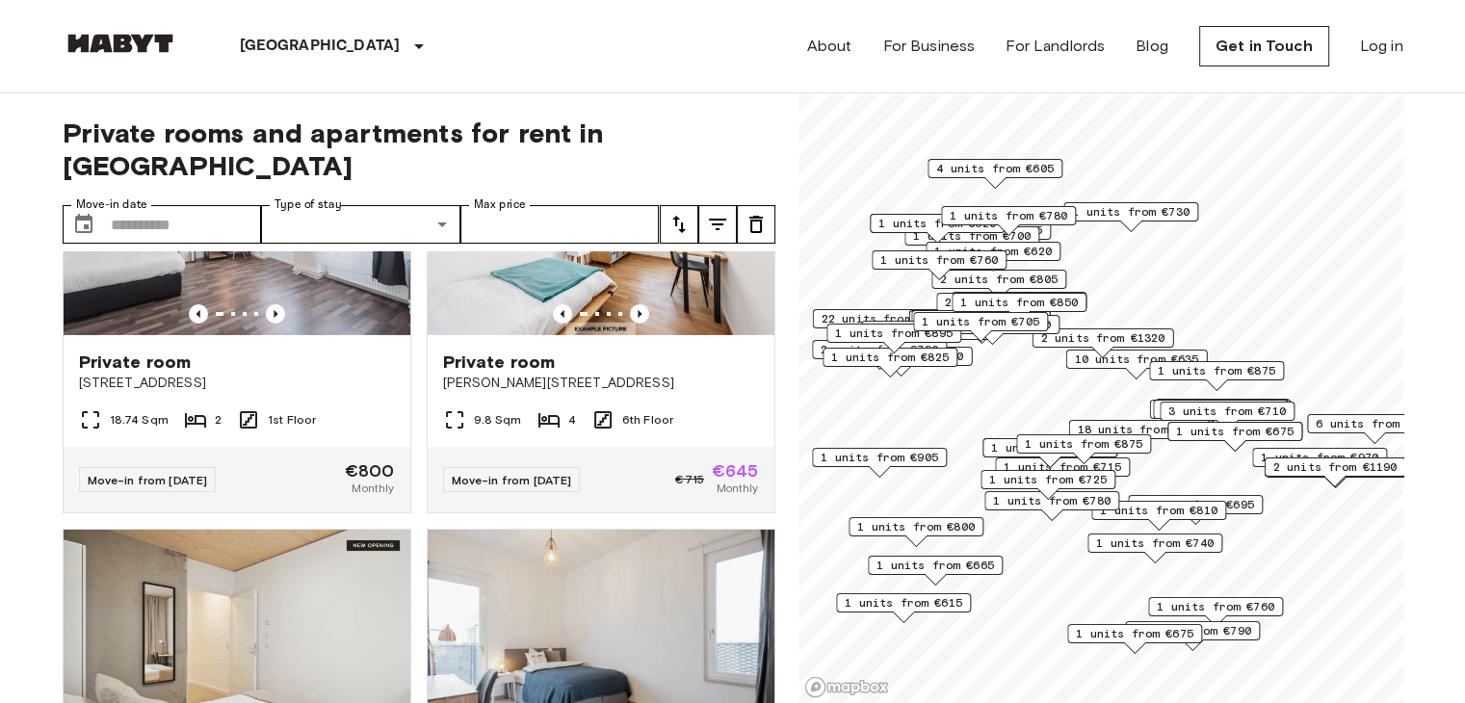
scroll to position [6972, 0]
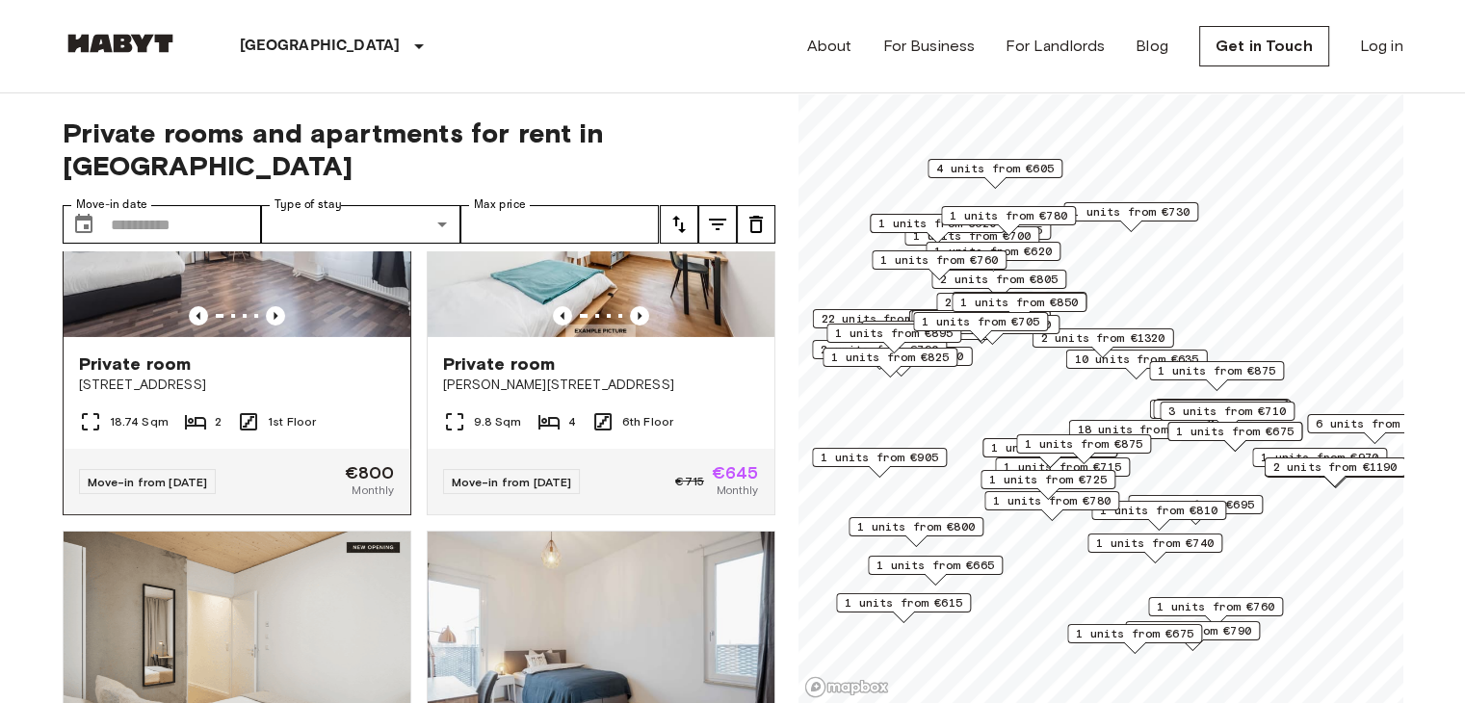
click at [243, 337] on img at bounding box center [237, 221] width 347 height 231
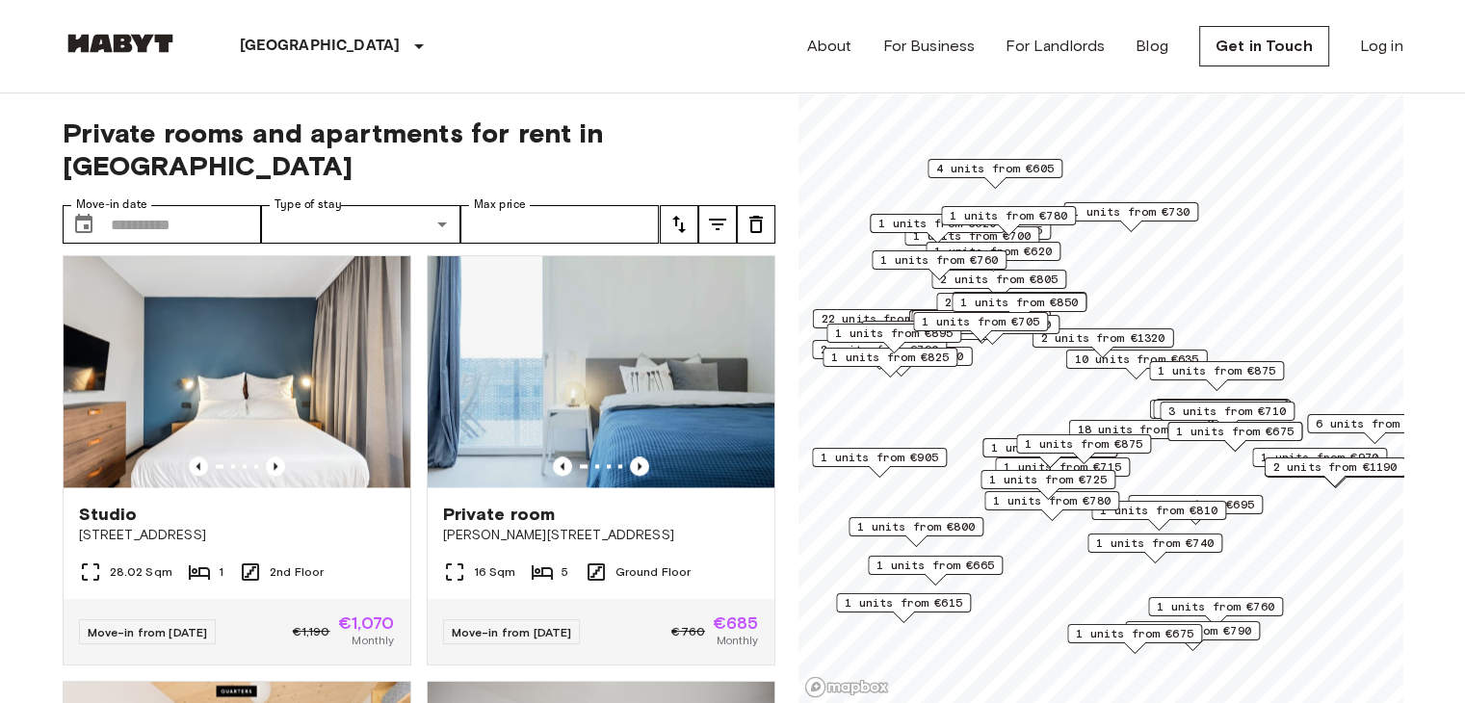
scroll to position [10225, 0]
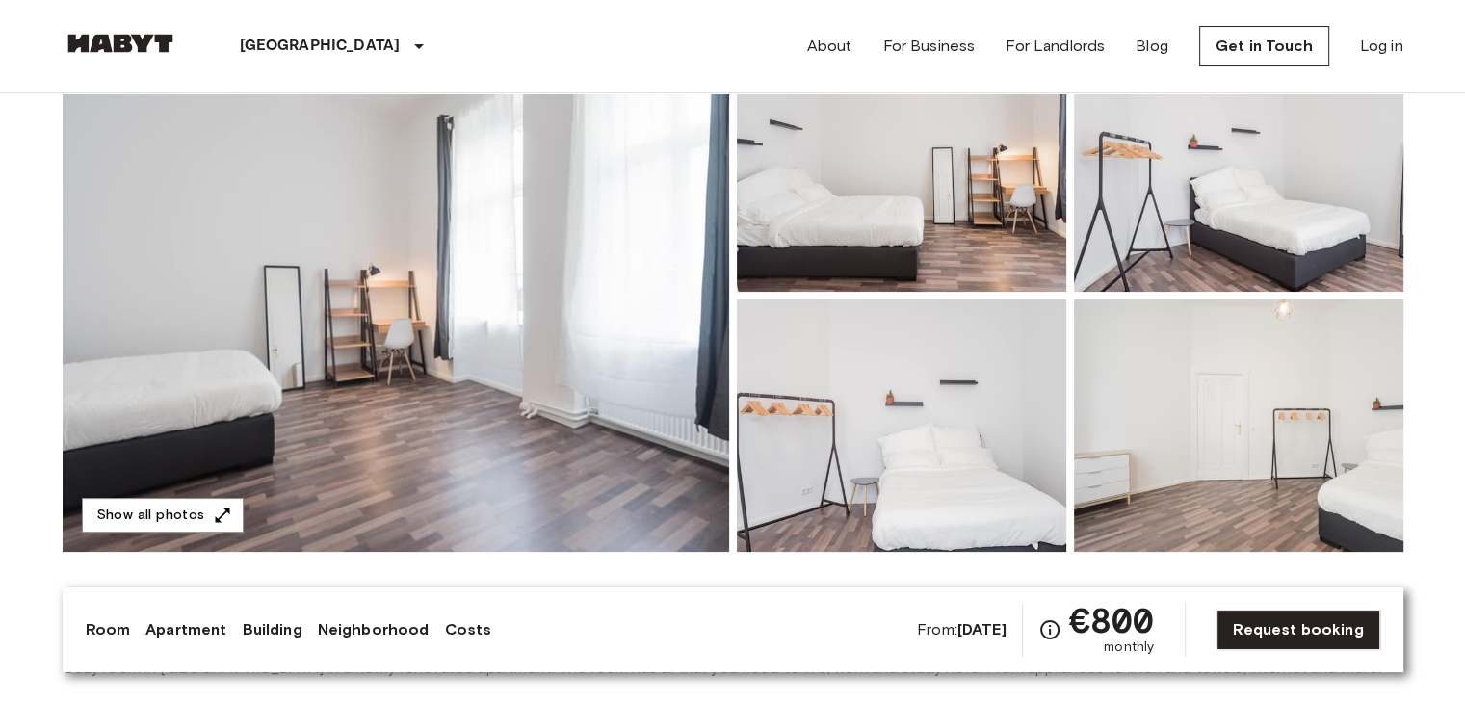
click at [431, 444] on img at bounding box center [396, 295] width 666 height 512
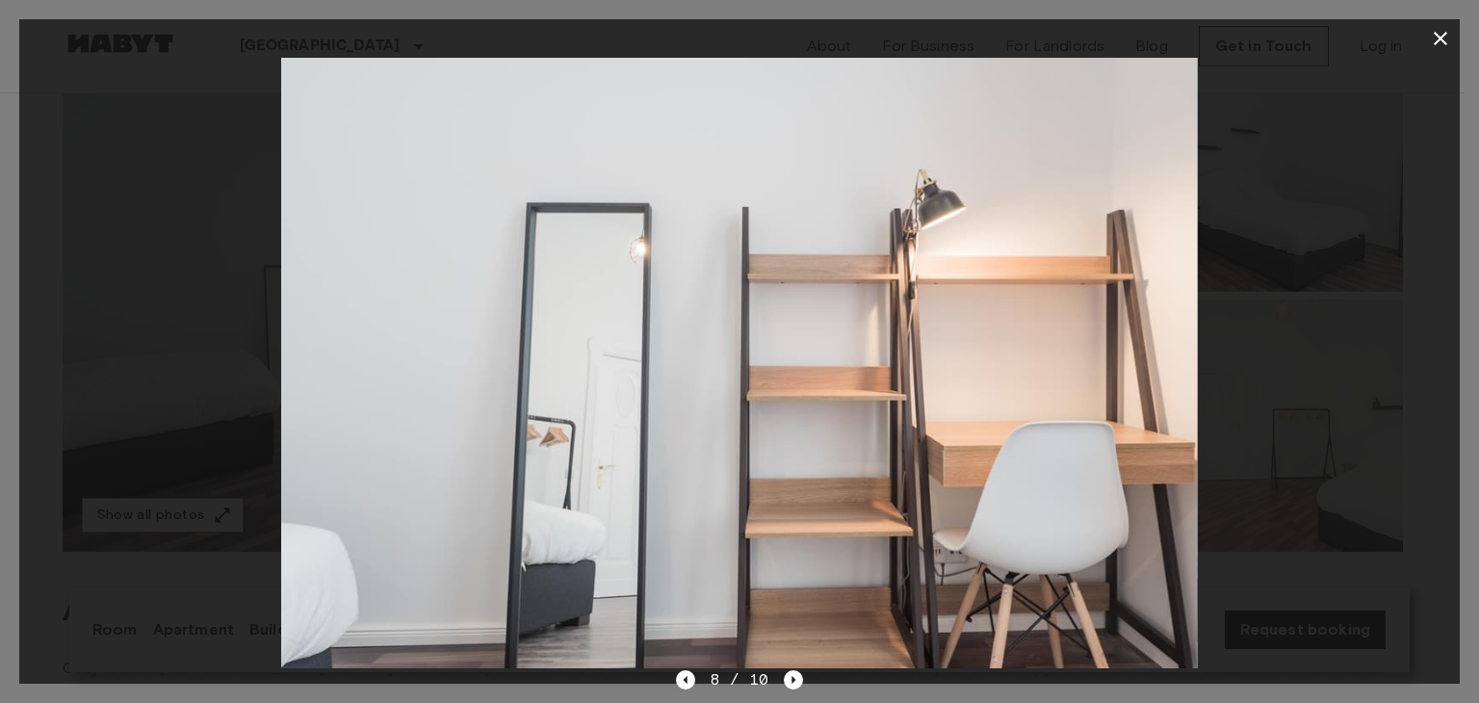
click at [153, 375] on div at bounding box center [739, 363] width 1441 height 611
click at [1436, 40] on icon "button" at bounding box center [1440, 38] width 23 height 23
